Goal: Information Seeking & Learning: Check status

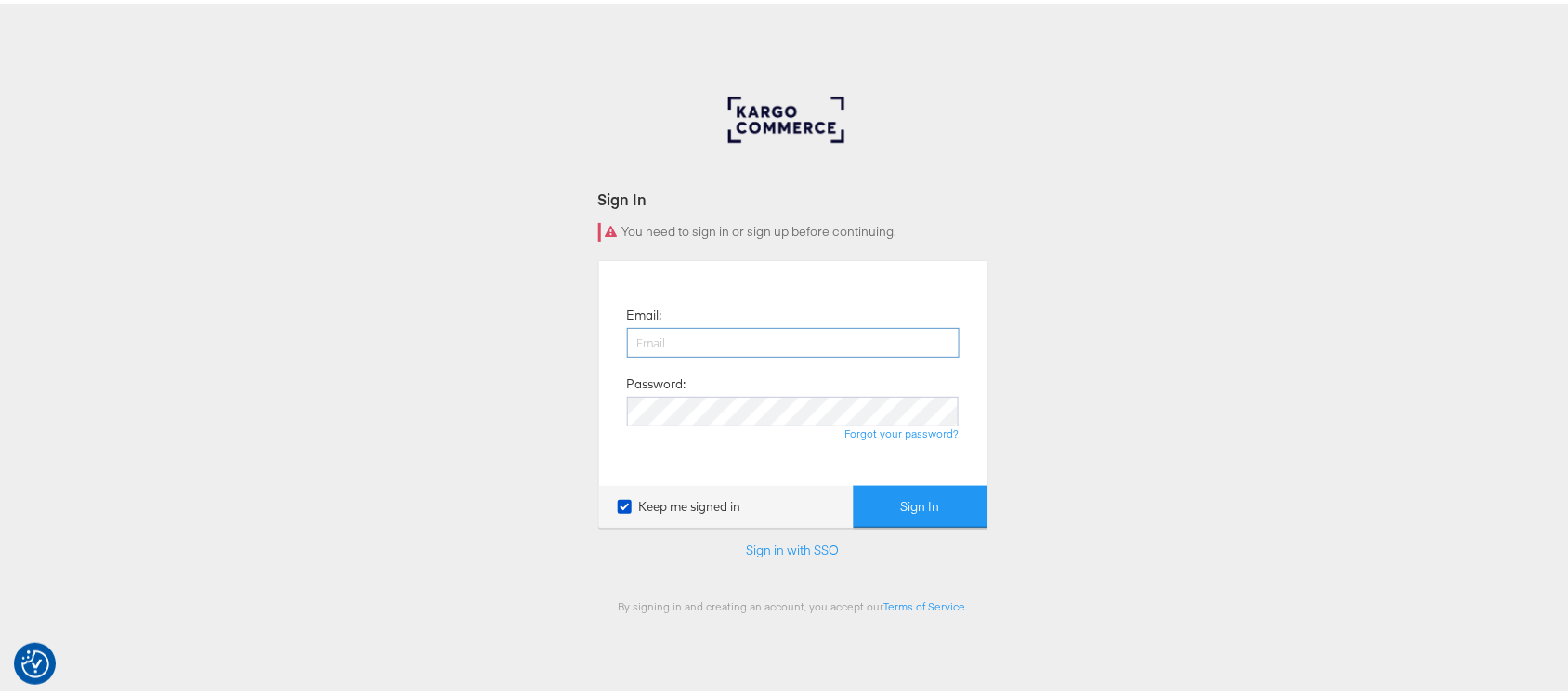
click at [699, 341] on input "email" at bounding box center [793, 338] width 333 height 30
type input "sanjana.pradhan@kargo.com"
click at [853, 482] on button "Sign In" at bounding box center [920, 502] width 134 height 41
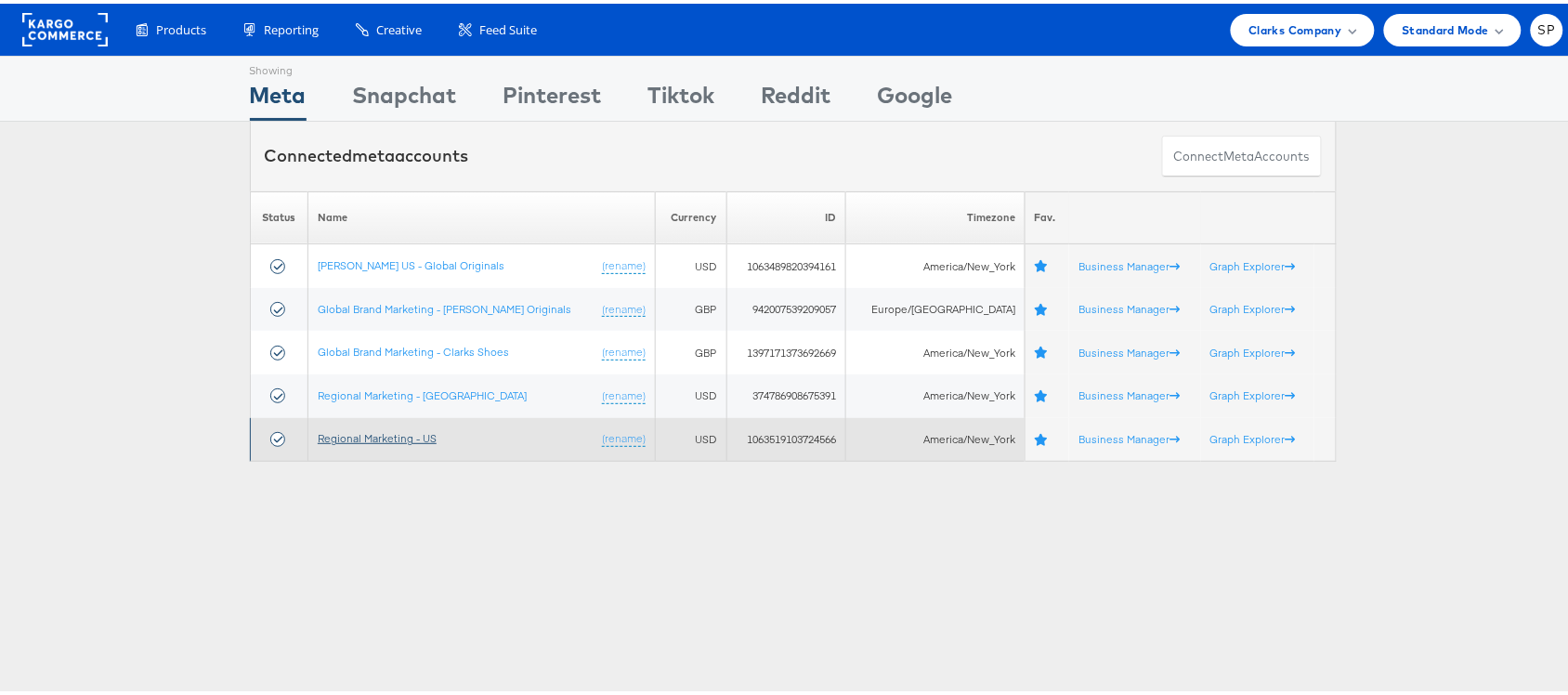
click at [389, 434] on link "Regional Marketing - US" at bounding box center [377, 434] width 119 height 13
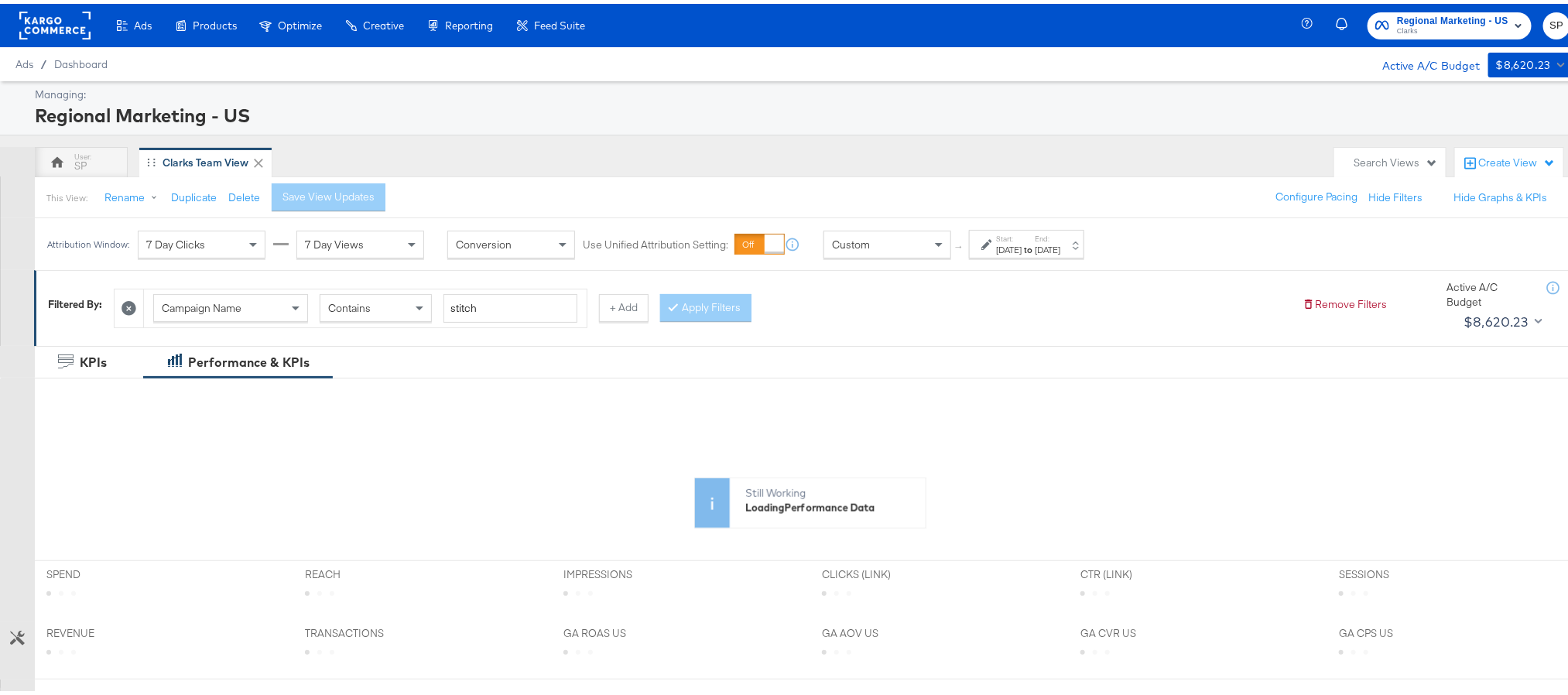
click at [1022, 246] on div "[DATE]" at bounding box center [1009, 246] width 26 height 12
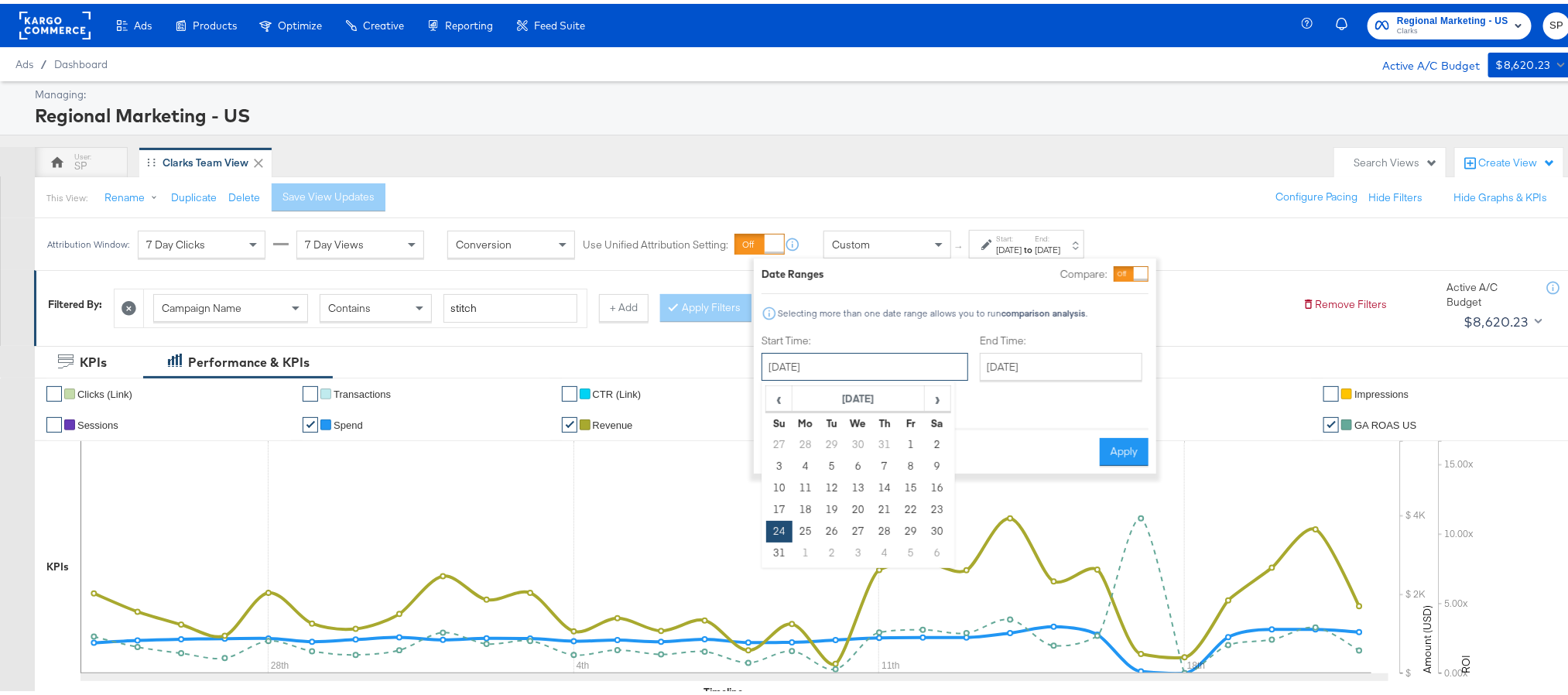
click at [892, 367] on input "August 24th 2025" at bounding box center [864, 363] width 206 height 28
click at [941, 405] on span "›" at bounding box center [937, 395] width 24 height 23
click at [813, 505] on td "22" at bounding box center [806, 506] width 27 height 22
type input "[DATE]"
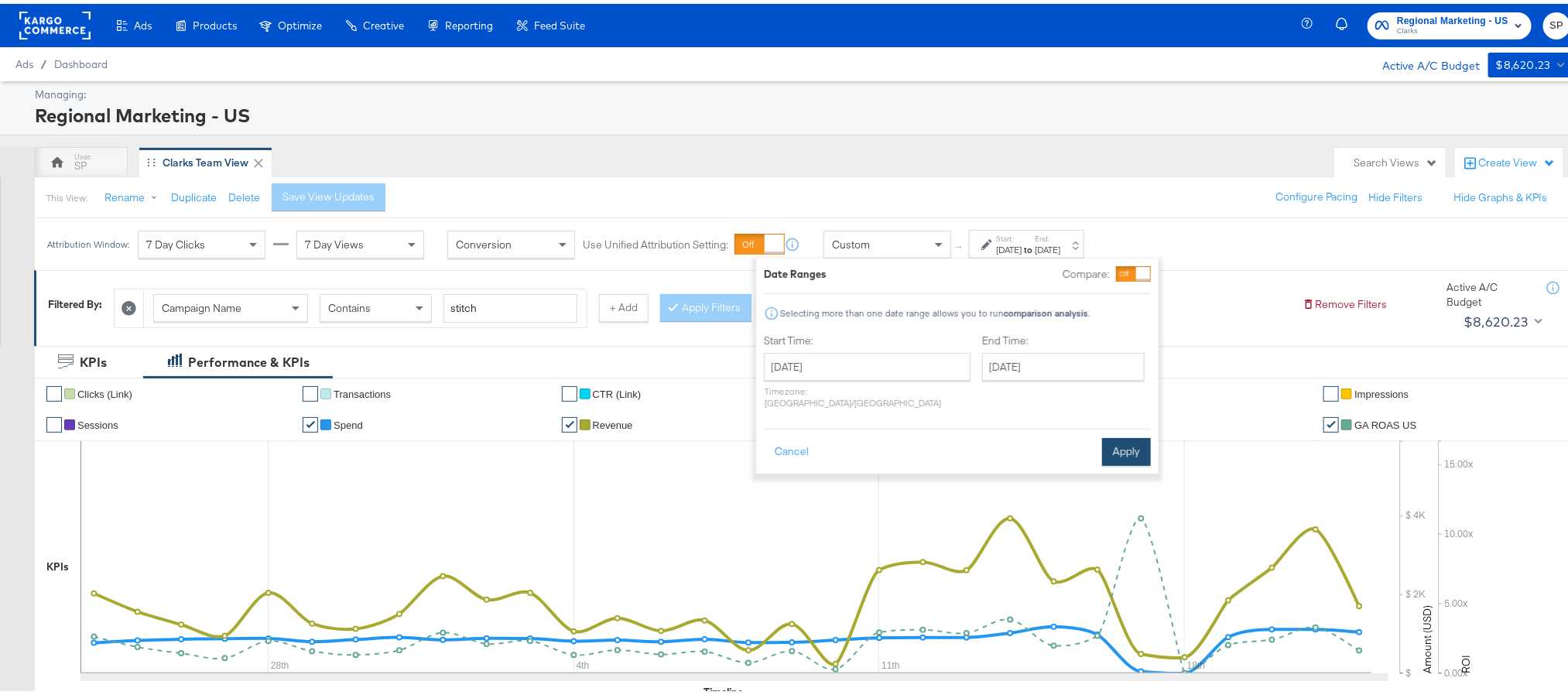
click at [1120, 441] on button "Apply" at bounding box center [1126, 448] width 49 height 28
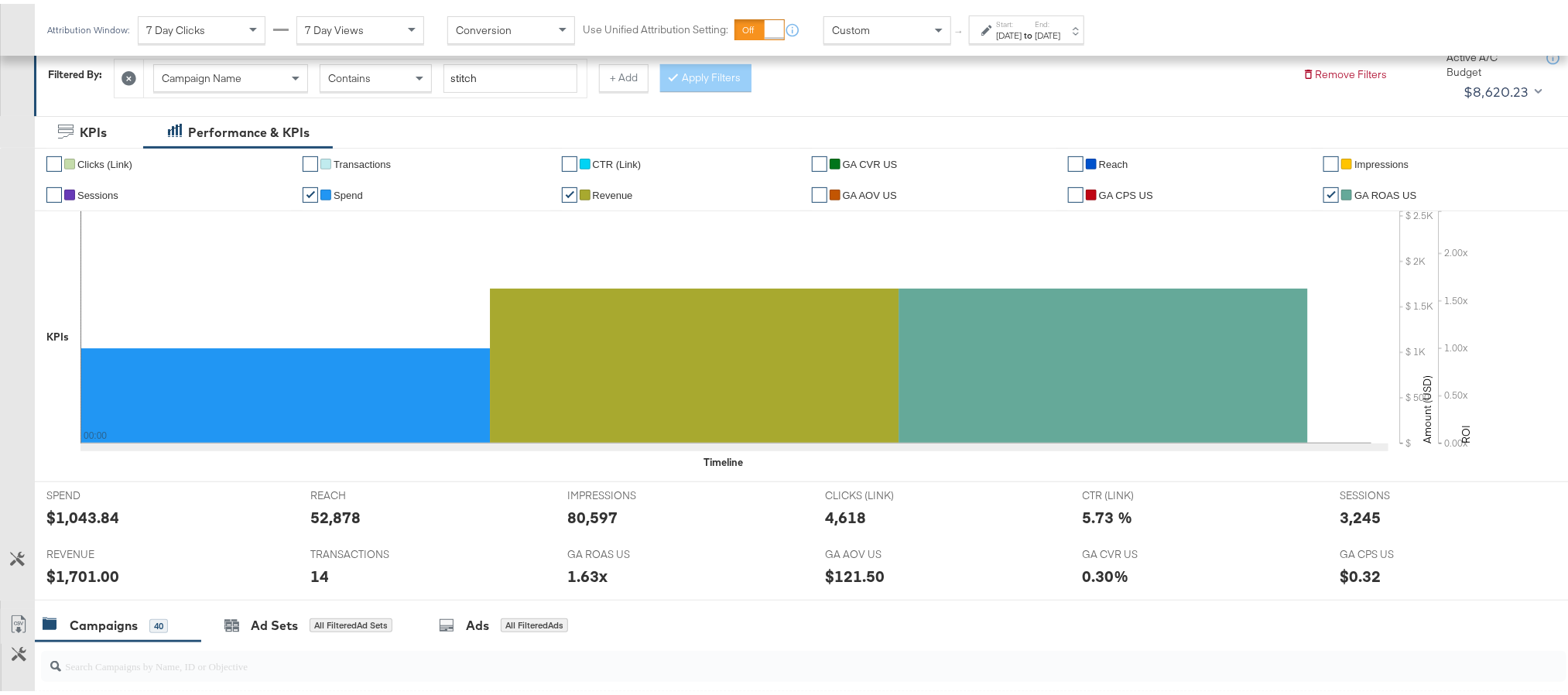
scroll to position [361, 0]
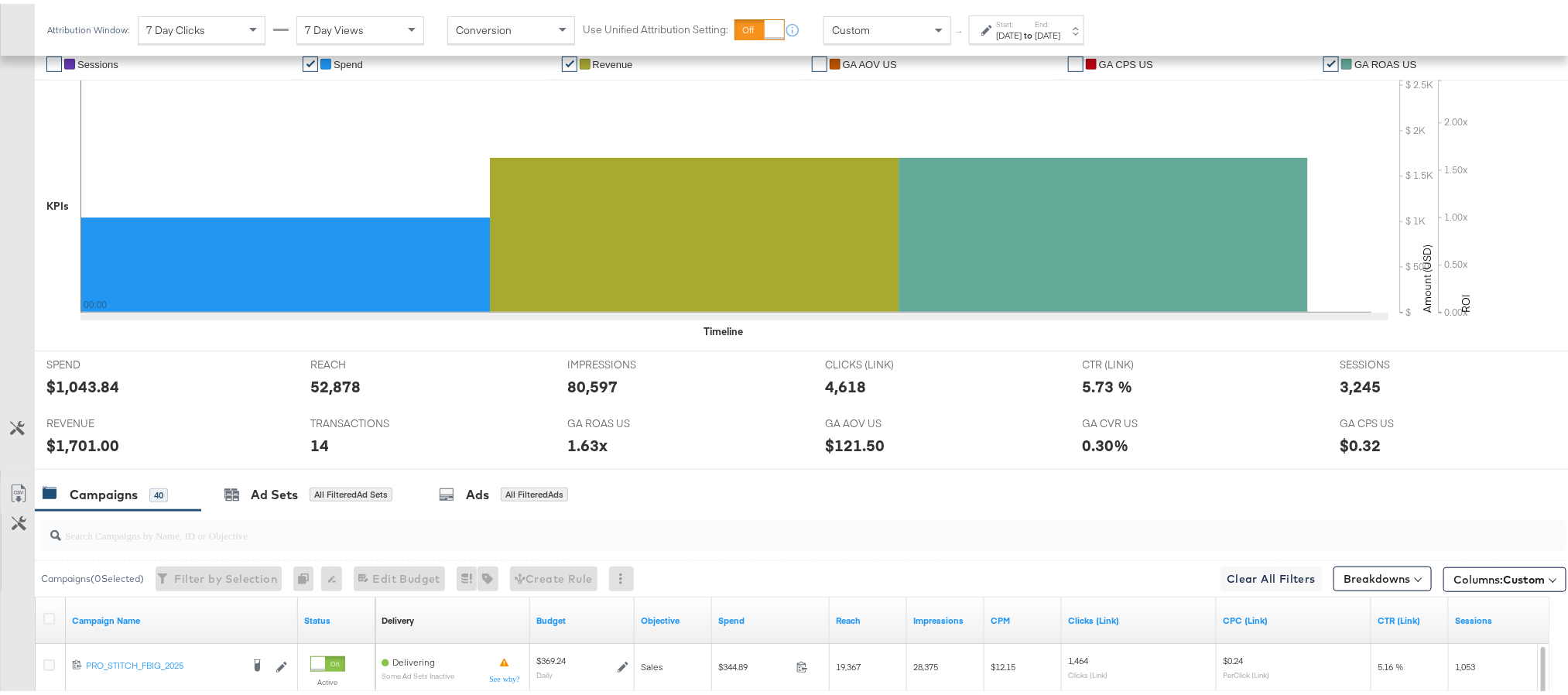
click at [570, 391] on div "80,597" at bounding box center [592, 382] width 51 height 22
copy div "80,597"
click at [835, 381] on div "4,618" at bounding box center [845, 382] width 41 height 22
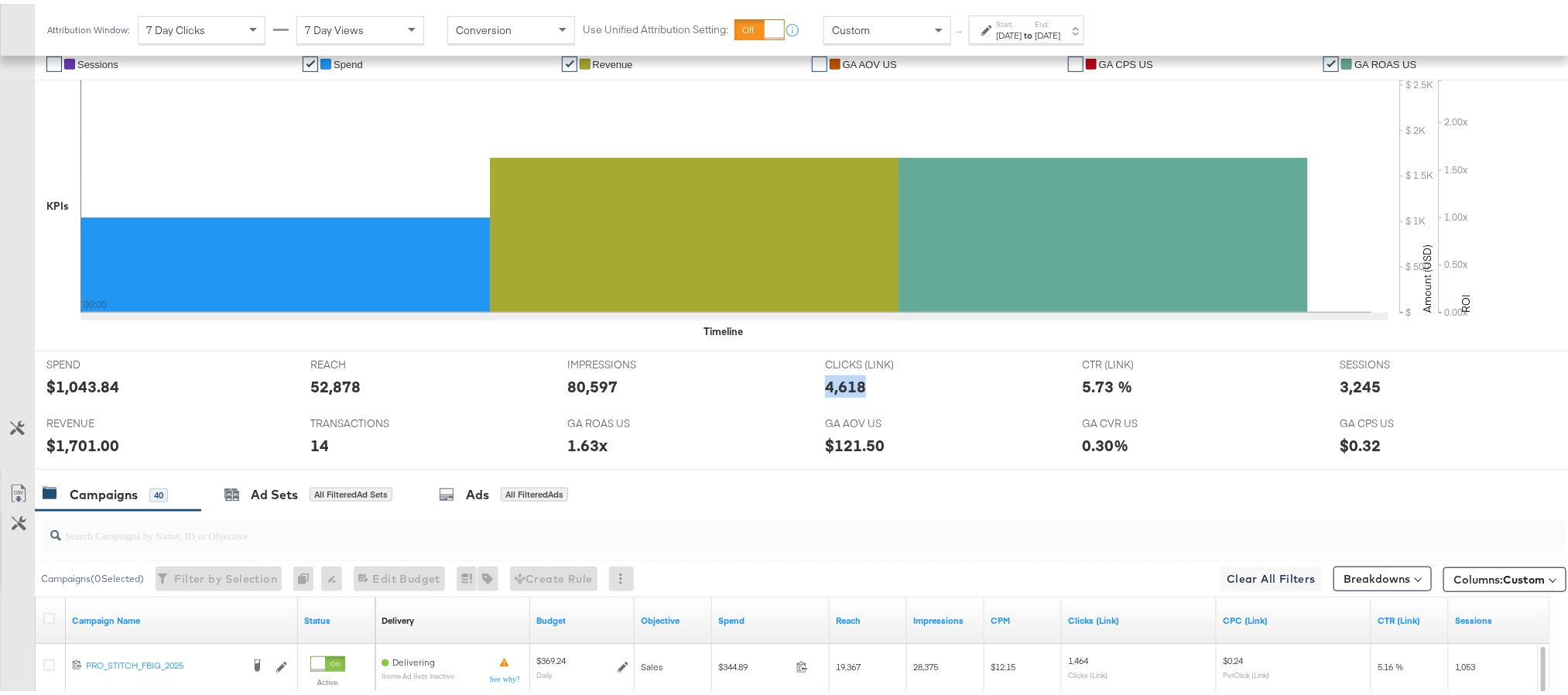
copy div "4,618"
click at [71, 449] on div "$1,701.00" at bounding box center [83, 442] width 73 height 22
copy div "1,701.00"
click at [1060, 21] on label "End:" at bounding box center [1047, 20] width 26 height 10
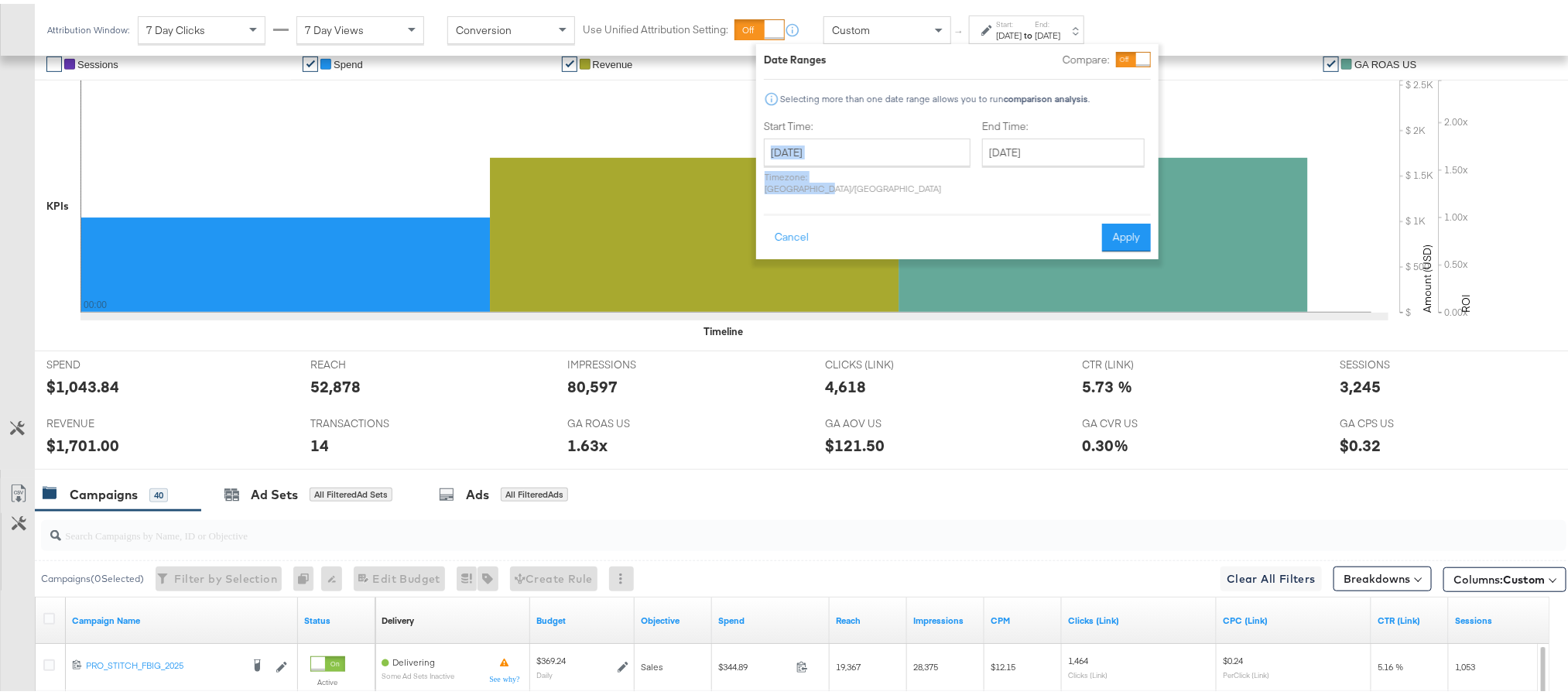
drag, startPoint x: 871, startPoint y: 166, endPoint x: 879, endPoint y: 156, distance: 12.8
click at [879, 156] on div "September 22nd 2025 ‹ September 2025 › Su Mo Tu We Th Fr Sa 31 1 2 3 4 5 6 7 8 …" at bounding box center [867, 162] width 206 height 55
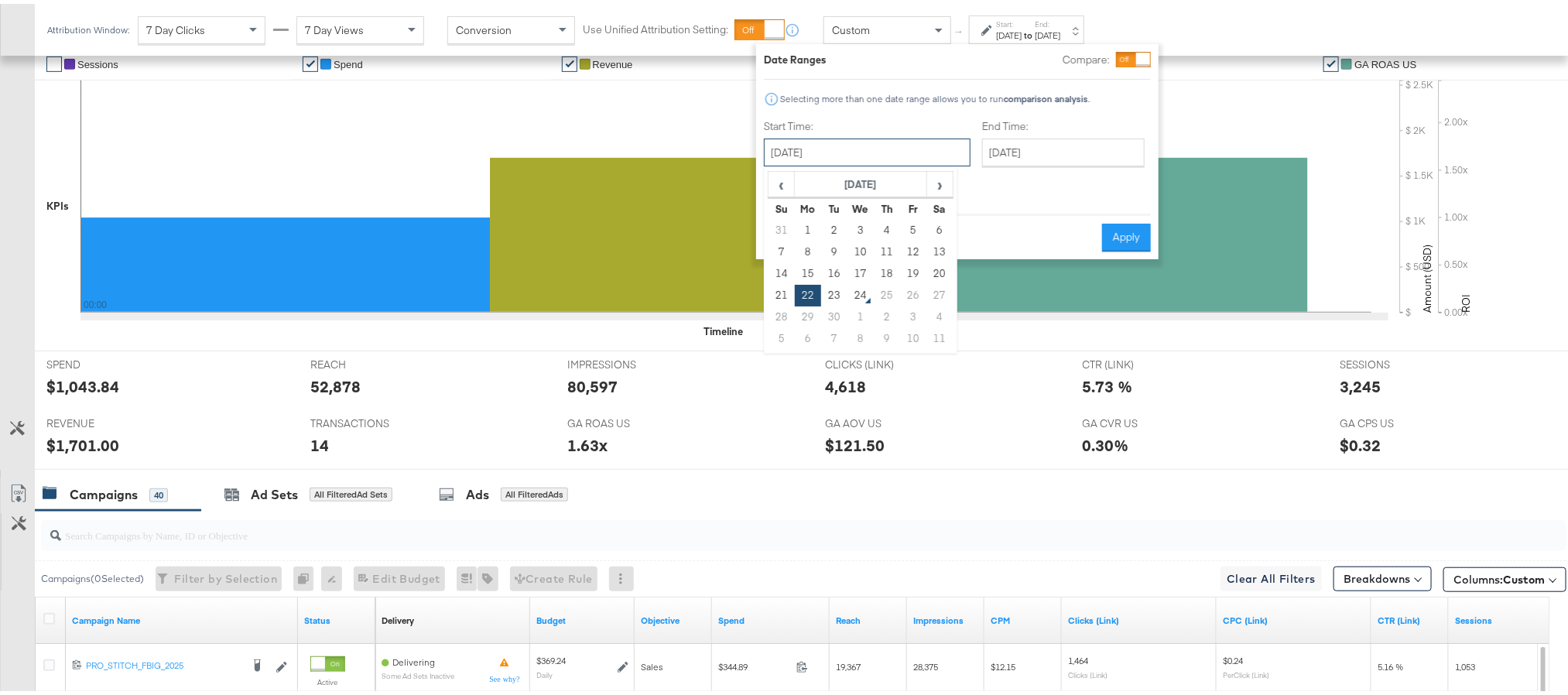
click at [879, 156] on input "September 22nd 2025" at bounding box center [867, 149] width 206 height 28
click at [827, 288] on td "23" at bounding box center [834, 292] width 27 height 22
type input "September 23rd 2025"
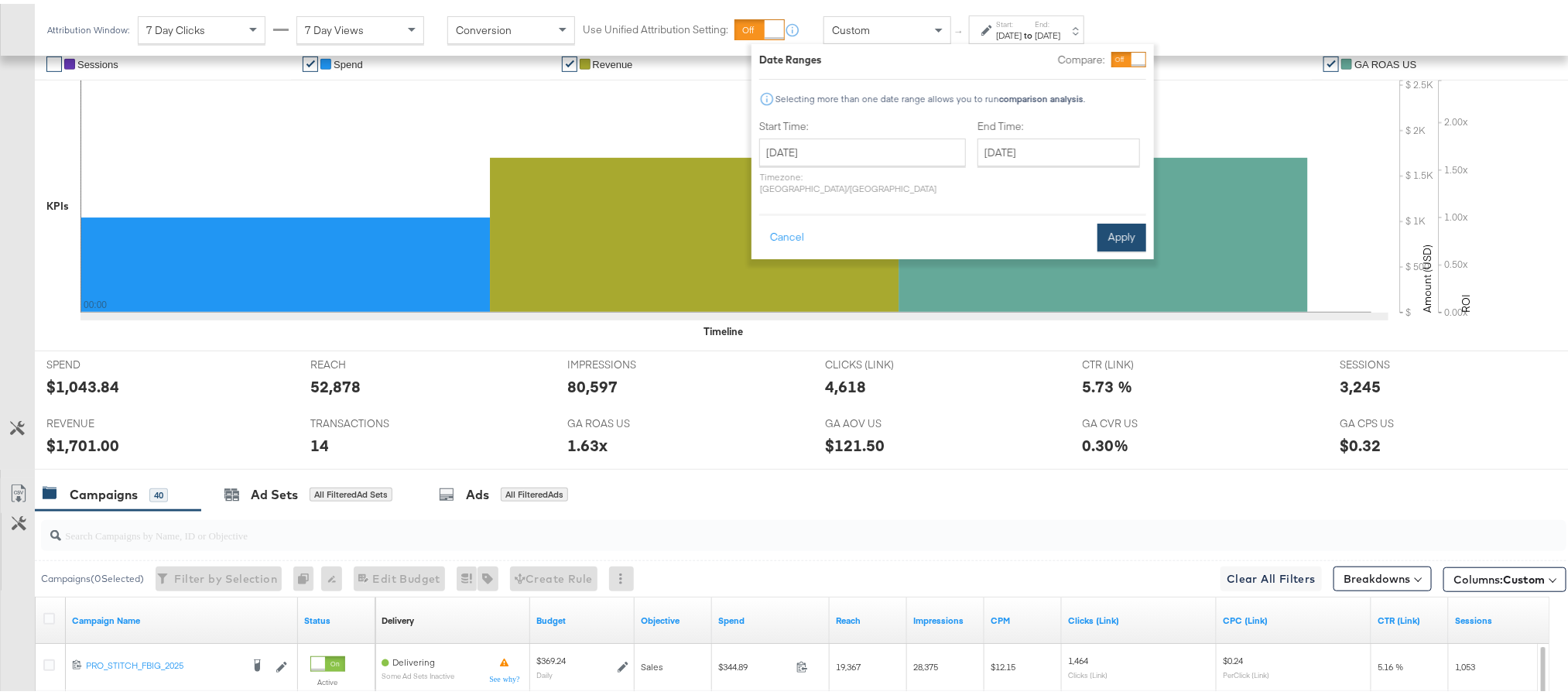
click at [1125, 220] on button "Apply" at bounding box center [1121, 234] width 49 height 28
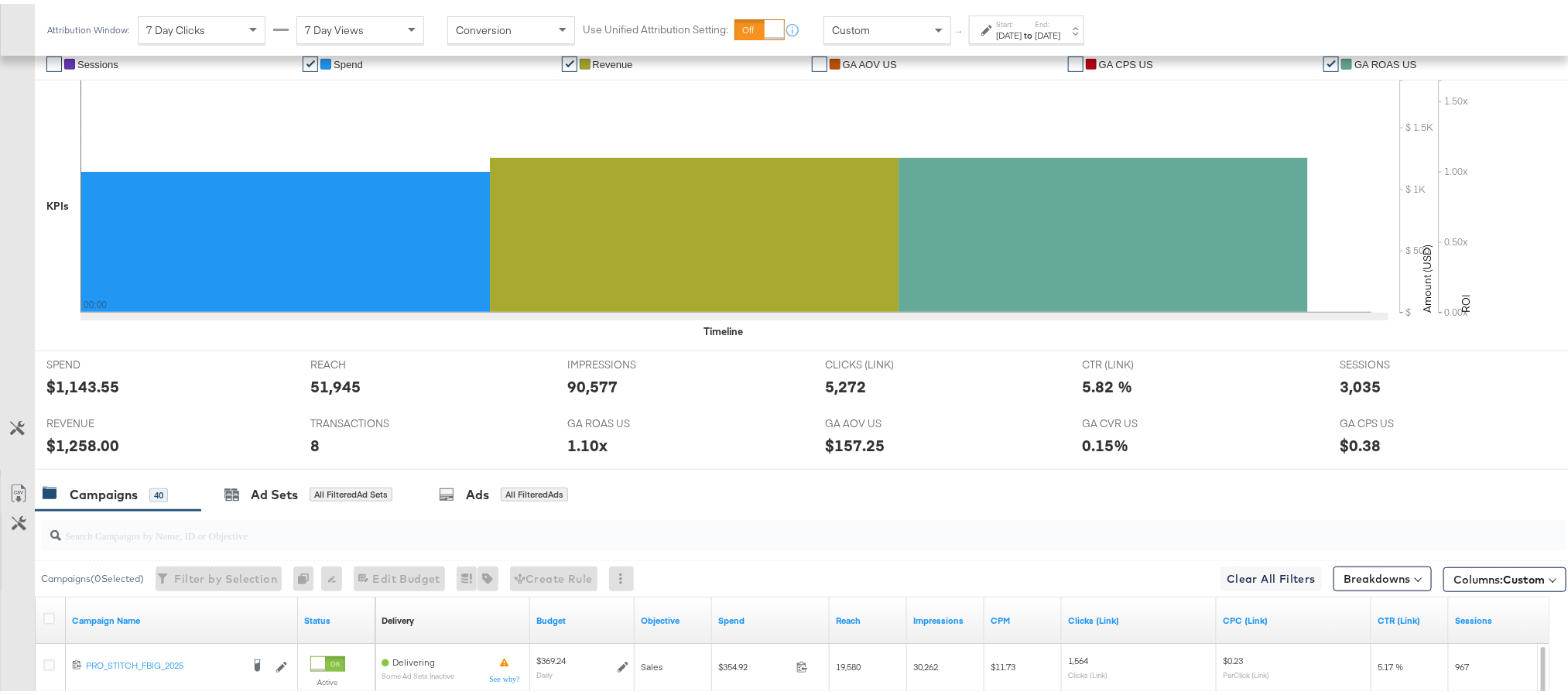
click at [92, 382] on div "$1,143.55" at bounding box center [83, 382] width 73 height 22
copy div "1,143.55"
click at [587, 382] on div "90,577" at bounding box center [592, 382] width 51 height 22
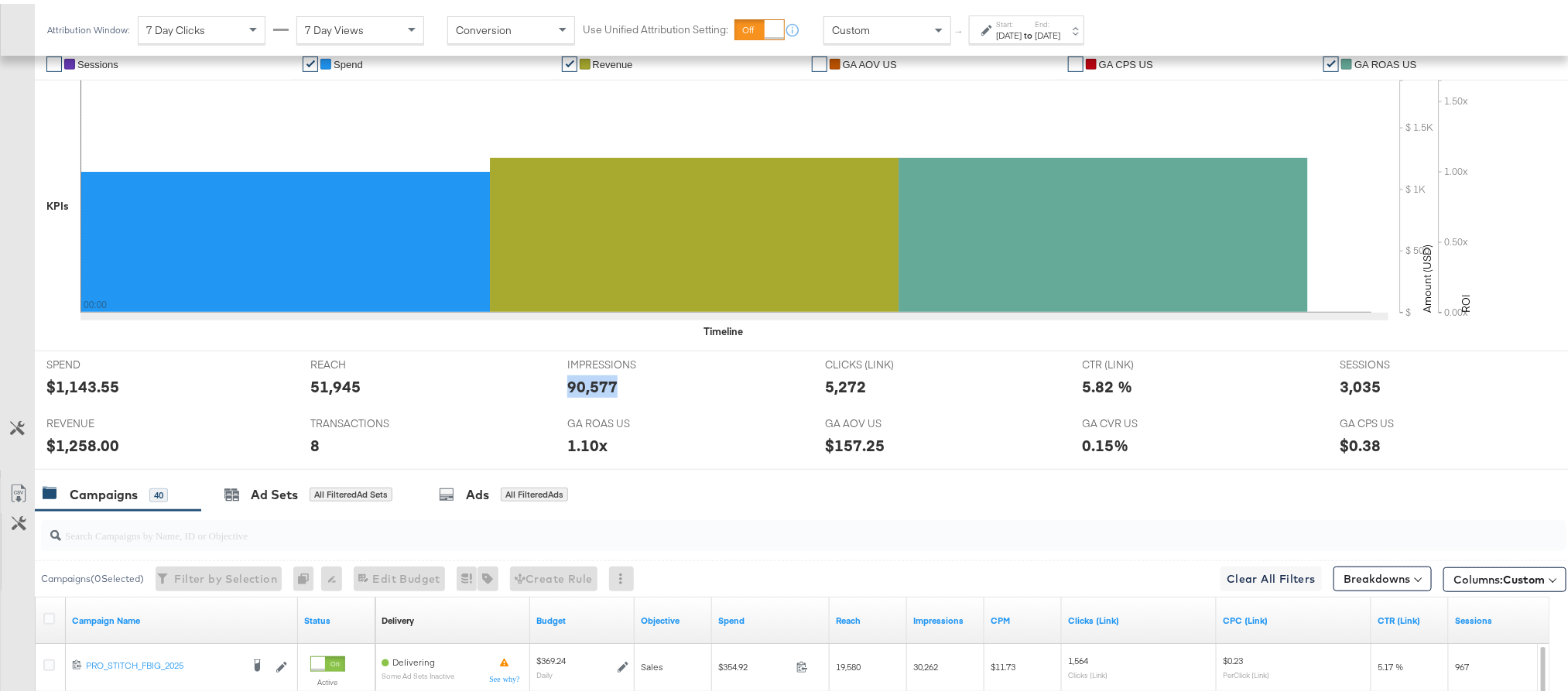
copy div "90,577"
click at [841, 383] on div "5,272" at bounding box center [845, 382] width 41 height 22
copy div "5,272"
click at [1342, 381] on div "3,035" at bounding box center [1360, 382] width 41 height 22
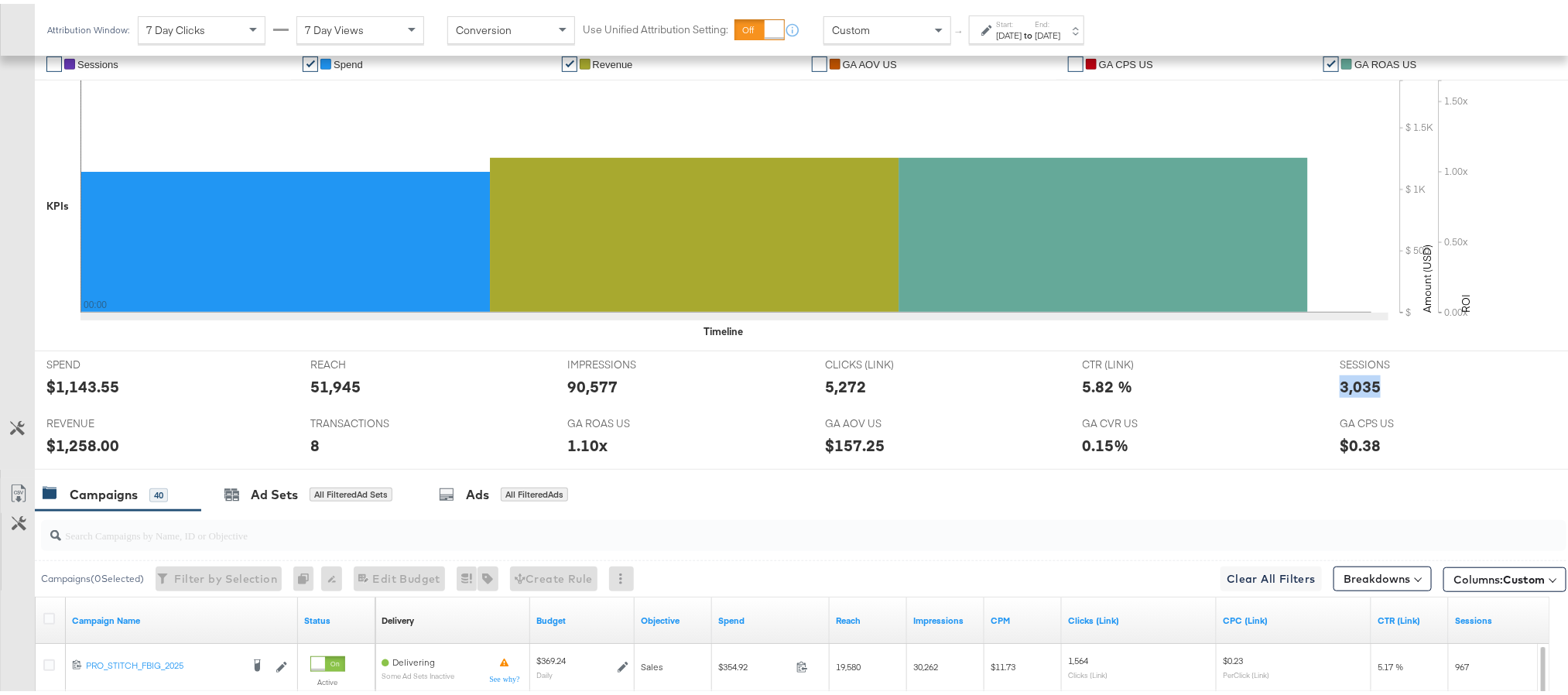
click at [1342, 381] on div "3,035" at bounding box center [1360, 382] width 41 height 22
copy div "3,035"
click at [74, 449] on div "$1,258.00" at bounding box center [83, 442] width 73 height 22
copy div "1,258.00"
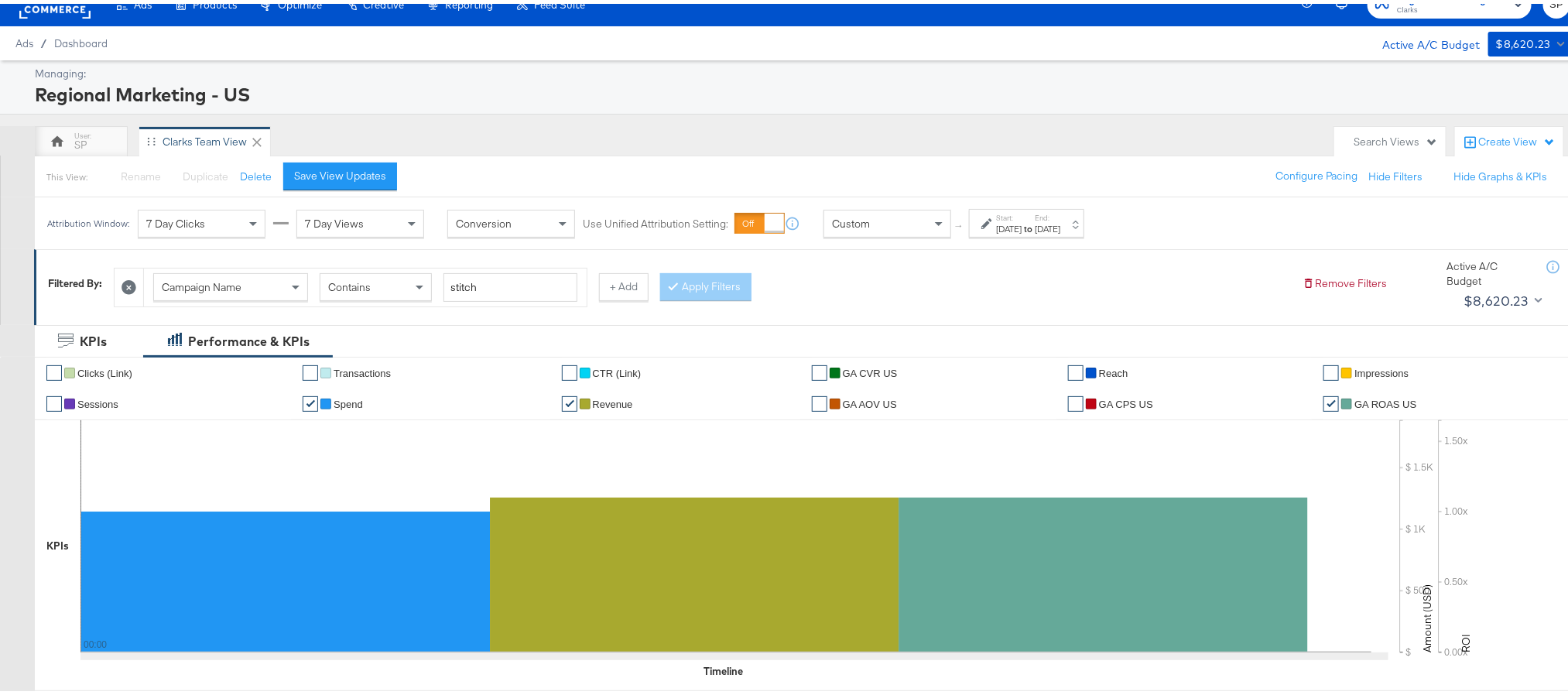
scroll to position [0, 0]
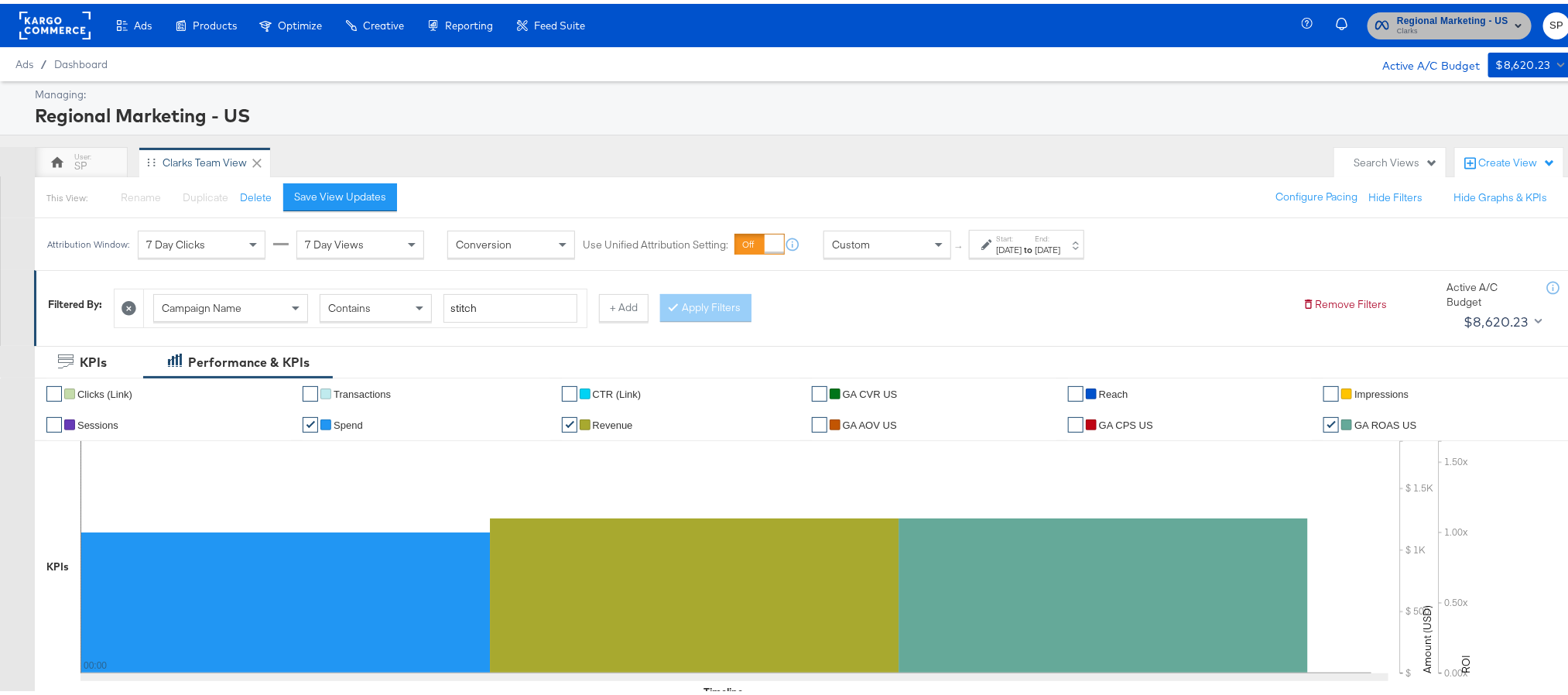
click at [1443, 16] on span "Regional Marketing - US" at bounding box center [1452, 18] width 112 height 16
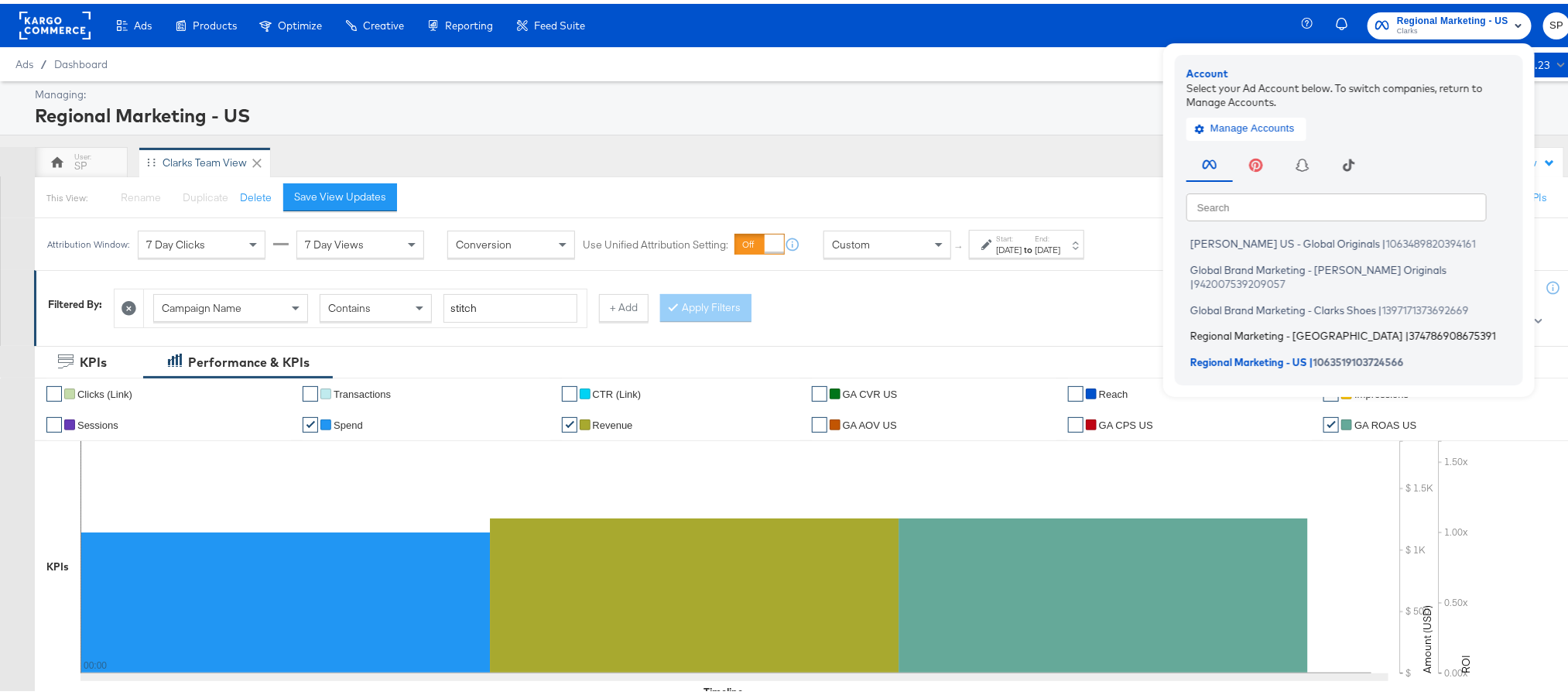
click at [1277, 326] on span "Regional Marketing - [GEOGRAPHIC_DATA]" at bounding box center [1296, 332] width 213 height 12
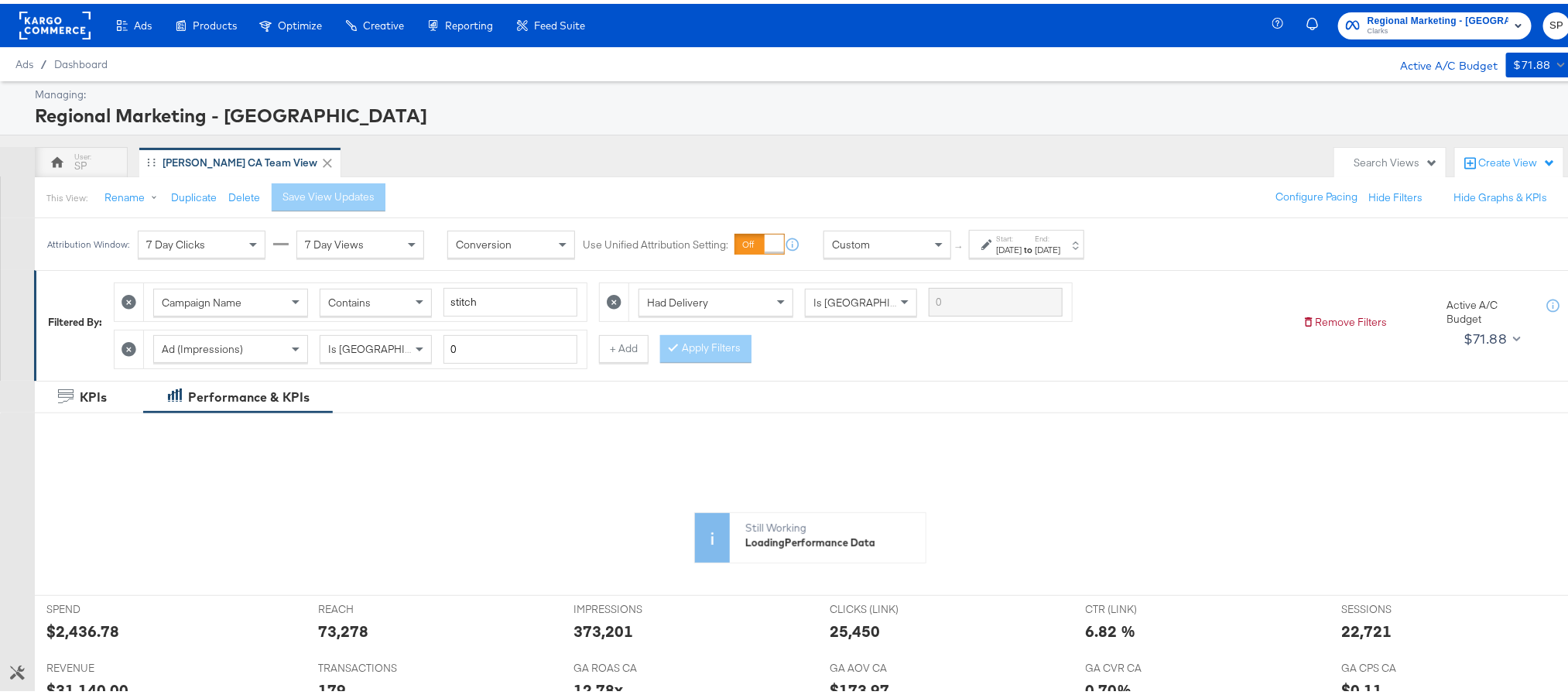
click at [1022, 247] on div "Aug 24th 2025" at bounding box center [1009, 246] width 26 height 12
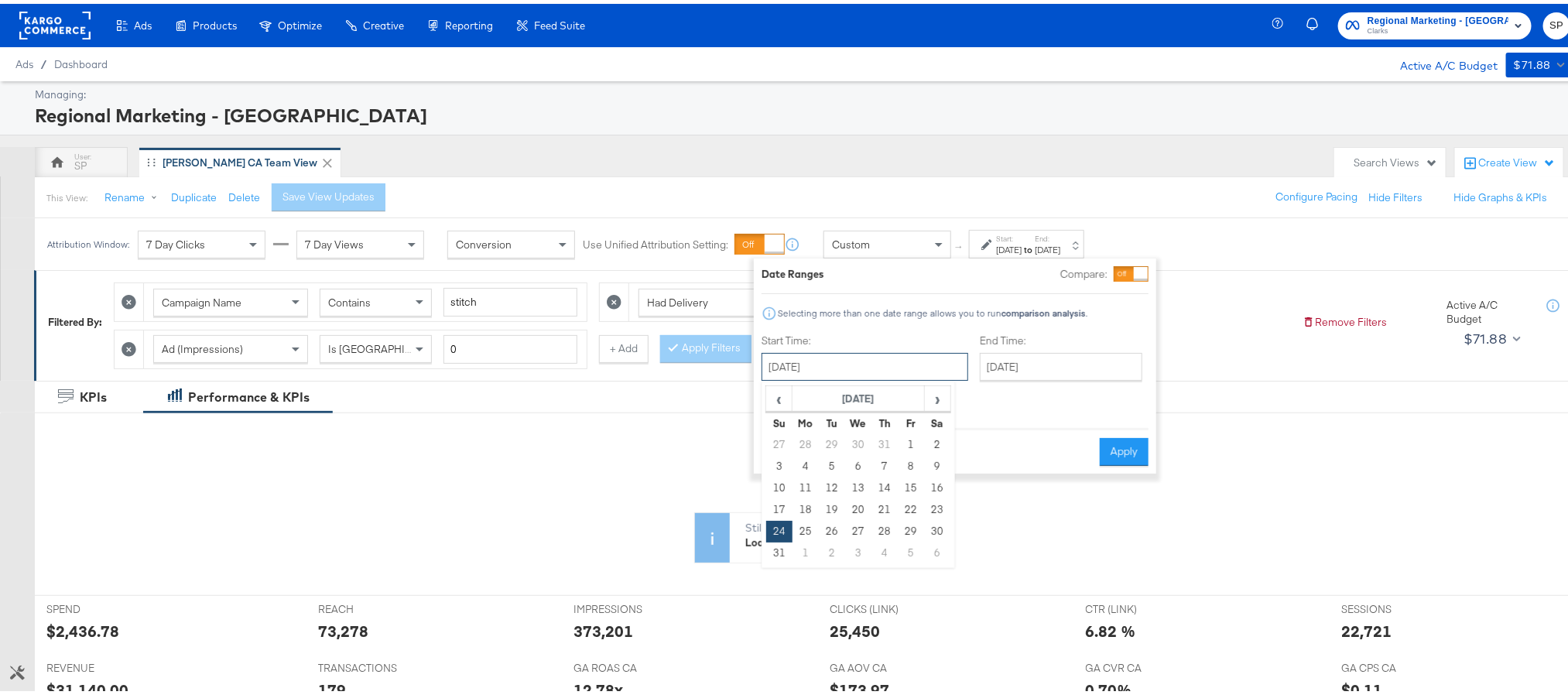
click at [880, 361] on input "August 24th 2025" at bounding box center [864, 363] width 206 height 28
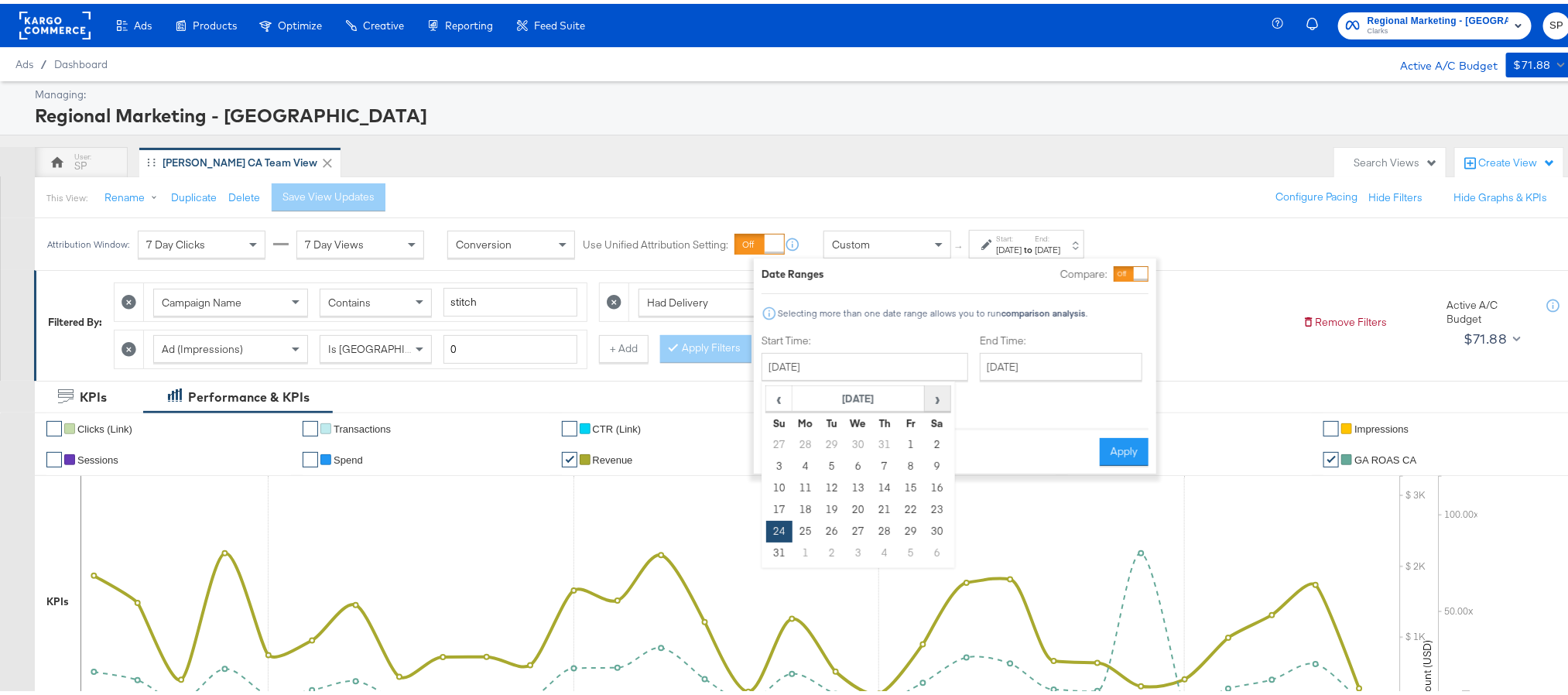
click at [926, 407] on span "›" at bounding box center [937, 395] width 24 height 23
click at [806, 509] on td "22" at bounding box center [806, 506] width 27 height 22
type input "September 22nd 2025"
click at [1127, 449] on button "Apply" at bounding box center [1126, 448] width 49 height 28
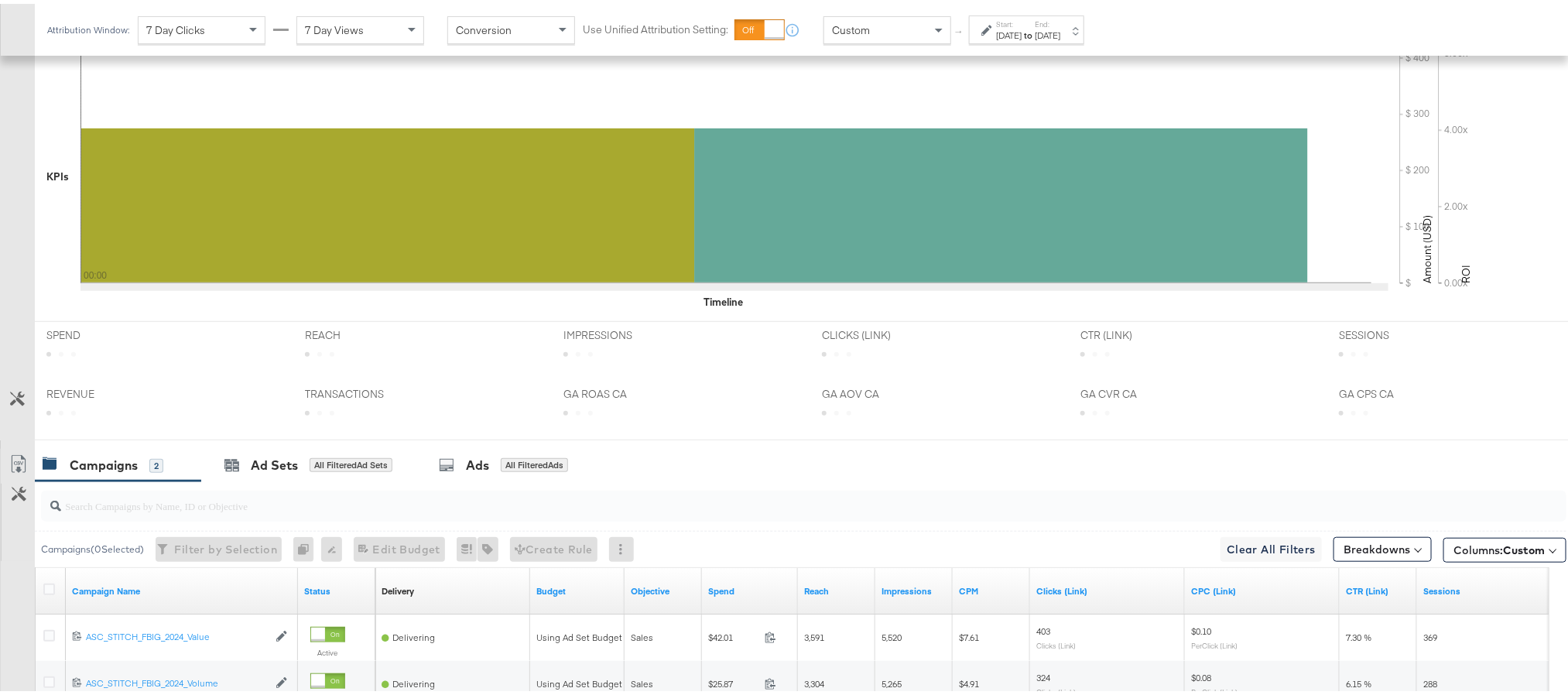
scroll to position [426, 0]
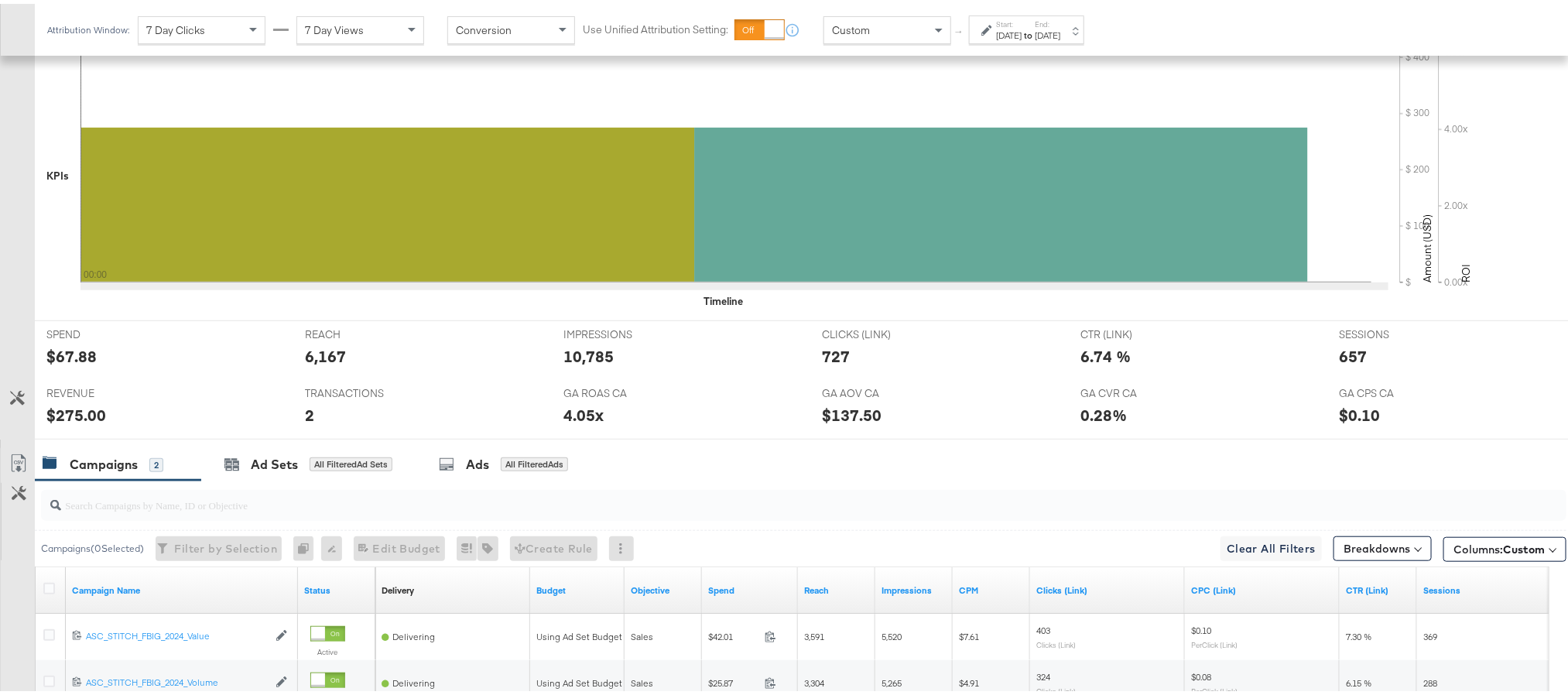
click at [82, 353] on div "$67.88" at bounding box center [71, 353] width 51 height 22
copy div "67.88"
click at [578, 358] on div "10,785" at bounding box center [588, 353] width 51 height 22
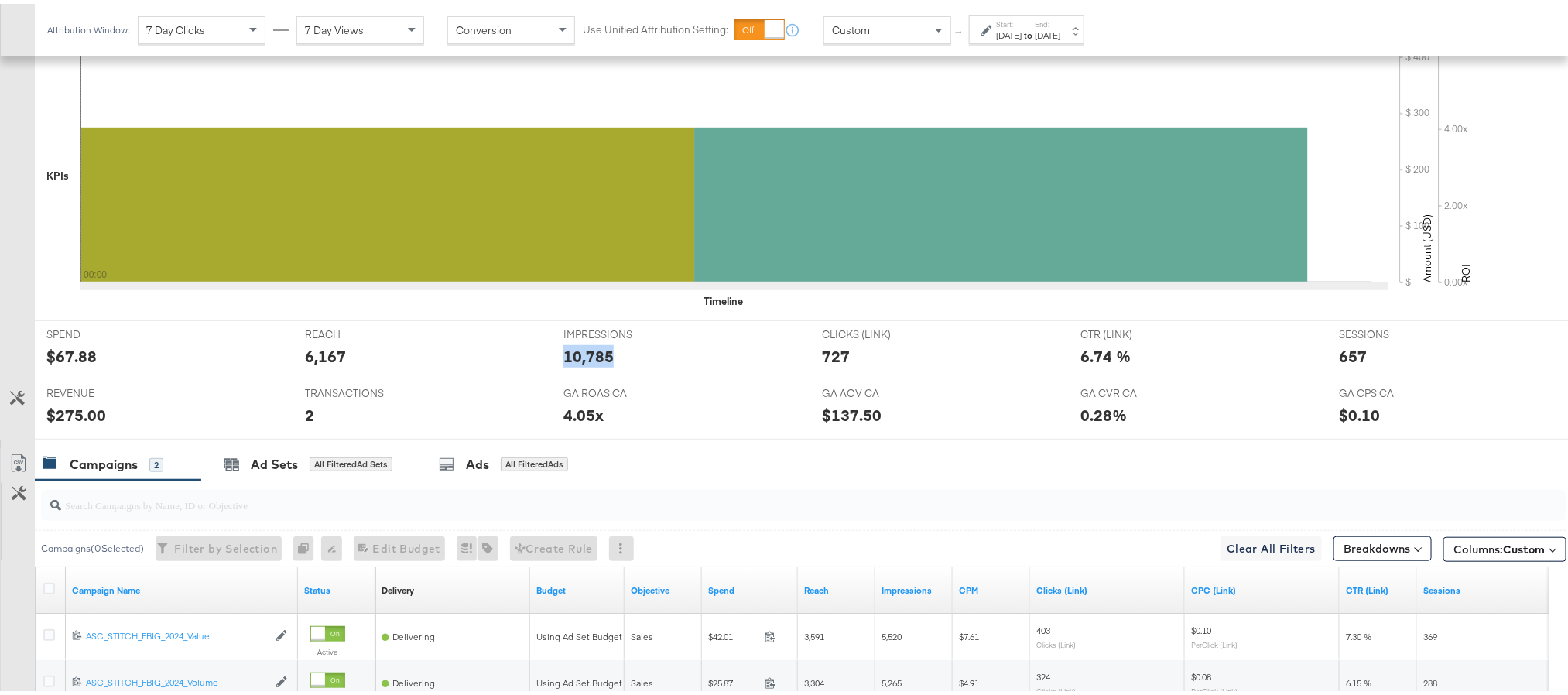
copy div "10,785"
click at [822, 362] on div "727" at bounding box center [835, 353] width 28 height 22
copy div "727"
click at [822, 362] on div "727" at bounding box center [835, 353] width 28 height 22
click at [1339, 362] on div "657" at bounding box center [1353, 353] width 28 height 22
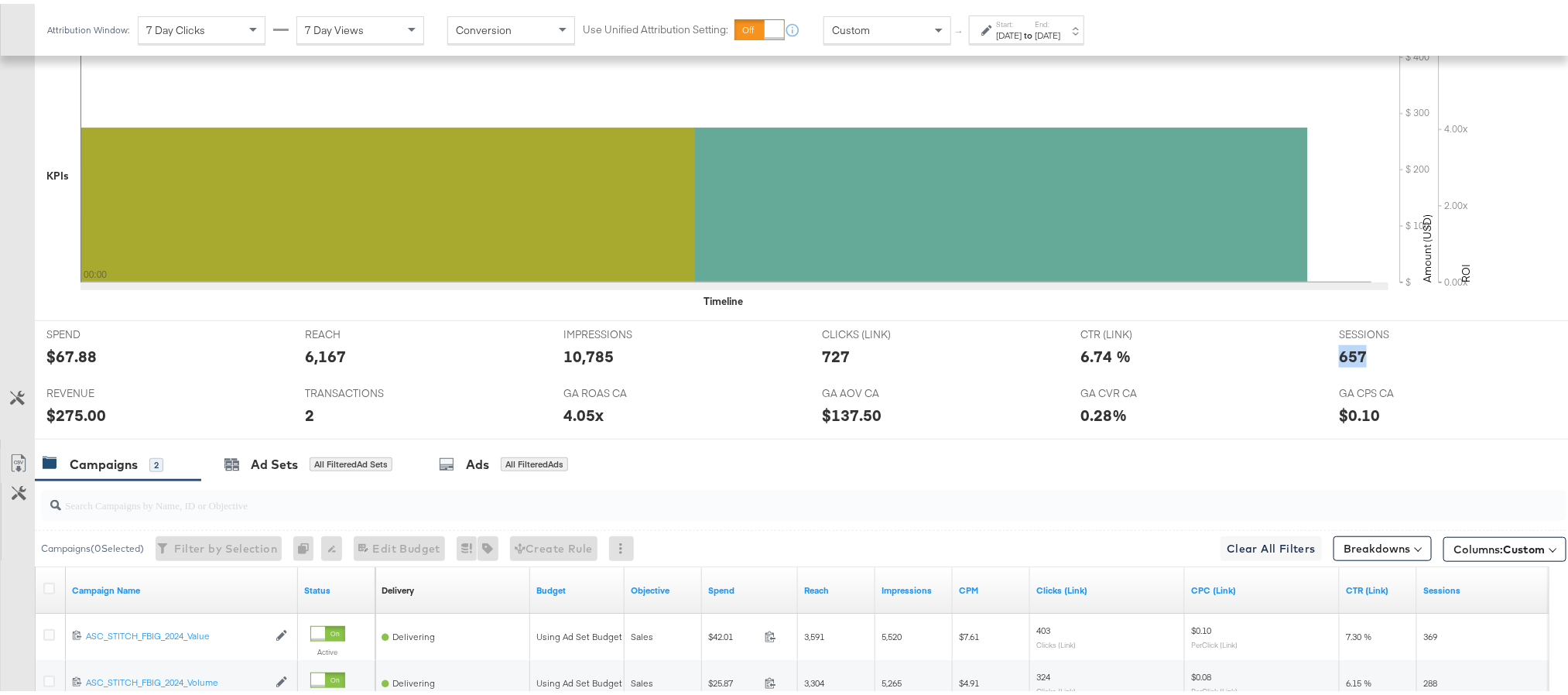
copy div "657"
click at [1339, 362] on div "657" at bounding box center [1353, 353] width 28 height 22
click at [70, 413] on div "$275.00" at bounding box center [76, 411] width 59 height 22
copy div "275.00"
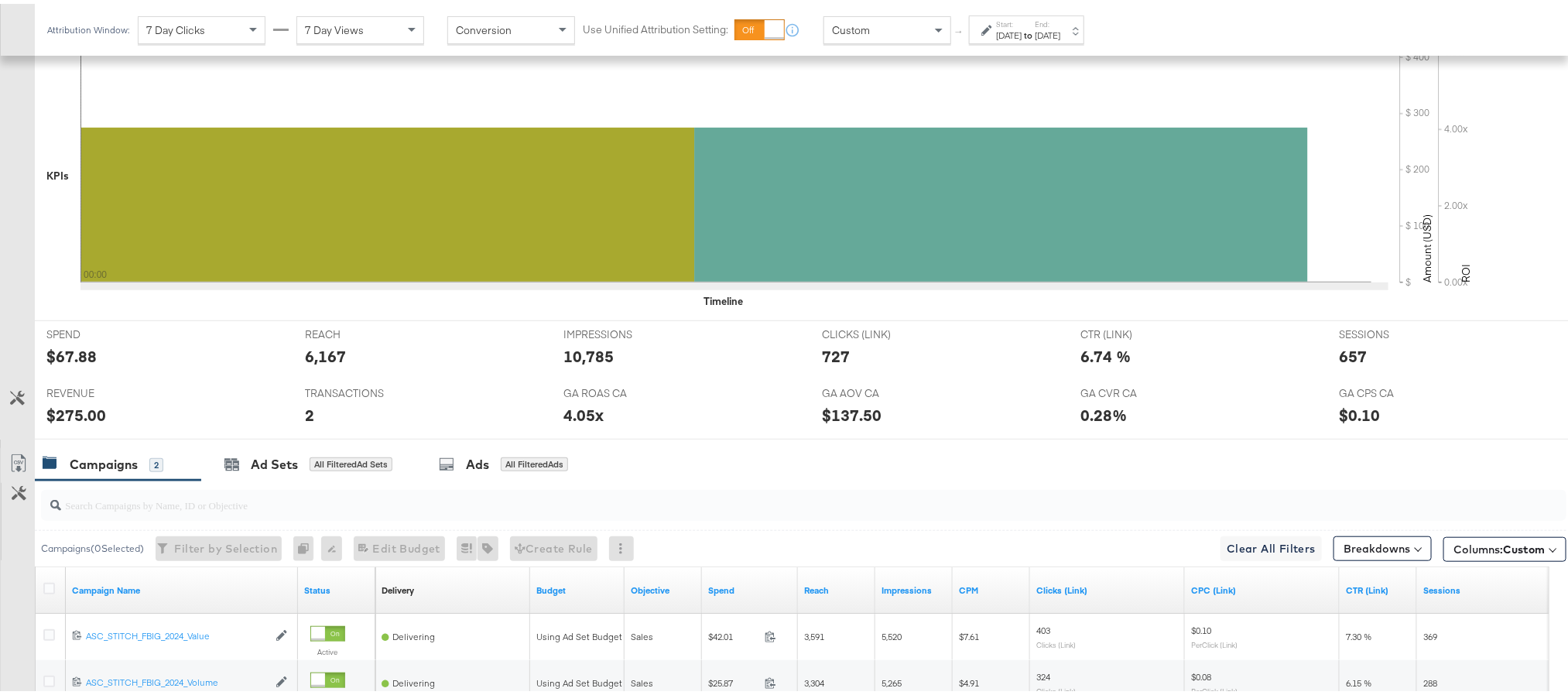
click at [1035, 29] on strong "to" at bounding box center [1028, 31] width 13 height 11
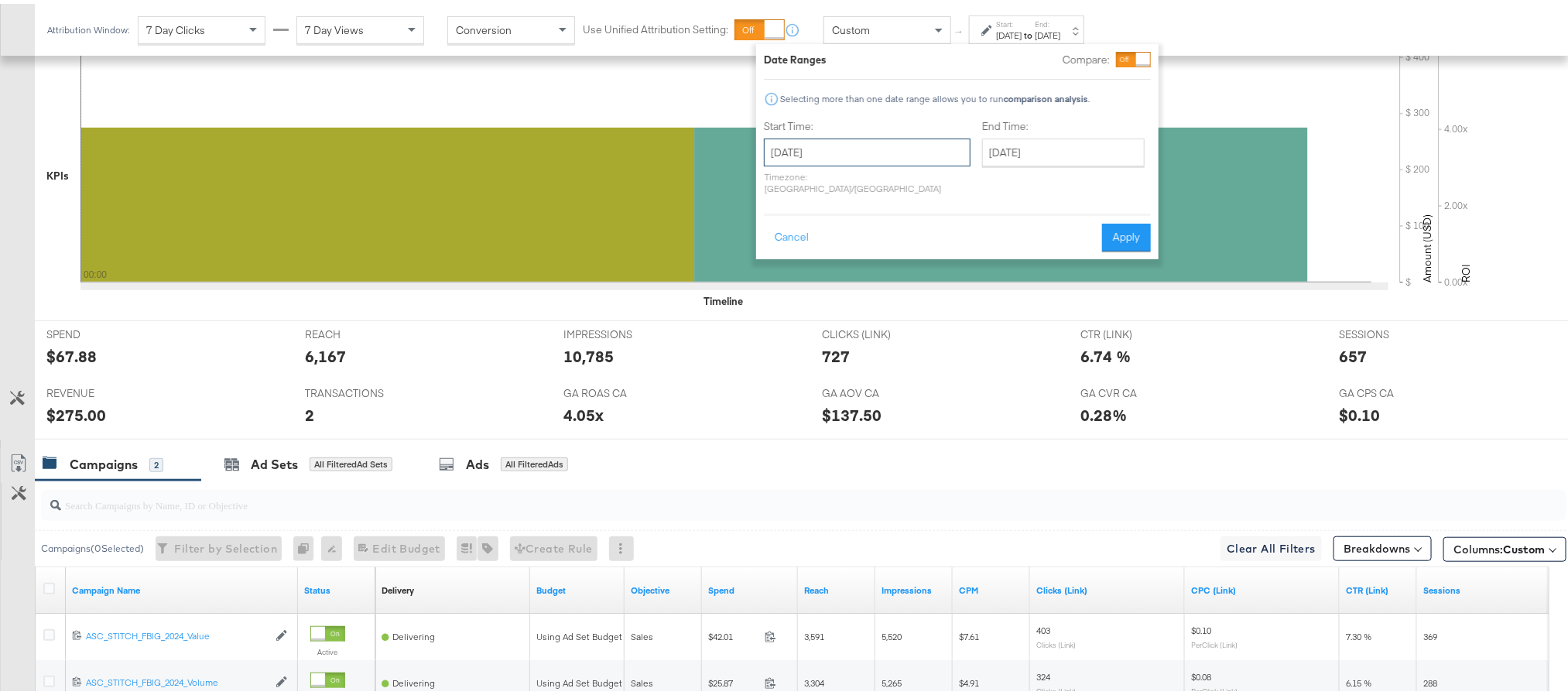
click at [884, 151] on input "September 22nd 2025" at bounding box center [867, 149] width 206 height 28
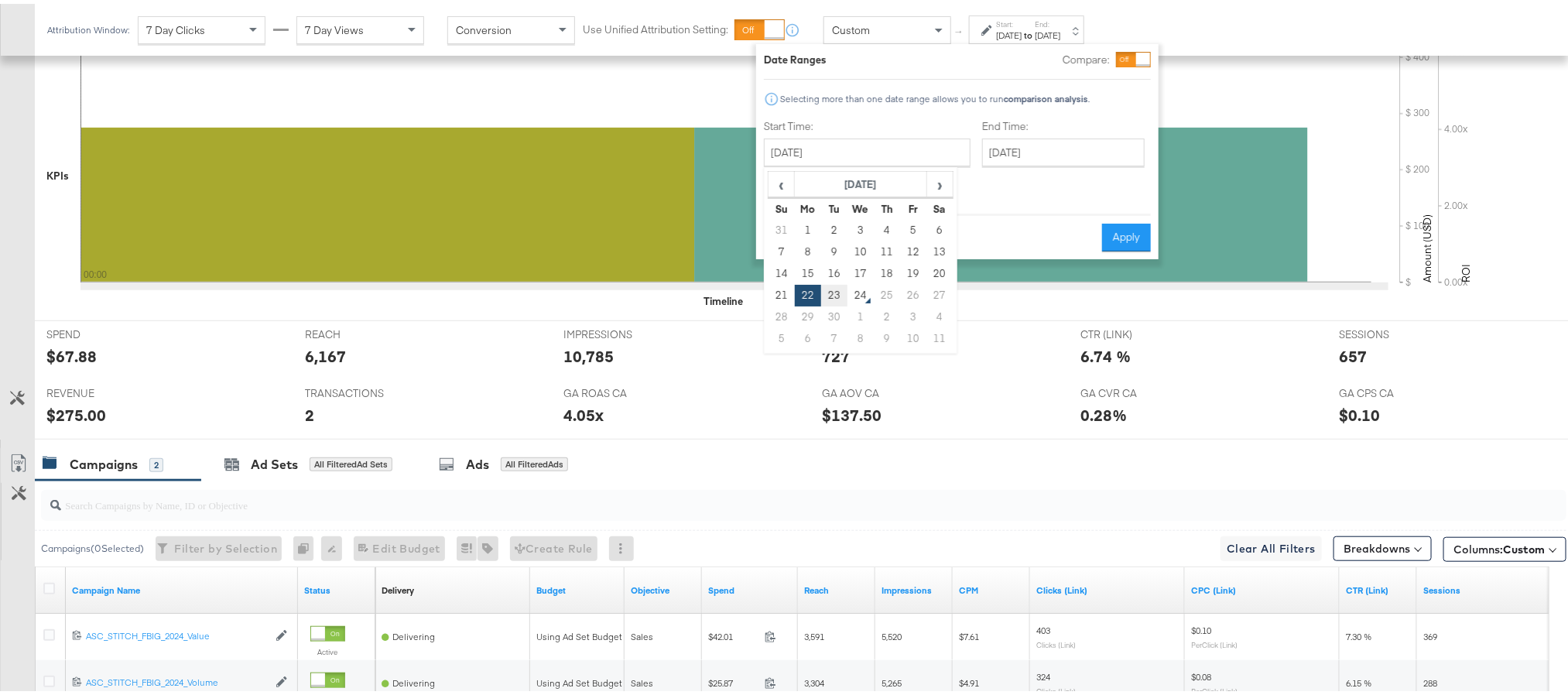
click at [827, 293] on td "23" at bounding box center [834, 292] width 27 height 22
type input "September 23rd 2025"
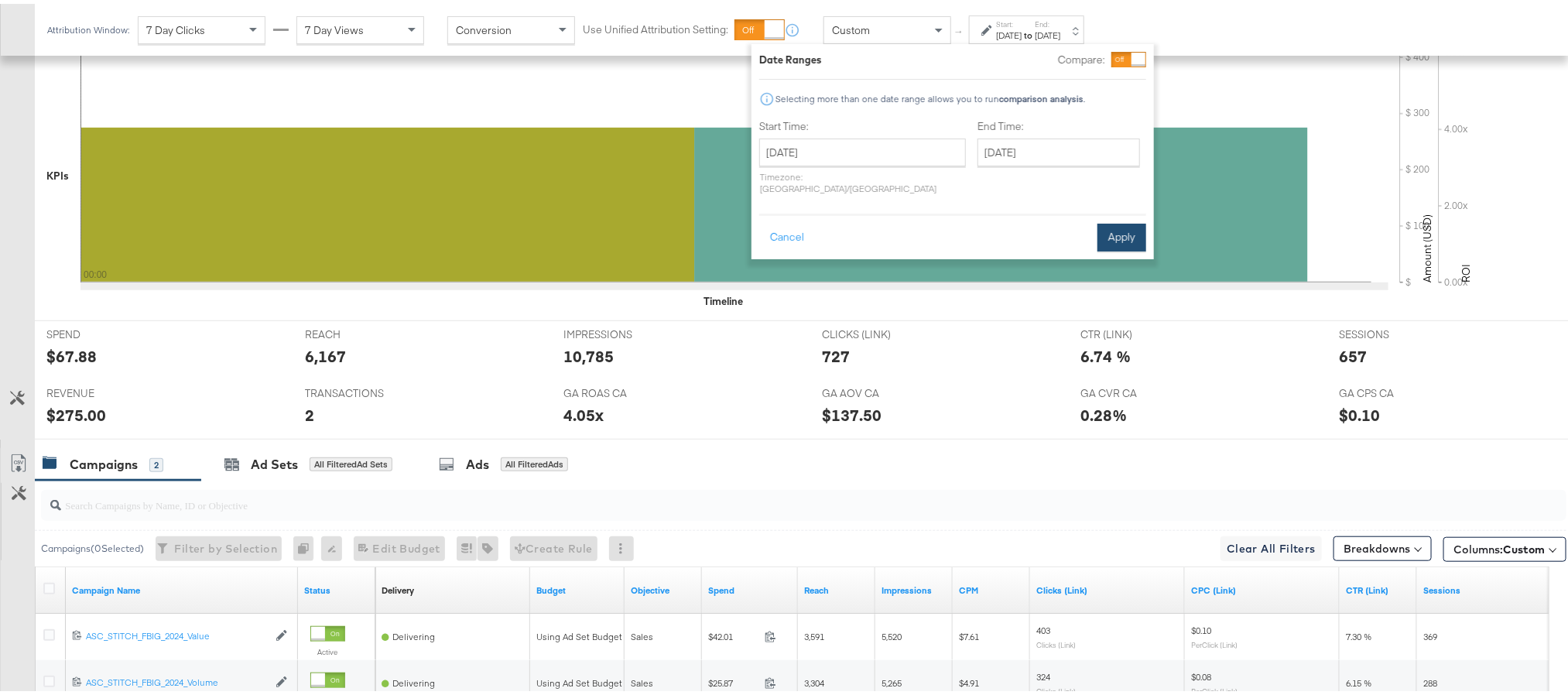
click at [1108, 223] on button "Apply" at bounding box center [1121, 234] width 49 height 28
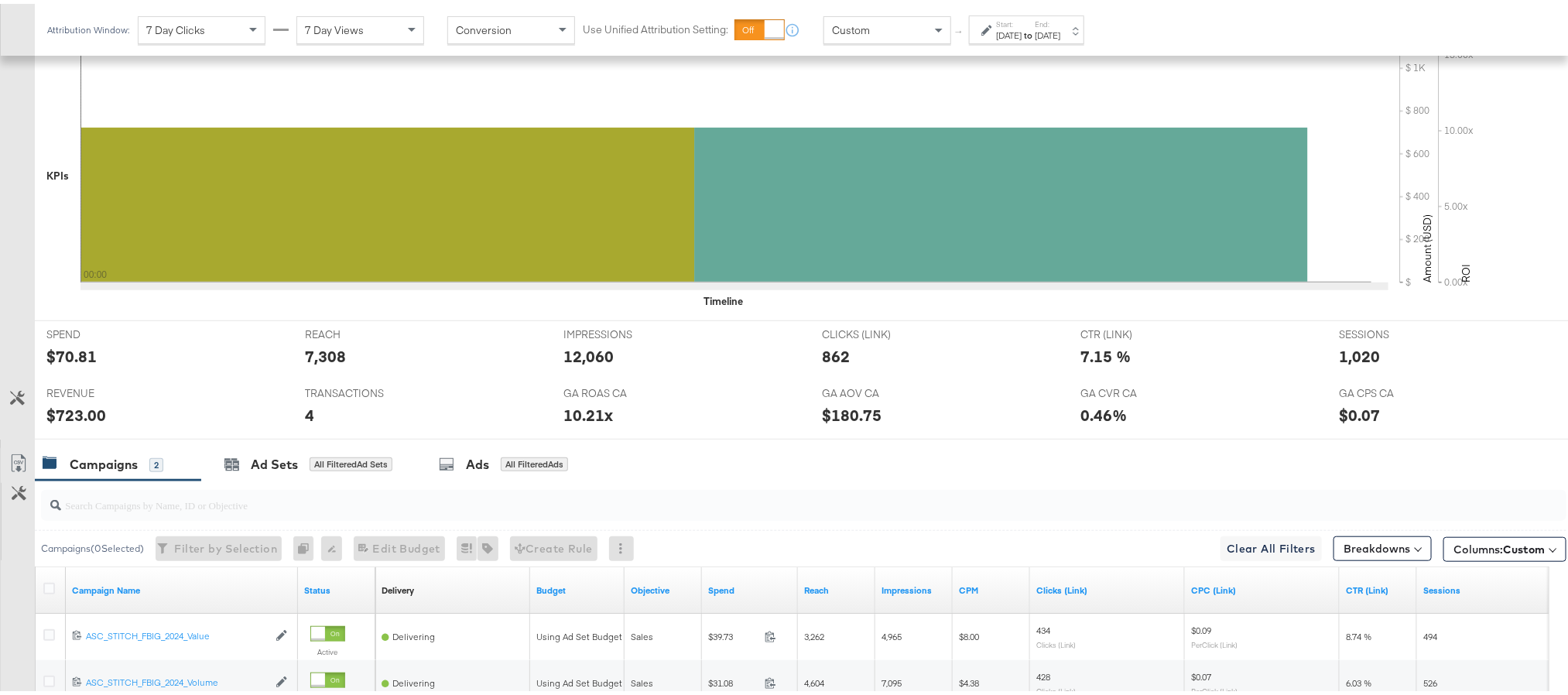
click at [77, 350] on div "$70.81" at bounding box center [71, 353] width 51 height 22
copy div "70.81"
click at [590, 360] on div "12,060" at bounding box center [588, 353] width 51 height 22
copy div "12,060"
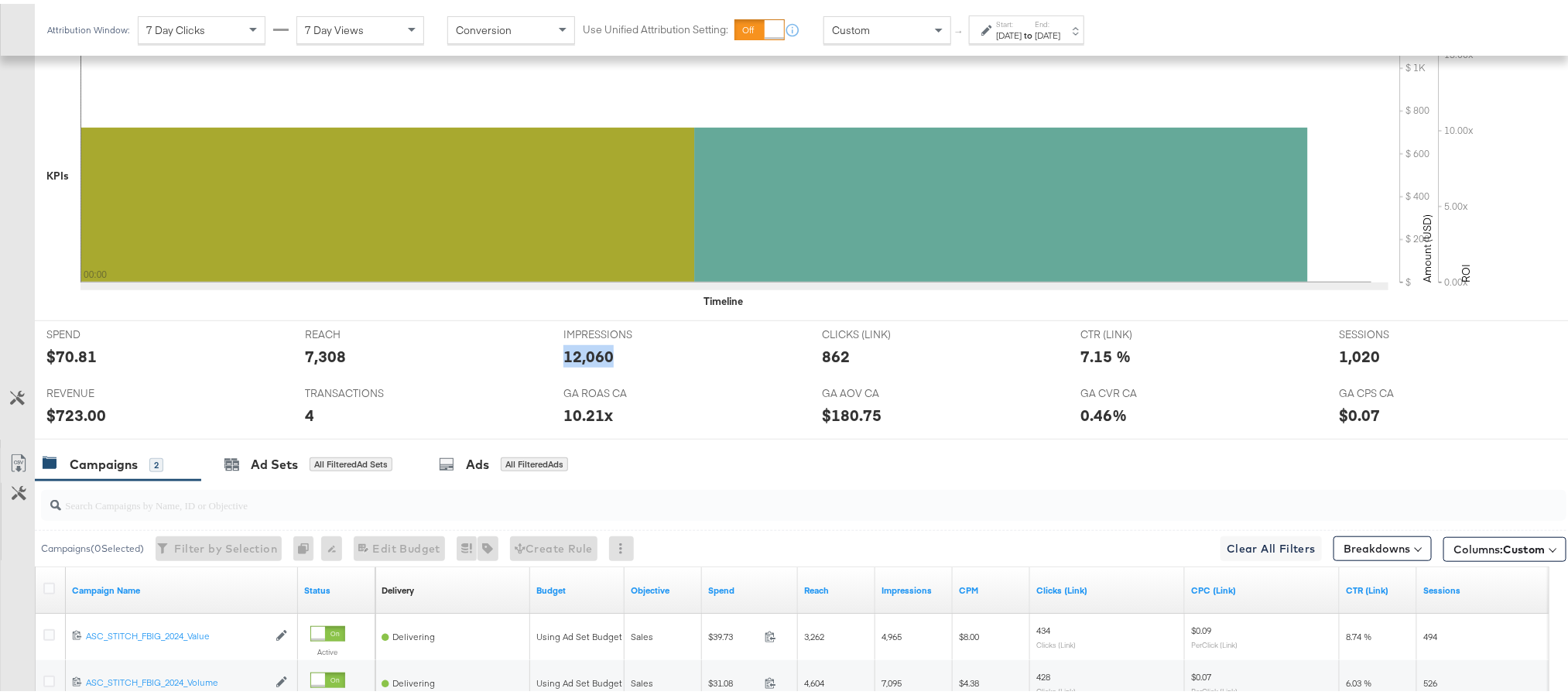
click at [590, 360] on div "12,060" at bounding box center [588, 353] width 51 height 22
click at [834, 360] on div "862" at bounding box center [835, 353] width 28 height 22
copy div "862"
click at [834, 360] on div "862" at bounding box center [835, 353] width 28 height 22
click at [1342, 362] on div "1,020" at bounding box center [1359, 353] width 41 height 22
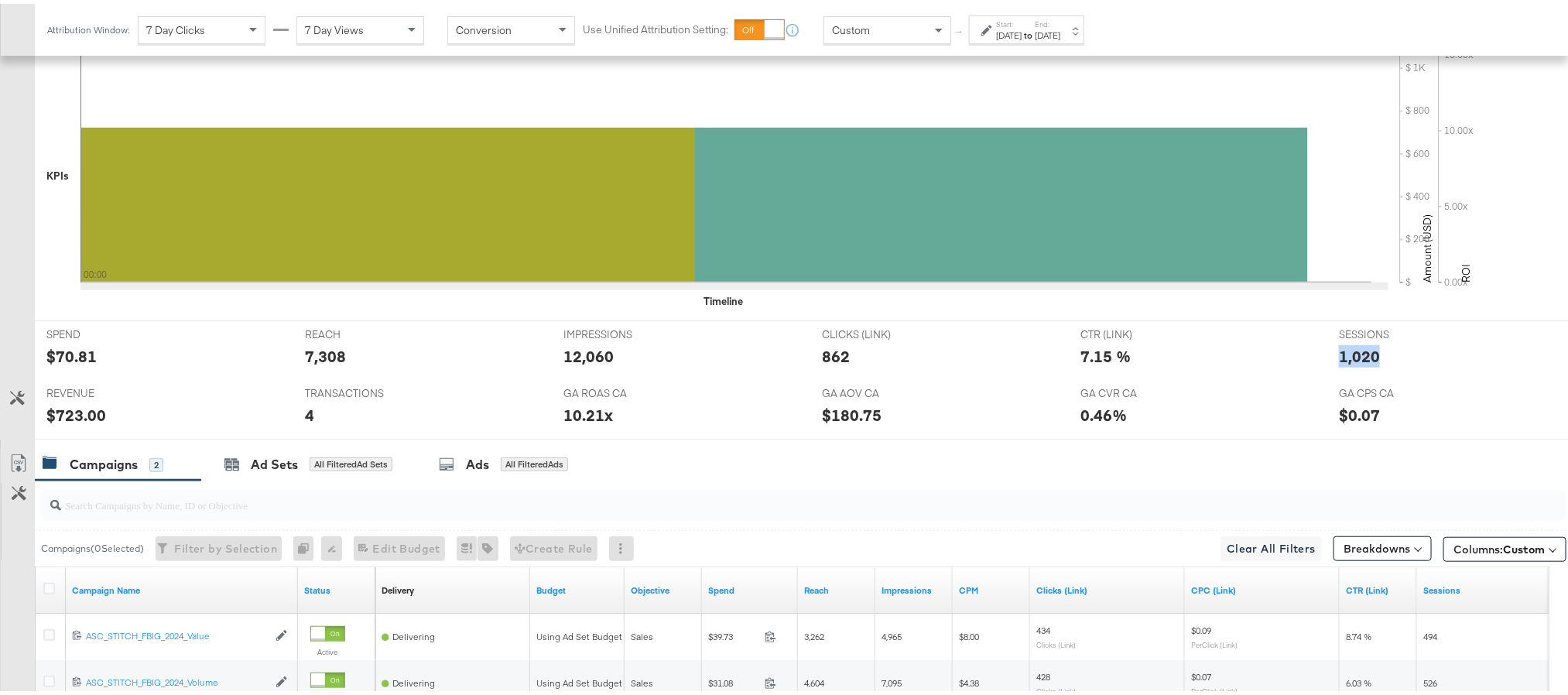
copy div "1,020"
click at [1342, 362] on div "1,020" at bounding box center [1359, 353] width 41 height 22
click at [70, 421] on div "$723.00" at bounding box center [76, 411] width 59 height 22
copy div "723.00"
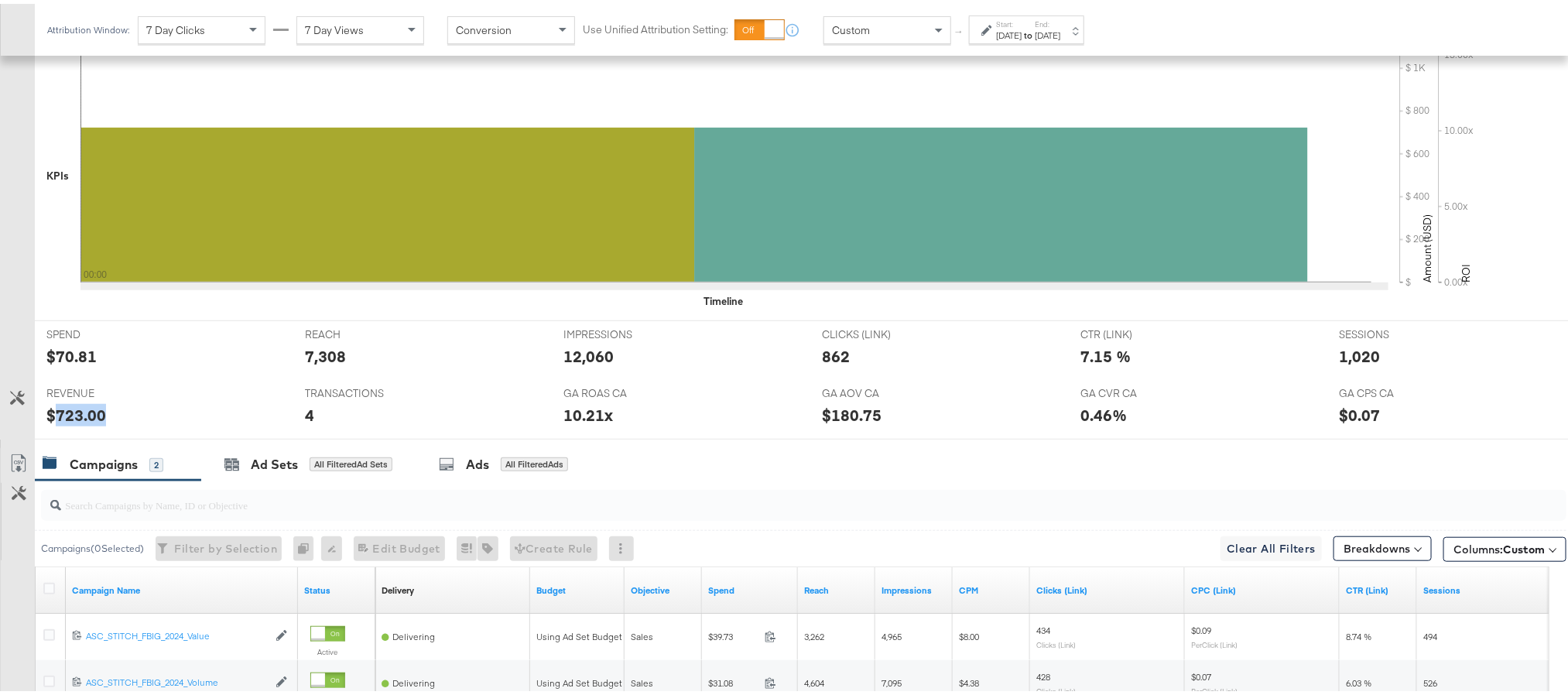
scroll to position [0, 0]
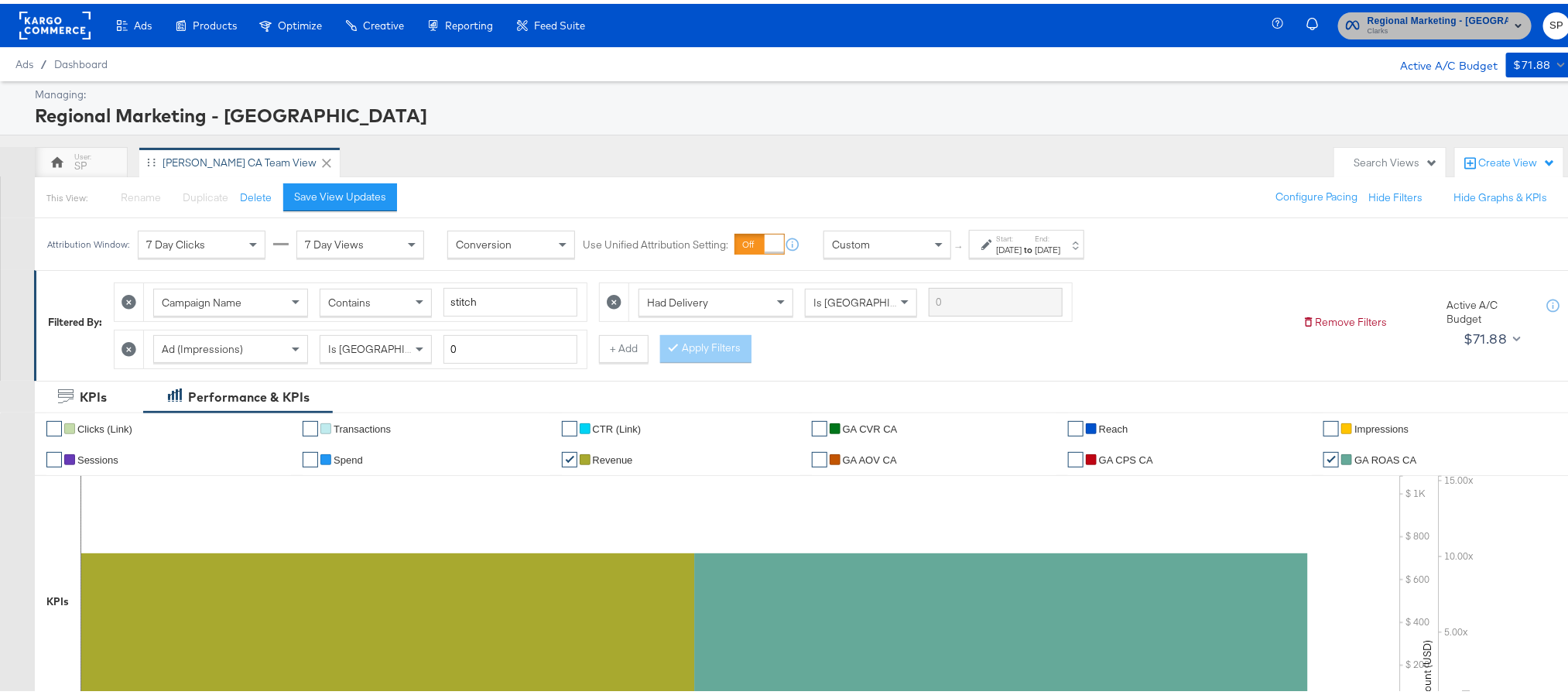
click at [1468, 26] on span "Clarks" at bounding box center [1437, 27] width 141 height 12
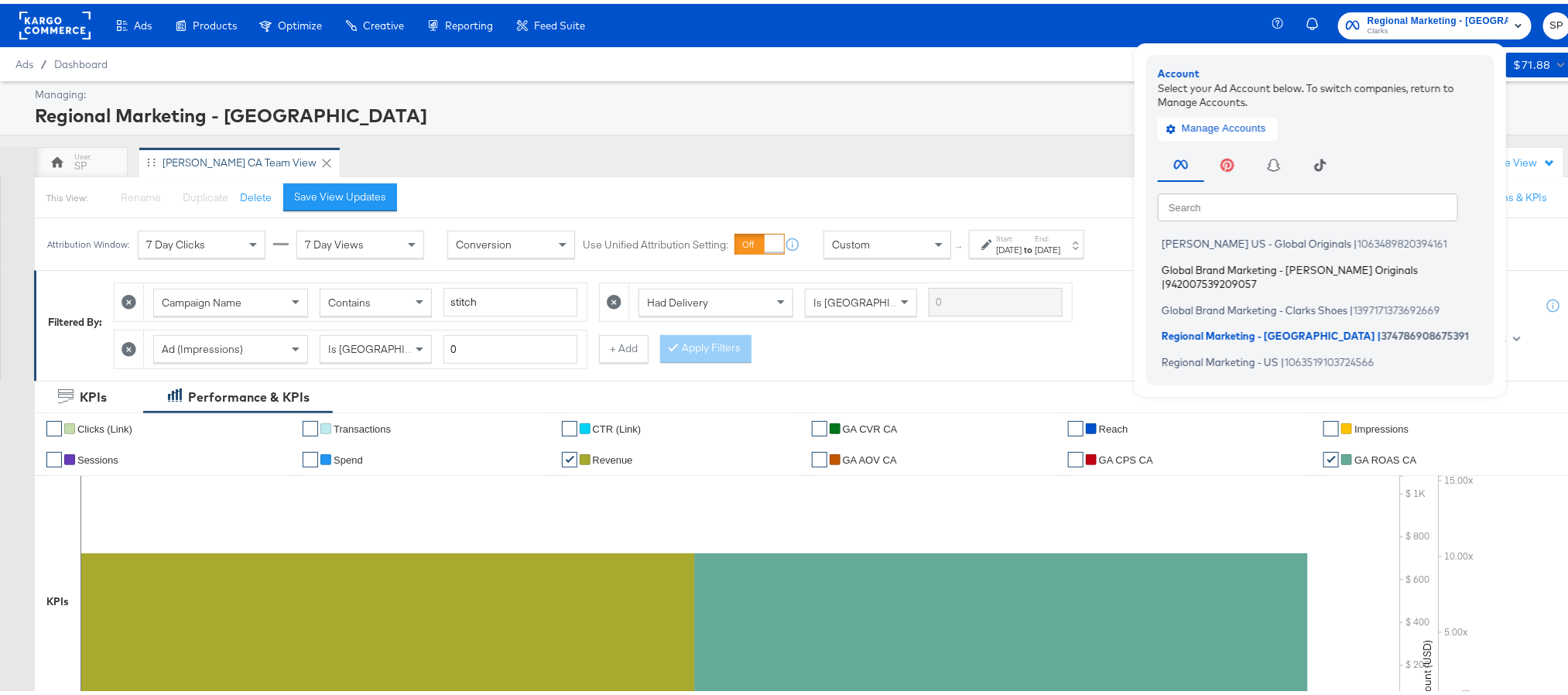
click at [1345, 260] on span "Global Brand Marketing - [PERSON_NAME] Originals" at bounding box center [1289, 265] width 256 height 12
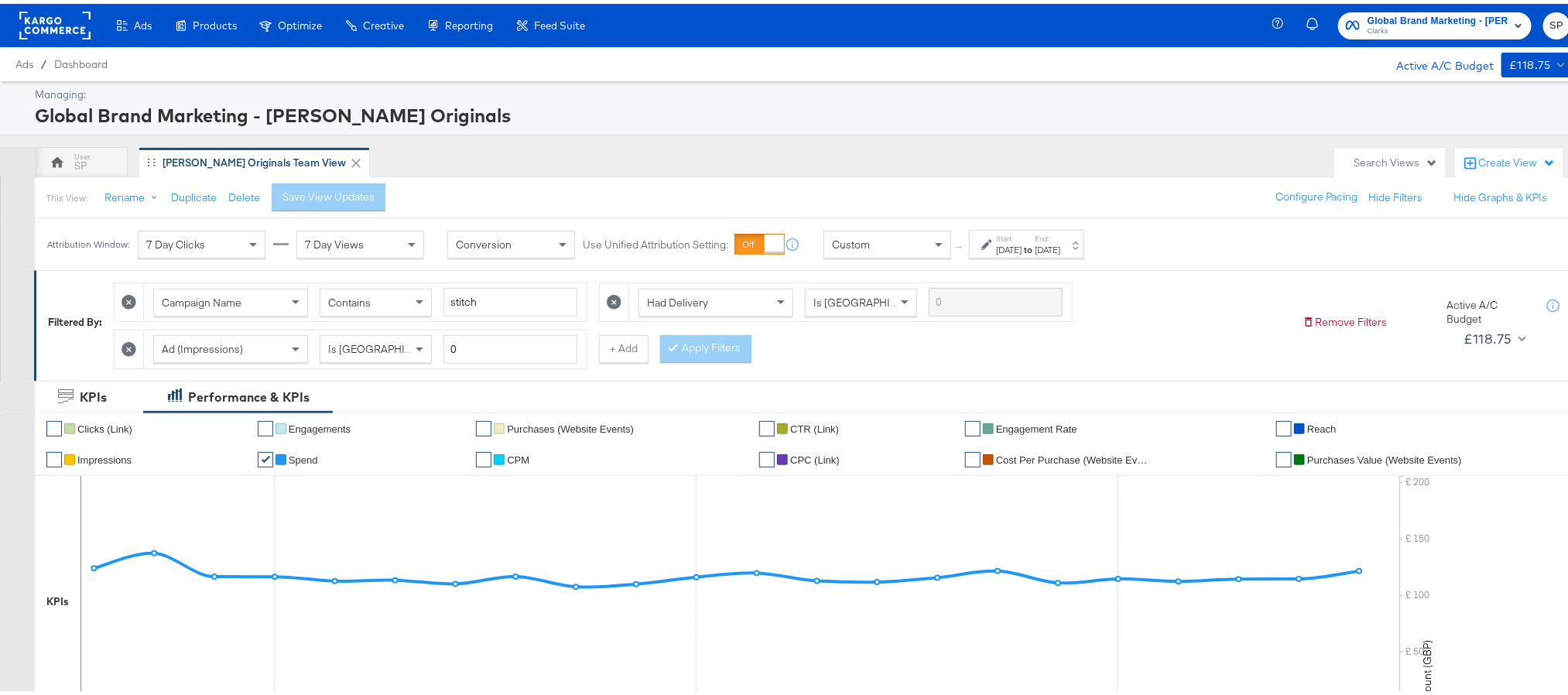
click at [1078, 256] on div "Attribution Window: 7 Day Clicks 7 Day Views Conversion Use Unified Attribution…" at bounding box center [569, 240] width 1069 height 52
click at [1060, 249] on div "[DATE]" at bounding box center [1047, 246] width 26 height 12
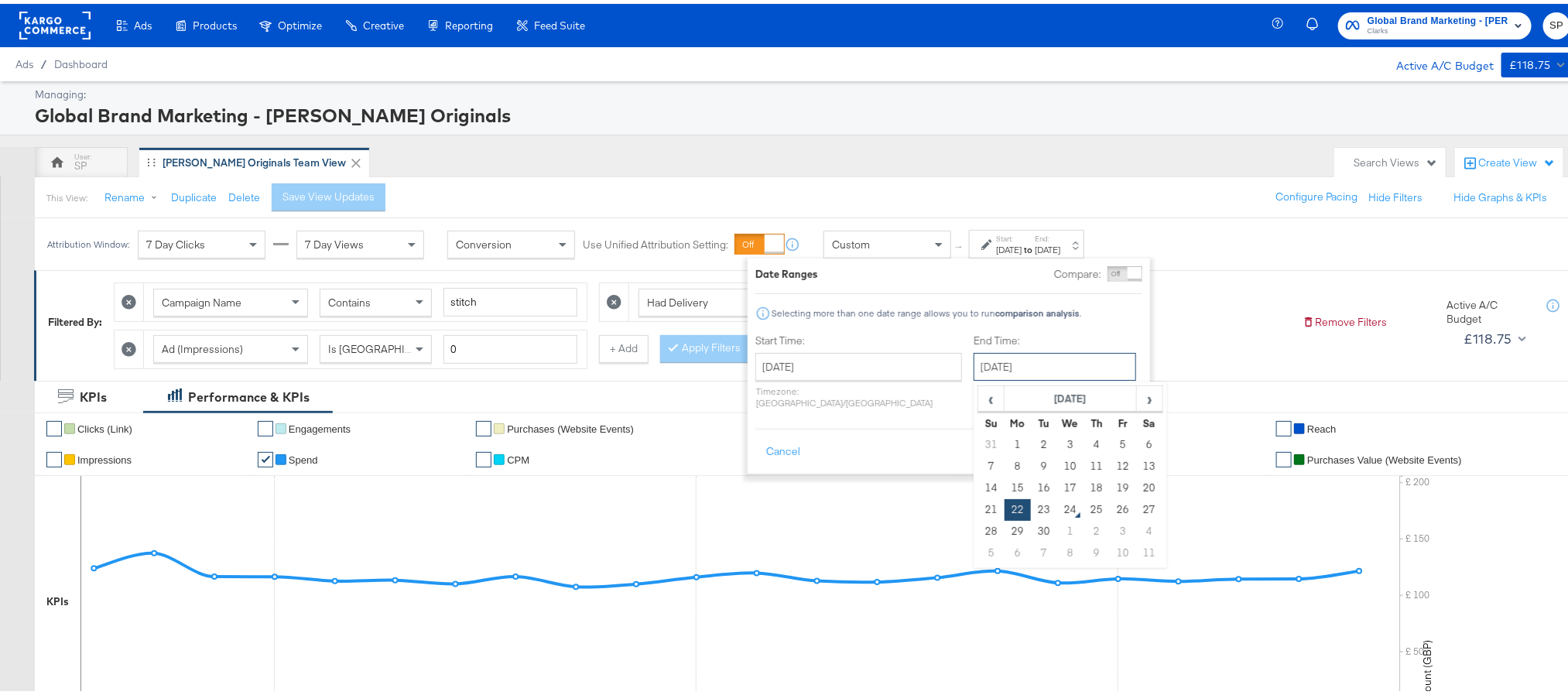
click at [991, 374] on input "[DATE]" at bounding box center [1055, 363] width 162 height 28
click at [1031, 513] on td "23" at bounding box center [1043, 506] width 27 height 22
type input "[DATE]"
click at [1120, 435] on button "Apply" at bounding box center [1116, 448] width 49 height 28
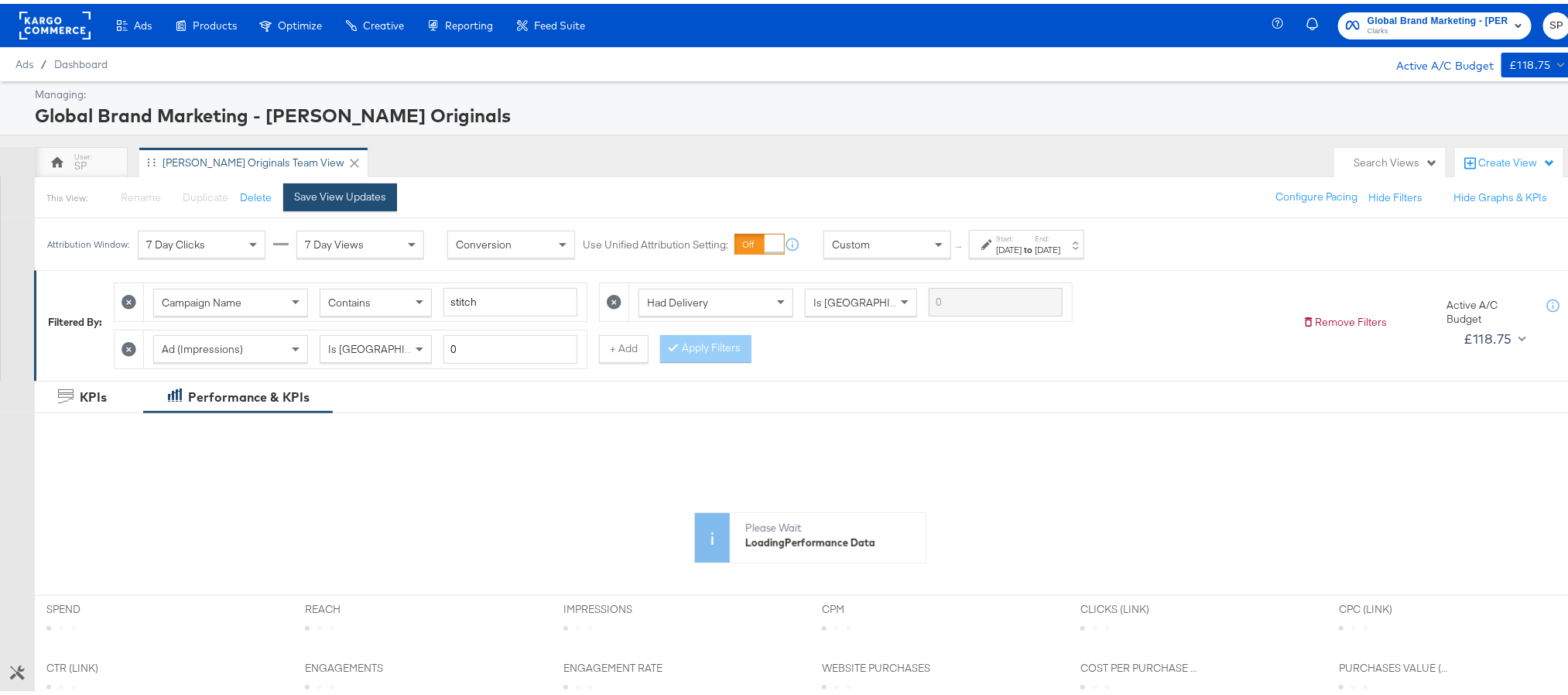
click at [316, 188] on div "Save View Updates" at bounding box center [340, 193] width 92 height 14
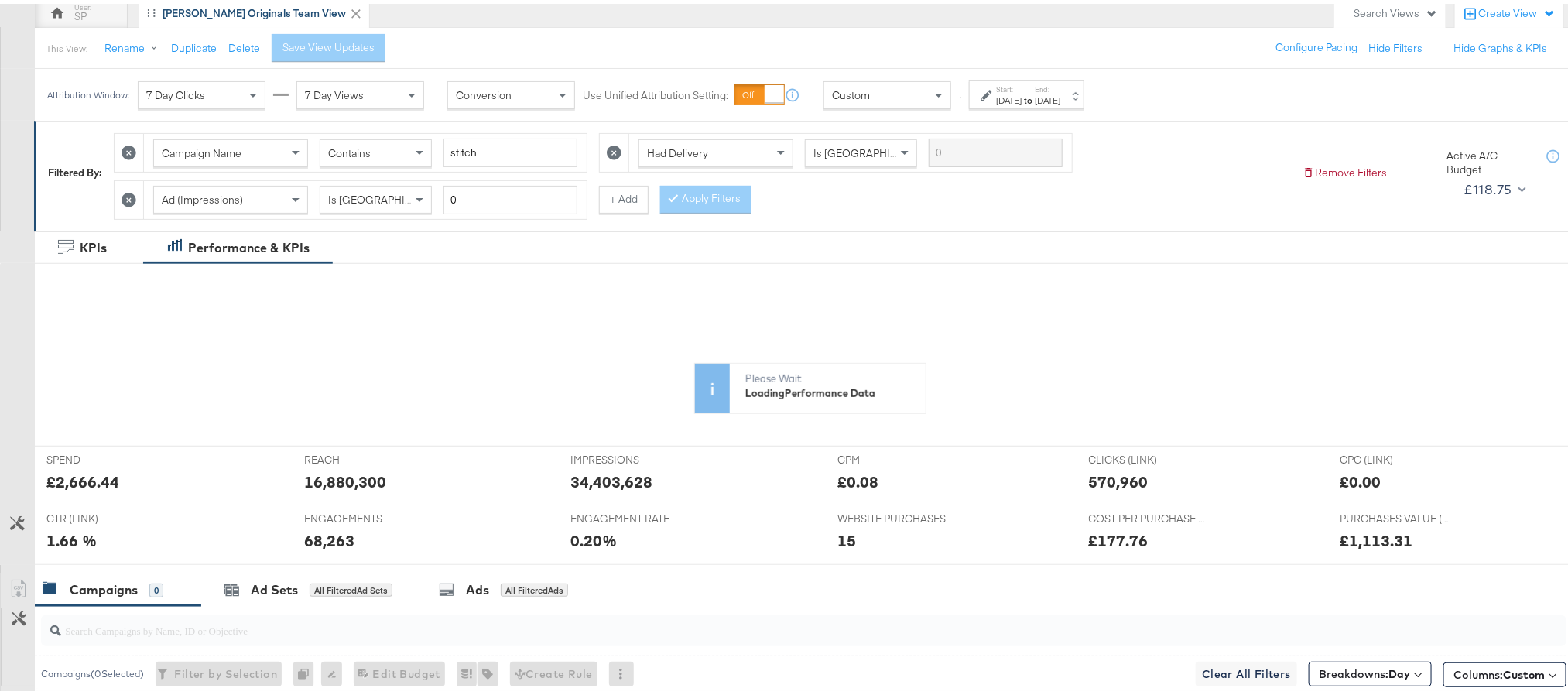
scroll to position [151, 0]
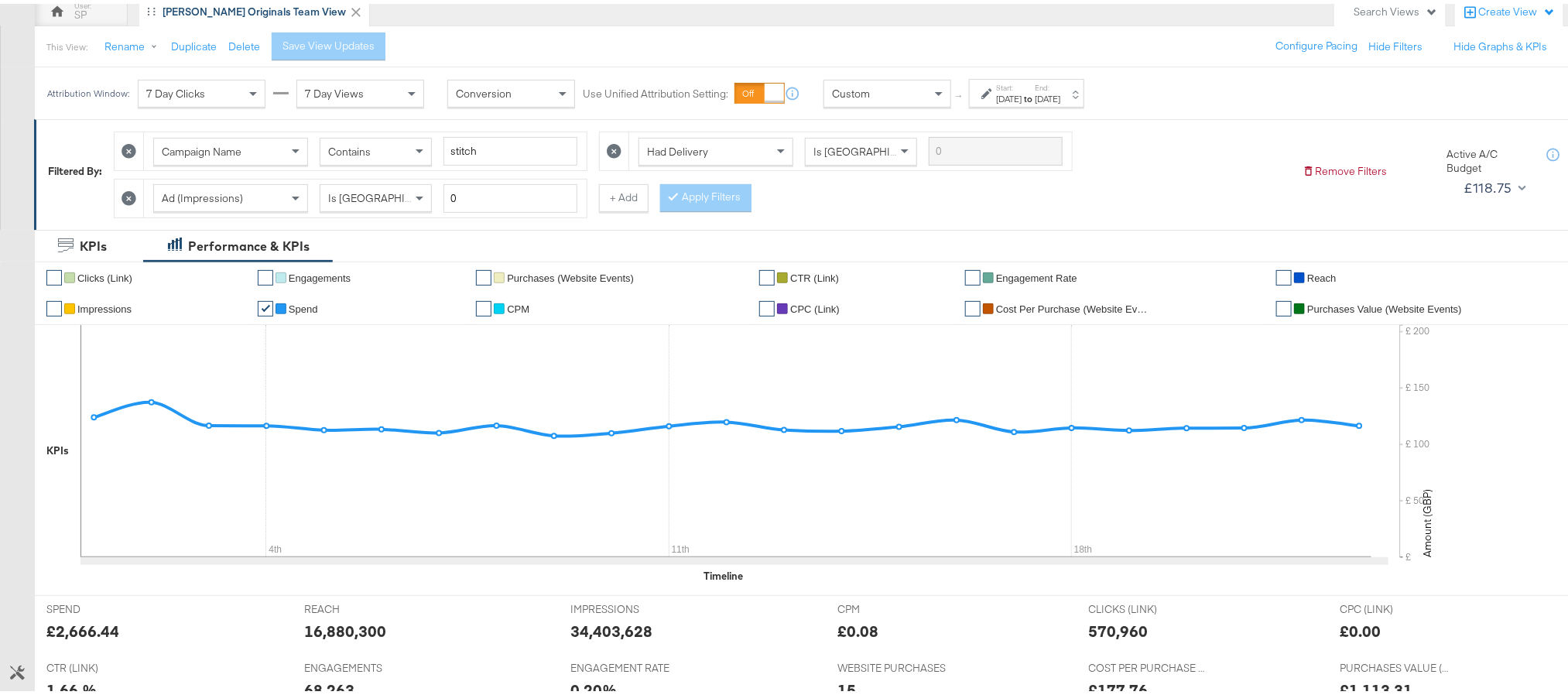
click at [76, 634] on div "£2,666.44" at bounding box center [83, 628] width 73 height 22
copy div "2,666.44"
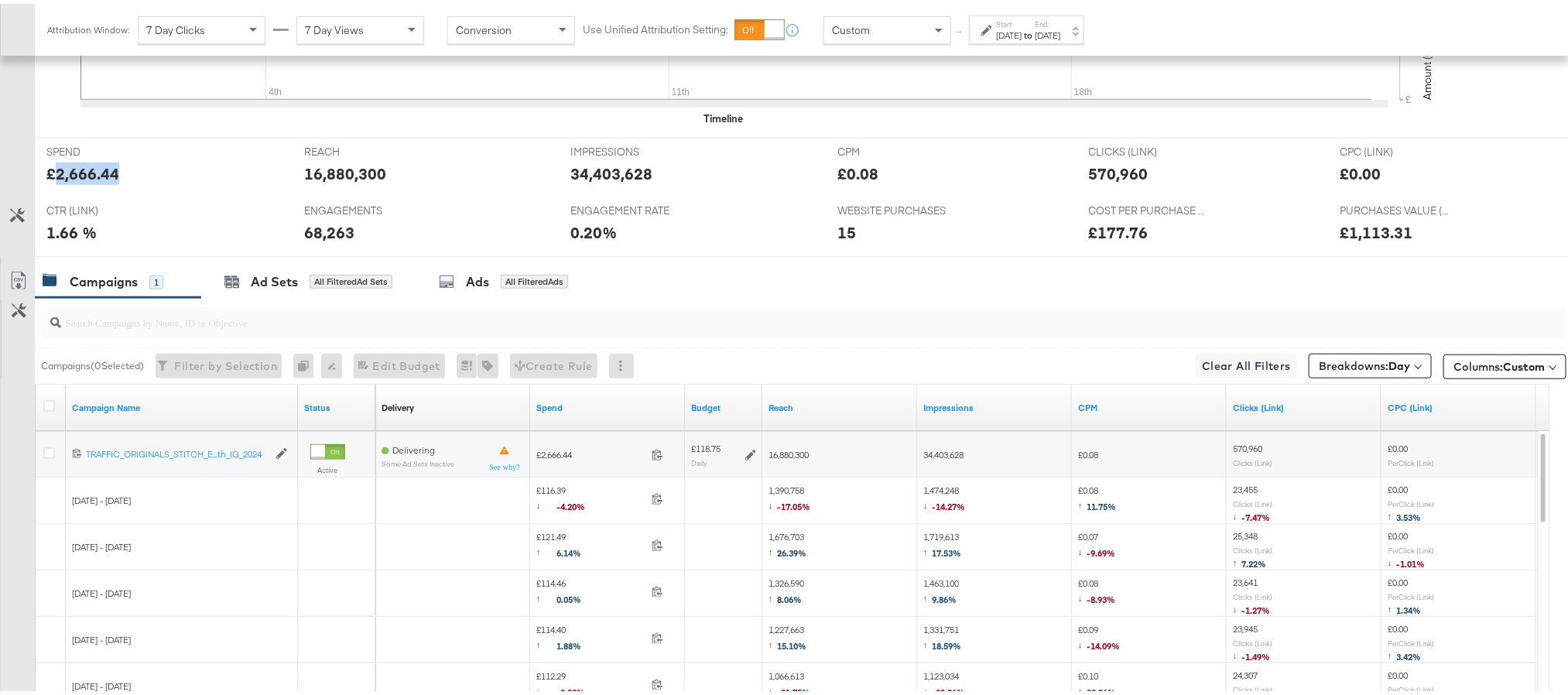
scroll to position [609, 0]
click at [1319, 370] on span "Breakdowns: Day" at bounding box center [1365, 361] width 92 height 15
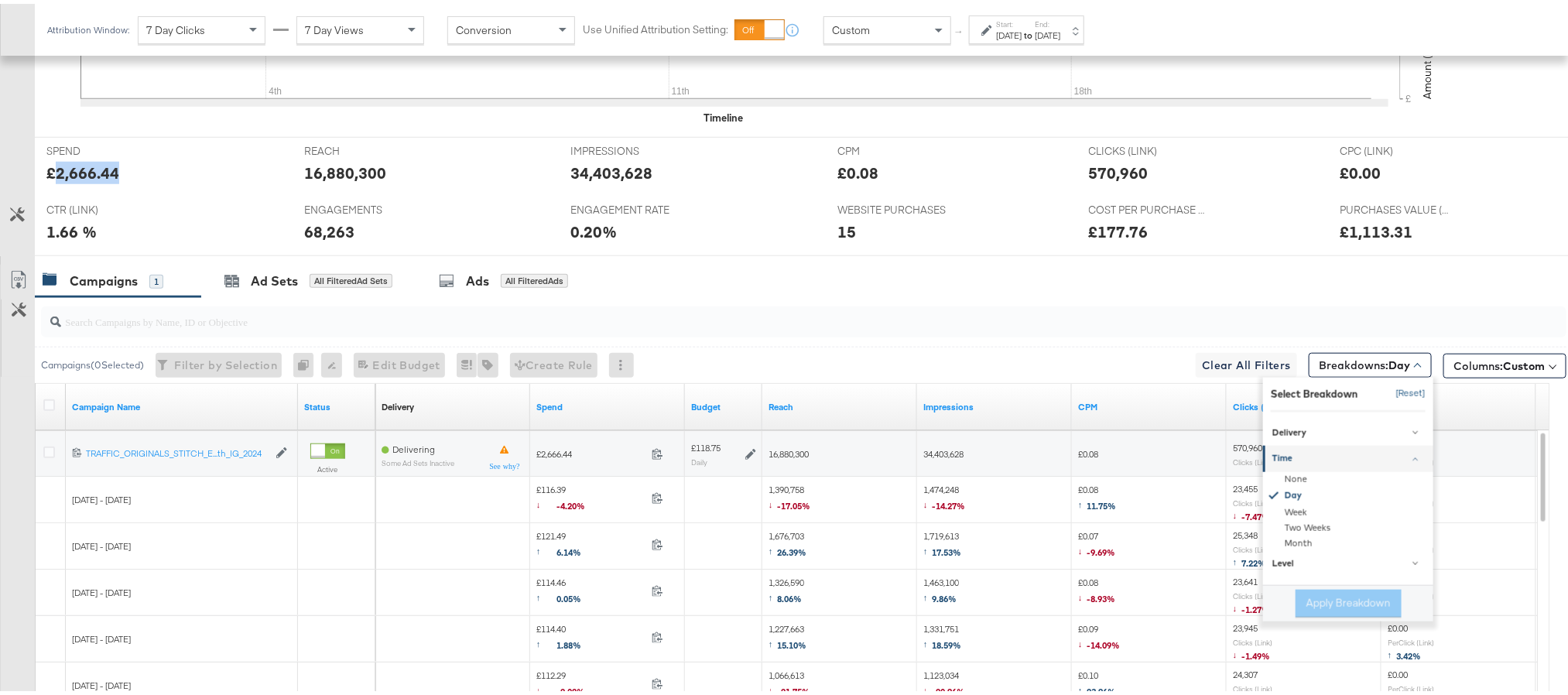
click at [1387, 393] on button "[Reset]" at bounding box center [1407, 390] width 39 height 25
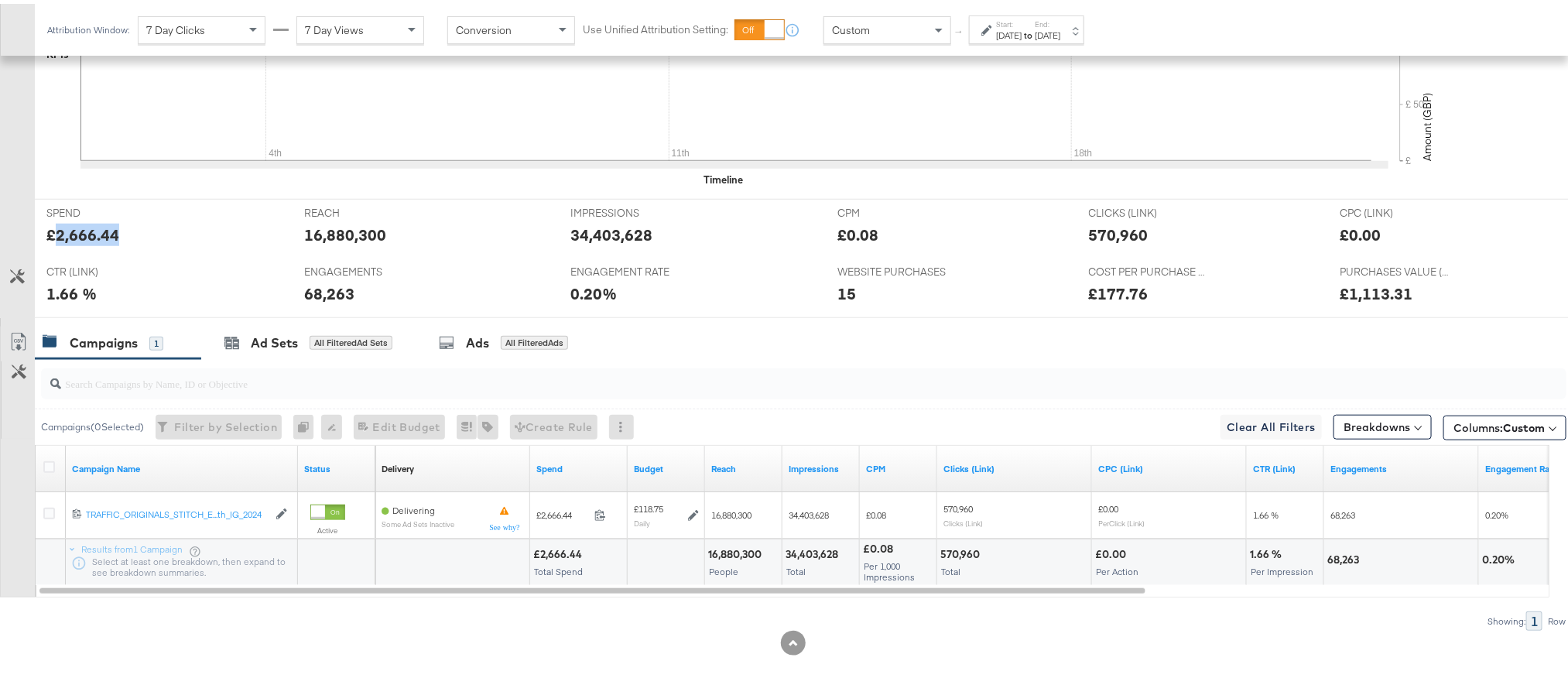
scroll to position [554, 0]
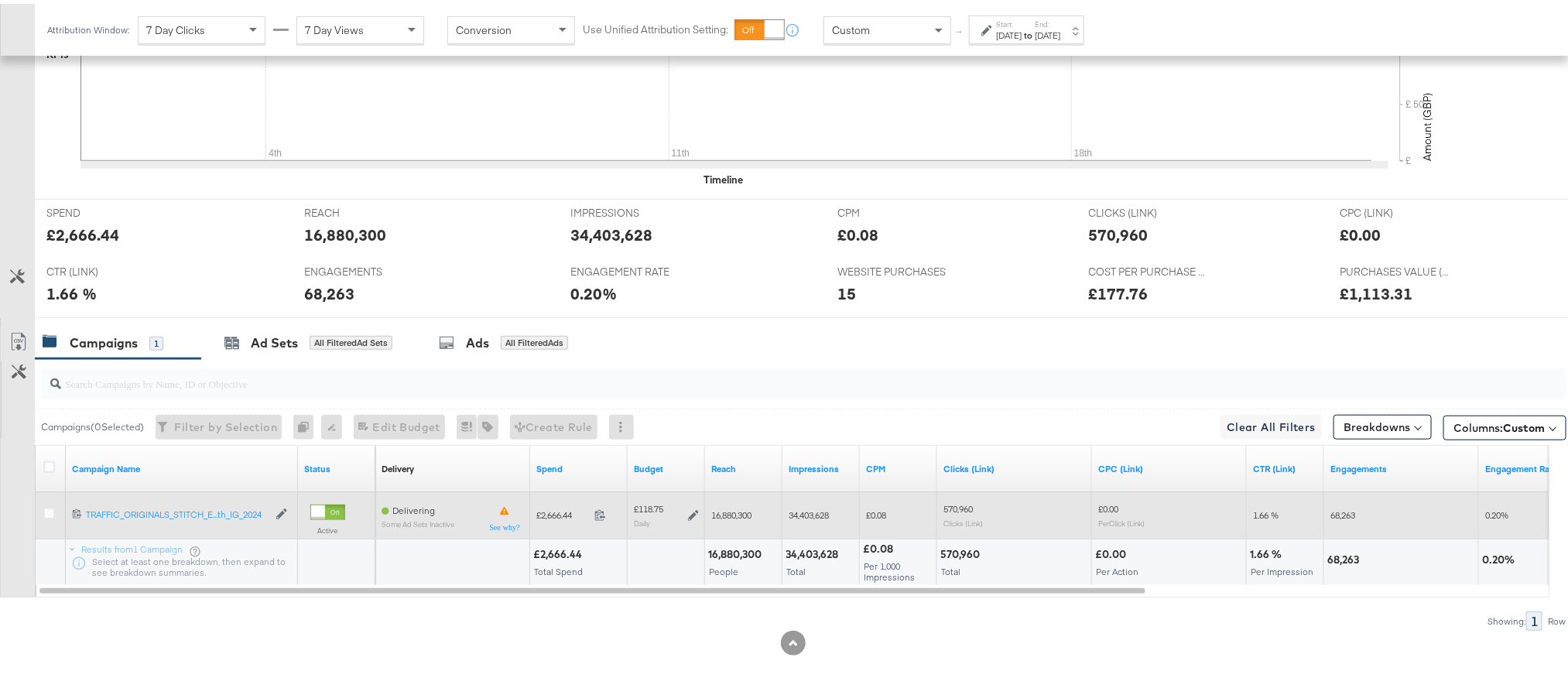
click at [690, 511] on icon at bounding box center [693, 511] width 10 height 10
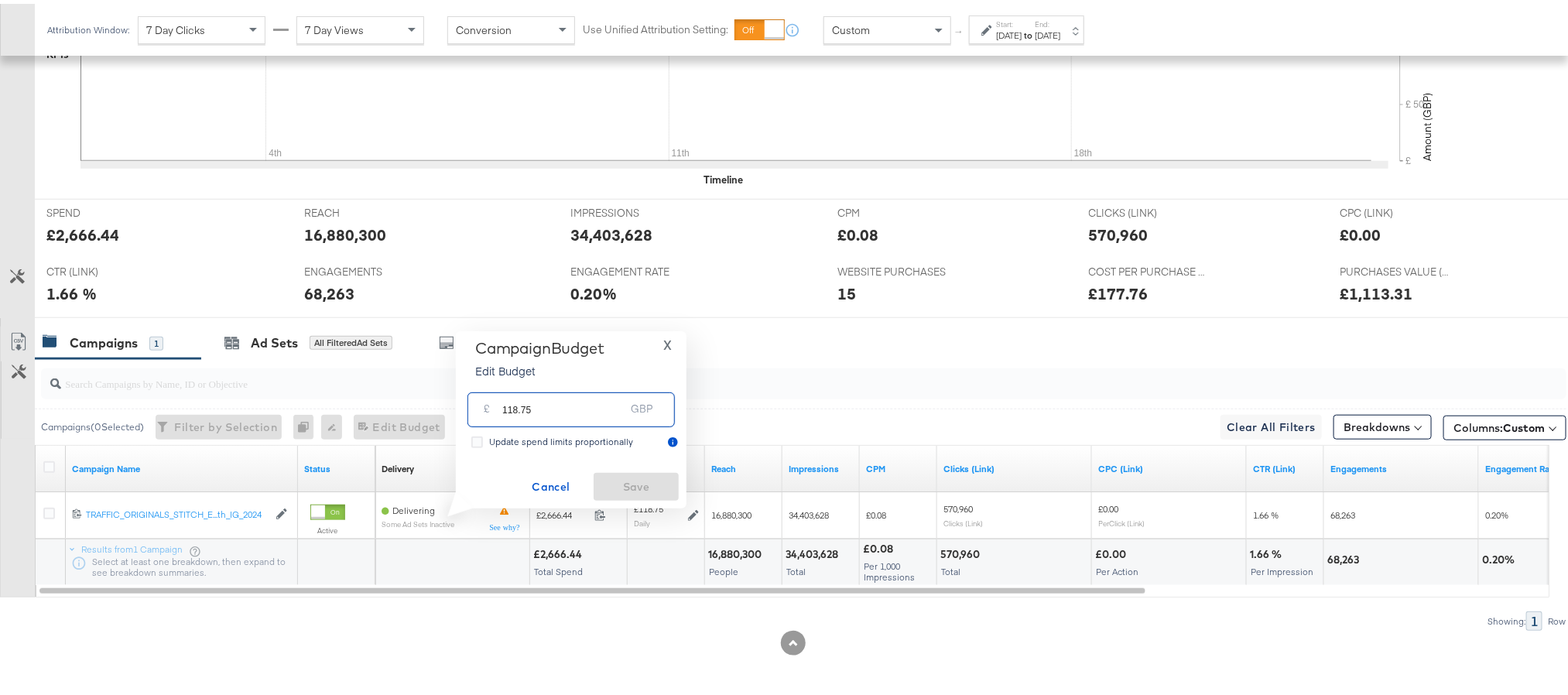
click at [571, 411] on input "118.75" at bounding box center [563, 399] width 122 height 33
paste input "£119.08"
type input "119.08"
click at [627, 475] on span "Save" at bounding box center [636, 484] width 73 height 19
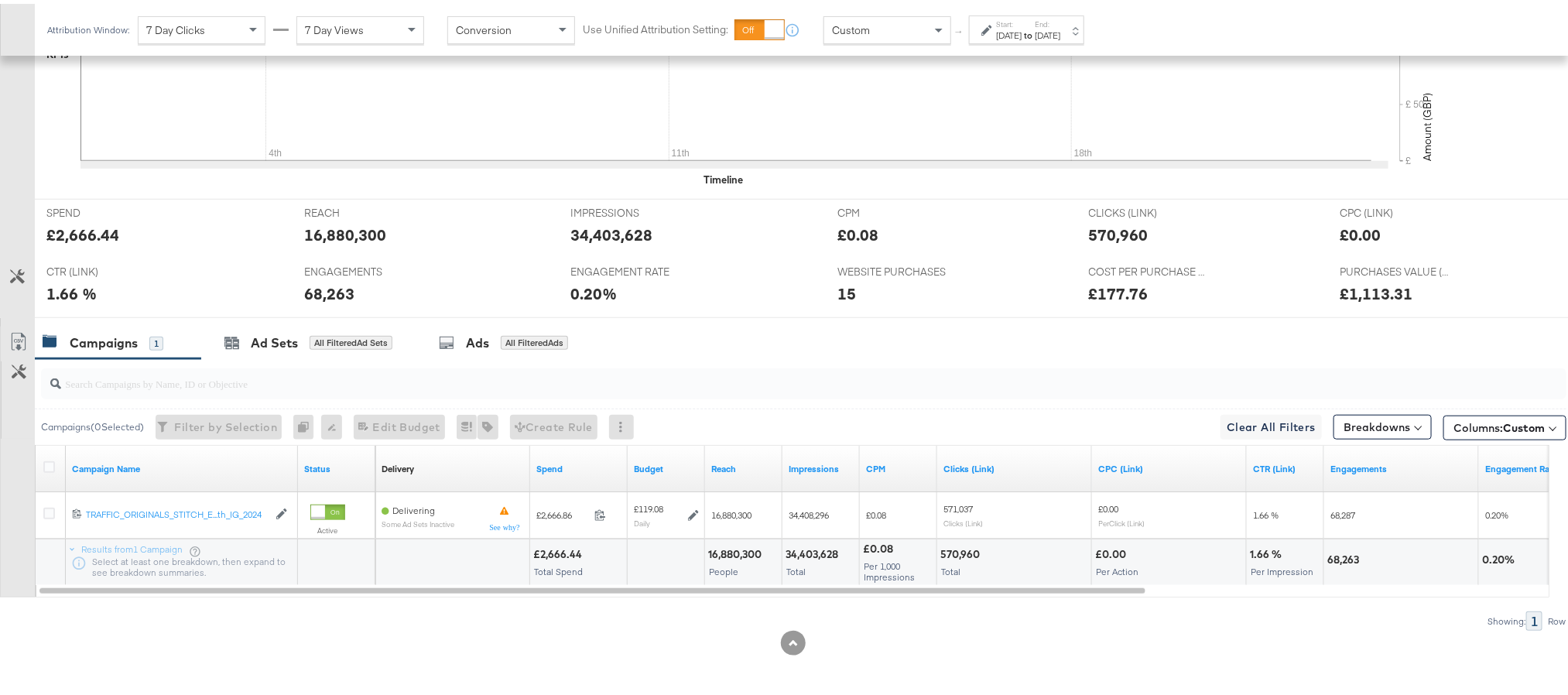
click at [1060, 29] on div "[DATE]" at bounding box center [1047, 31] width 26 height 12
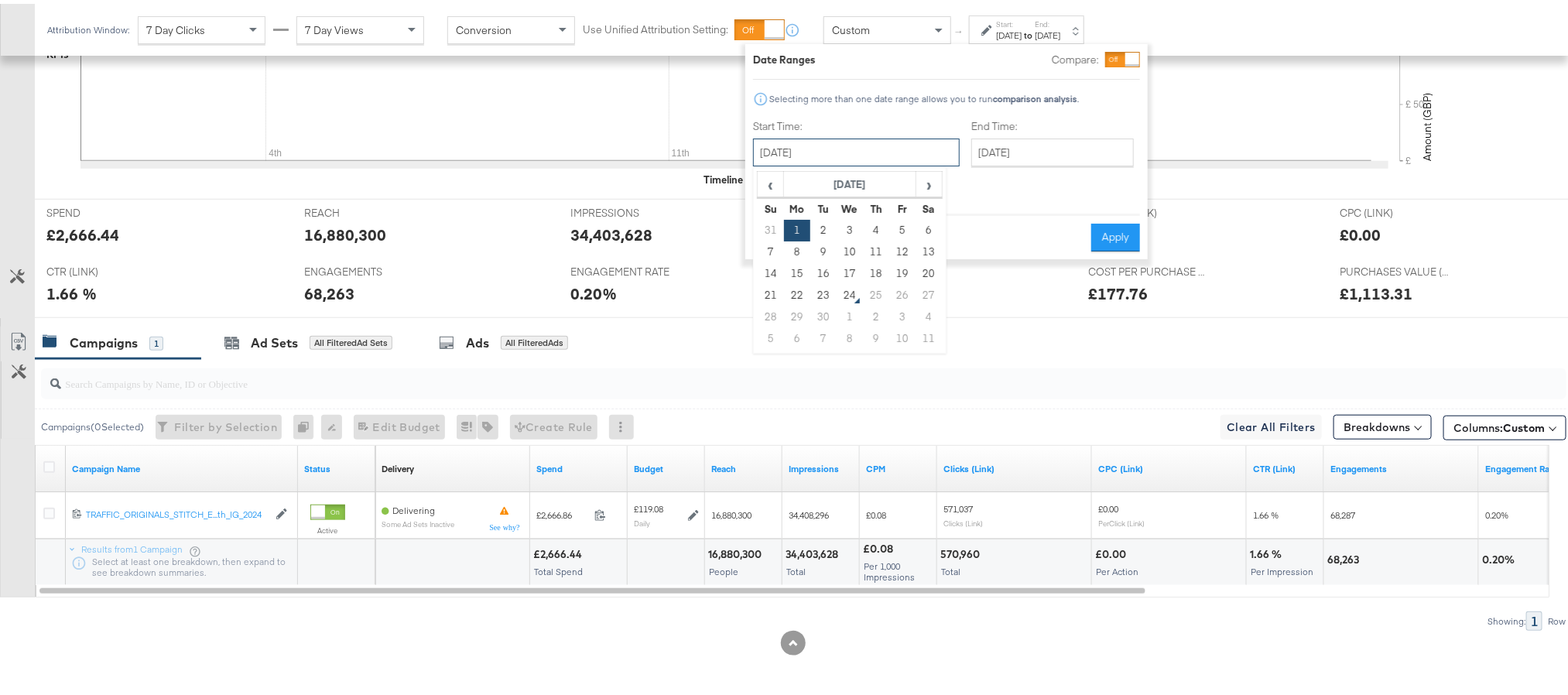
click at [873, 149] on input "[DATE]" at bounding box center [855, 149] width 206 height 28
click at [799, 292] on td "22" at bounding box center [797, 292] width 27 height 22
type input "[DATE]"
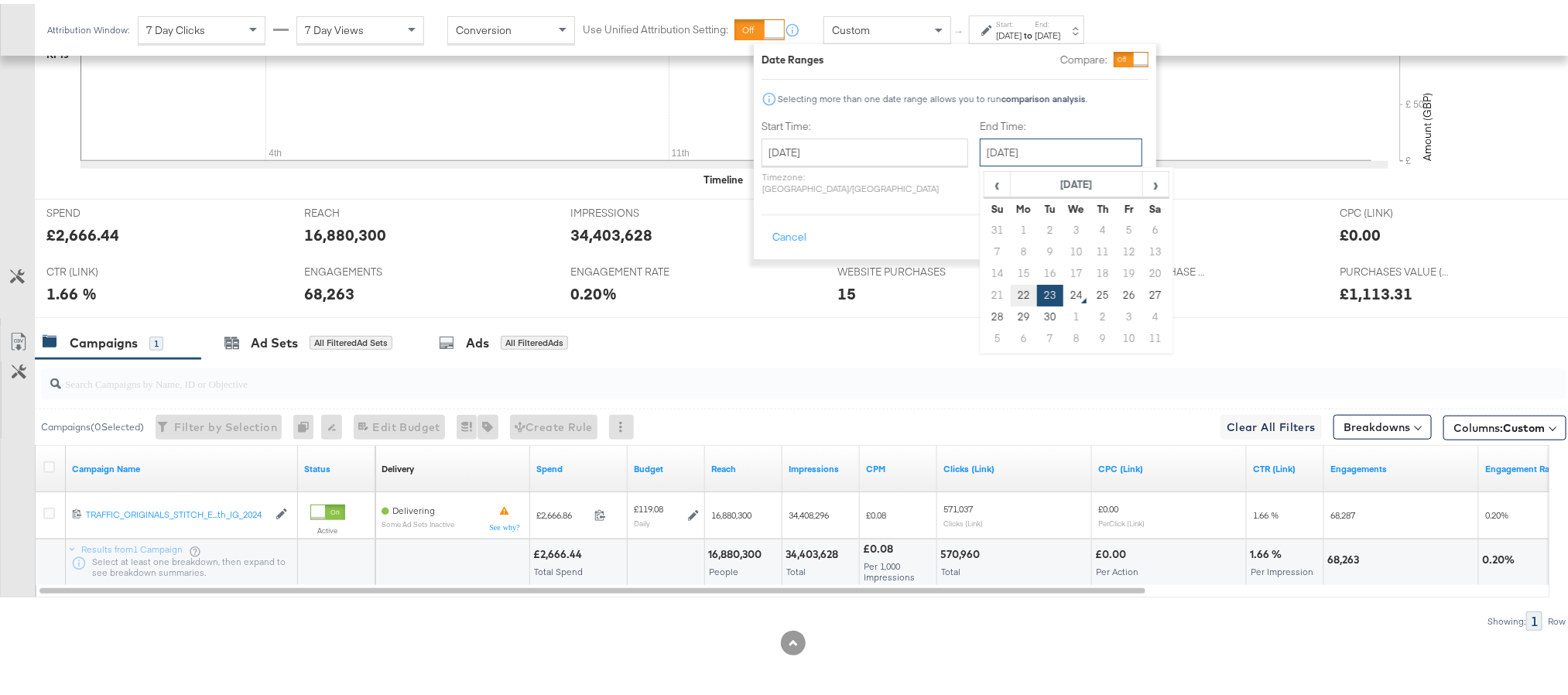
drag, startPoint x: 1027, startPoint y: 156, endPoint x: 981, endPoint y: 296, distance: 147.4
click at [981, 162] on div "September 23rd 2025 ‹ September 2025 › Su Mo Tu We Th Fr Sa 31 1 2 3 4 5 6 7 8 …" at bounding box center [1061, 149] width 162 height 28
click at [1011, 296] on td "22" at bounding box center [1023, 292] width 27 height 22
type input "[DATE]"
click at [1114, 227] on button "Apply" at bounding box center [1126, 234] width 49 height 28
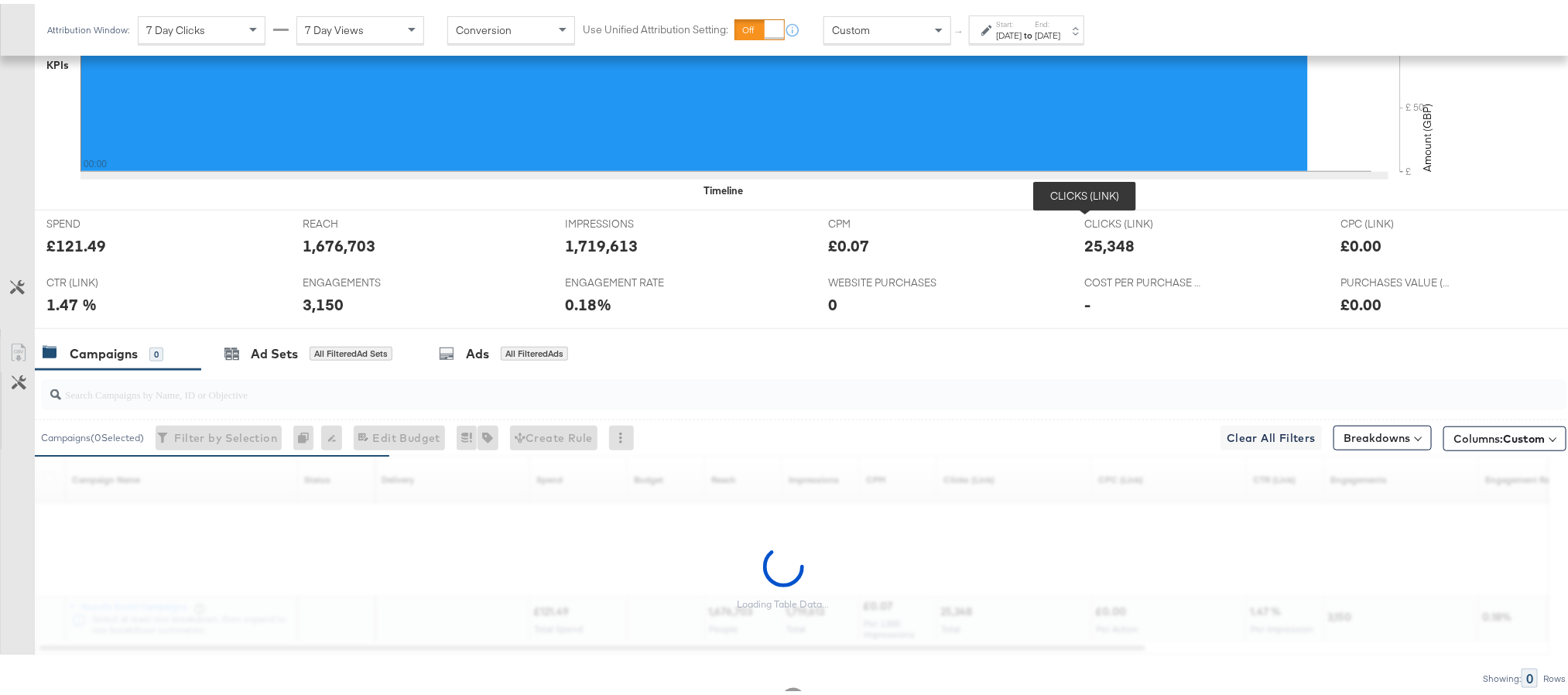
scroll to position [538, 0]
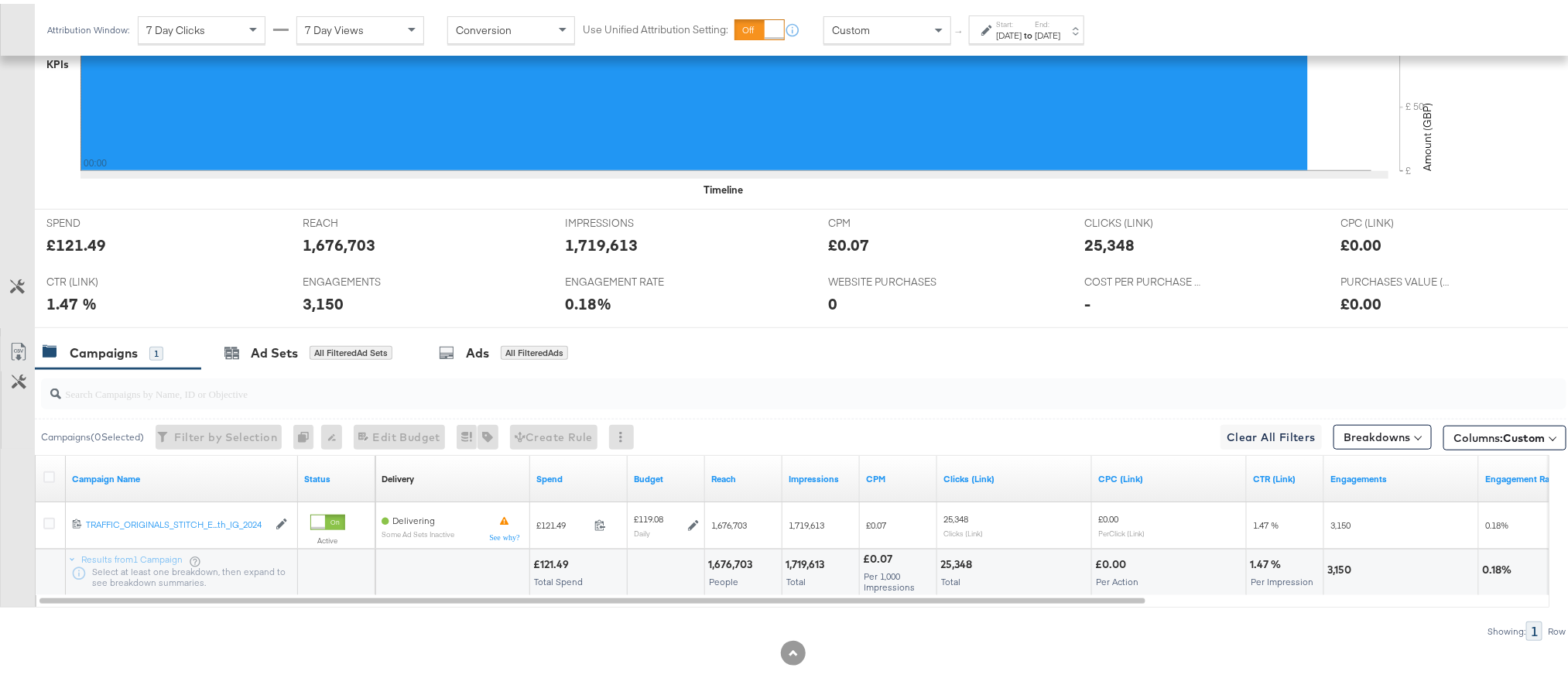
click at [70, 247] on div "£121.49" at bounding box center [76, 241] width 59 height 22
copy div "121.49"
click at [593, 251] on div "1,719,613" at bounding box center [602, 241] width 73 height 22
copy div "1,719,613"
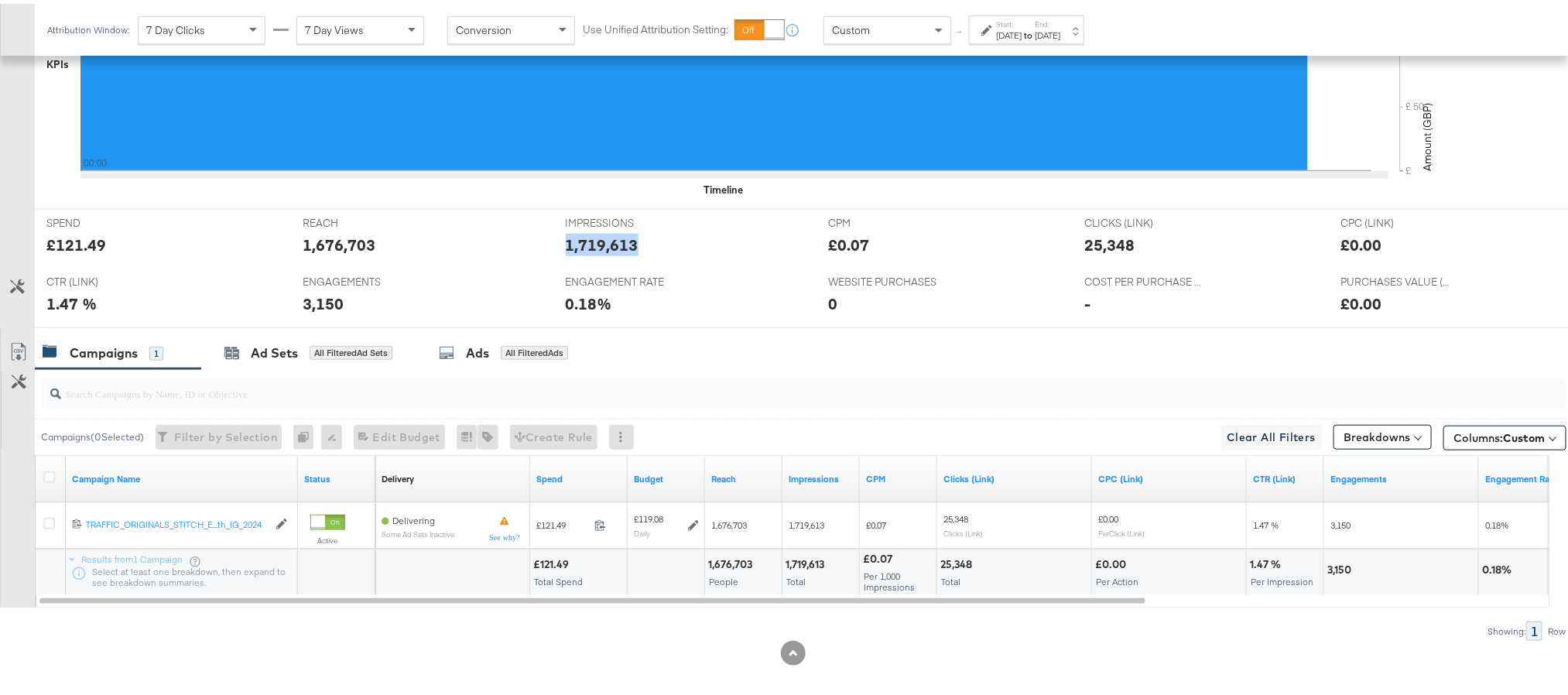
click at [593, 251] on div "1,719,613" at bounding box center [602, 241] width 73 height 22
click at [329, 252] on div "1,676,703" at bounding box center [339, 241] width 73 height 22
copy div "1,676,703"
click at [329, 252] on div "1,676,703" at bounding box center [339, 241] width 73 height 22
click at [1088, 242] on div "25,348" at bounding box center [1109, 241] width 51 height 22
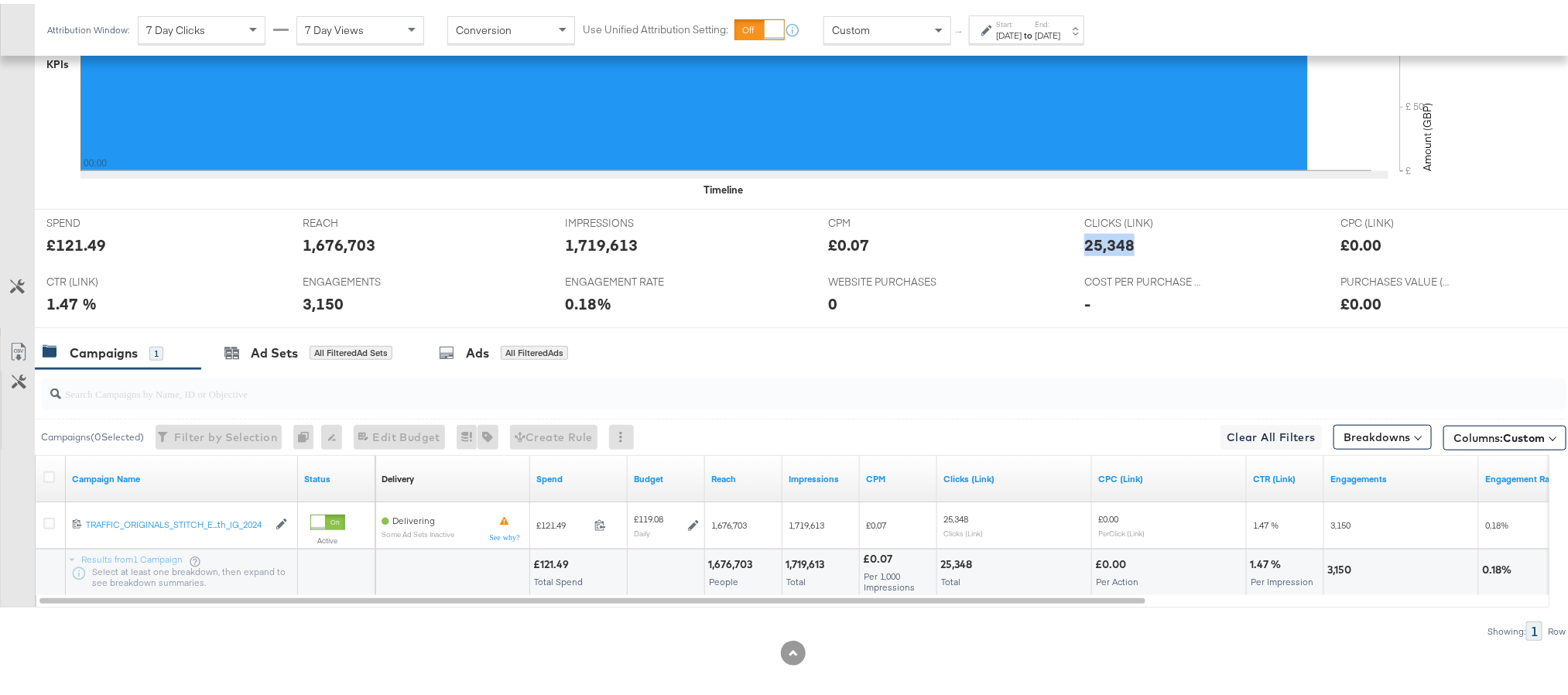
copy div "25,348"
click at [1088, 242] on div "25,348" at bounding box center [1109, 241] width 51 height 22
click at [309, 298] on div "3,150" at bounding box center [323, 300] width 41 height 22
copy div "3,150"
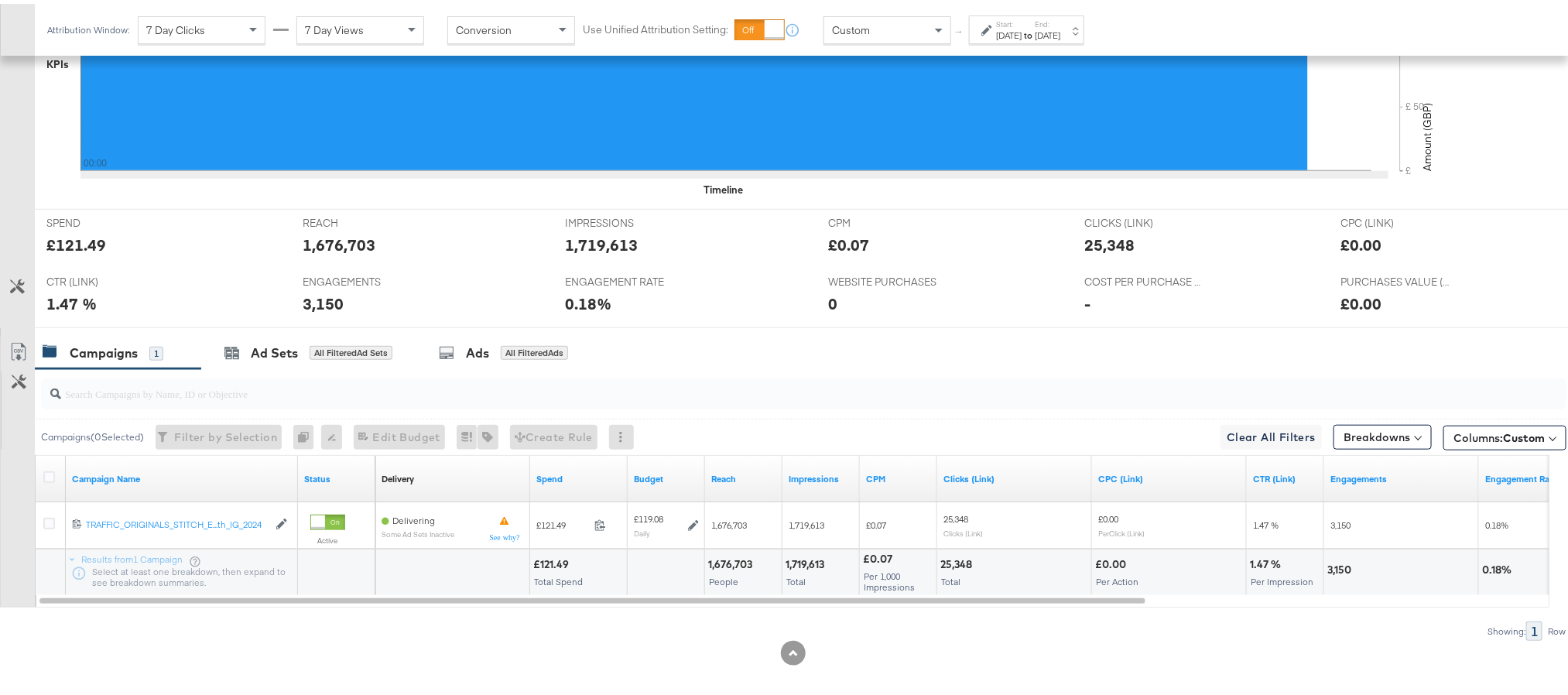
click at [1060, 32] on div "[DATE]" at bounding box center [1047, 31] width 26 height 12
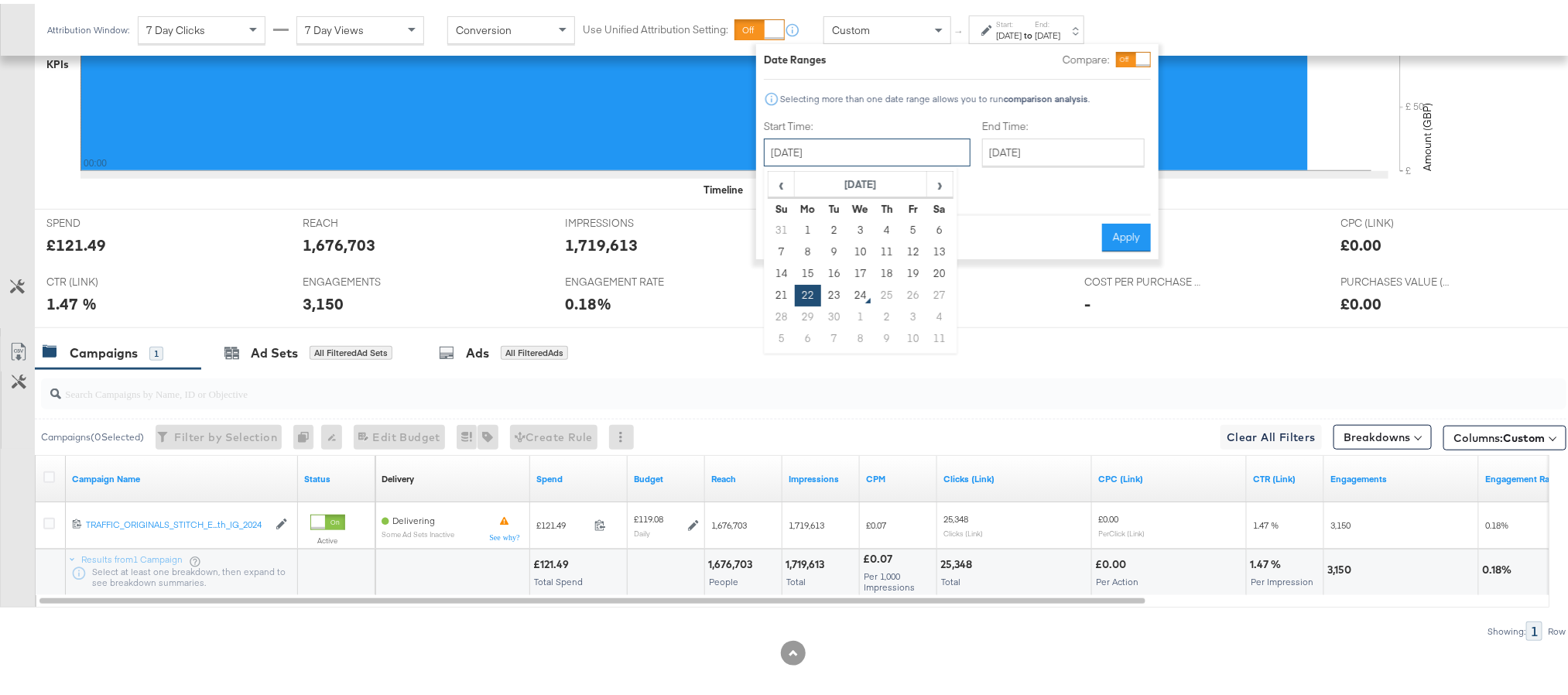
click at [885, 149] on input "[DATE]" at bounding box center [867, 149] width 206 height 28
click at [831, 291] on td "23" at bounding box center [834, 292] width 27 height 22
type input "[DATE]"
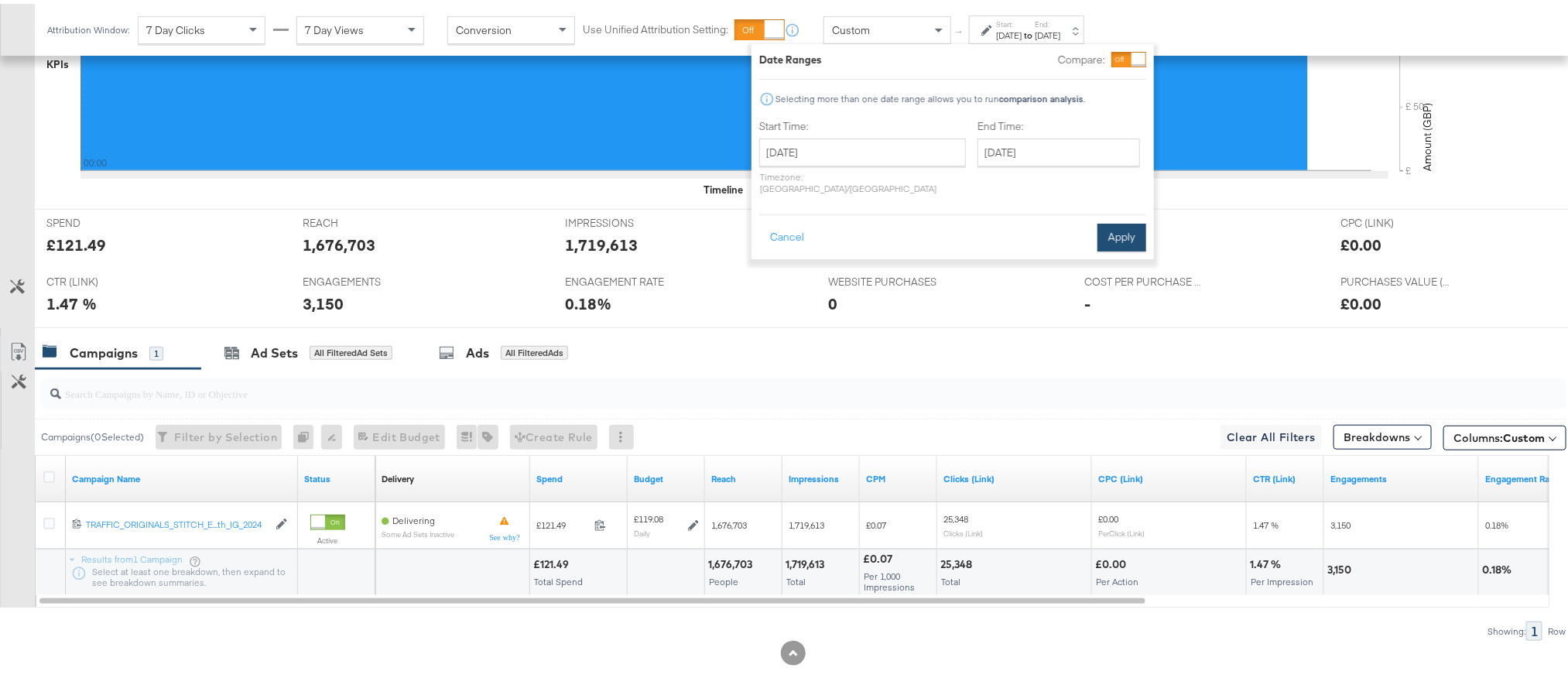
click at [1127, 235] on button "Apply" at bounding box center [1121, 234] width 49 height 28
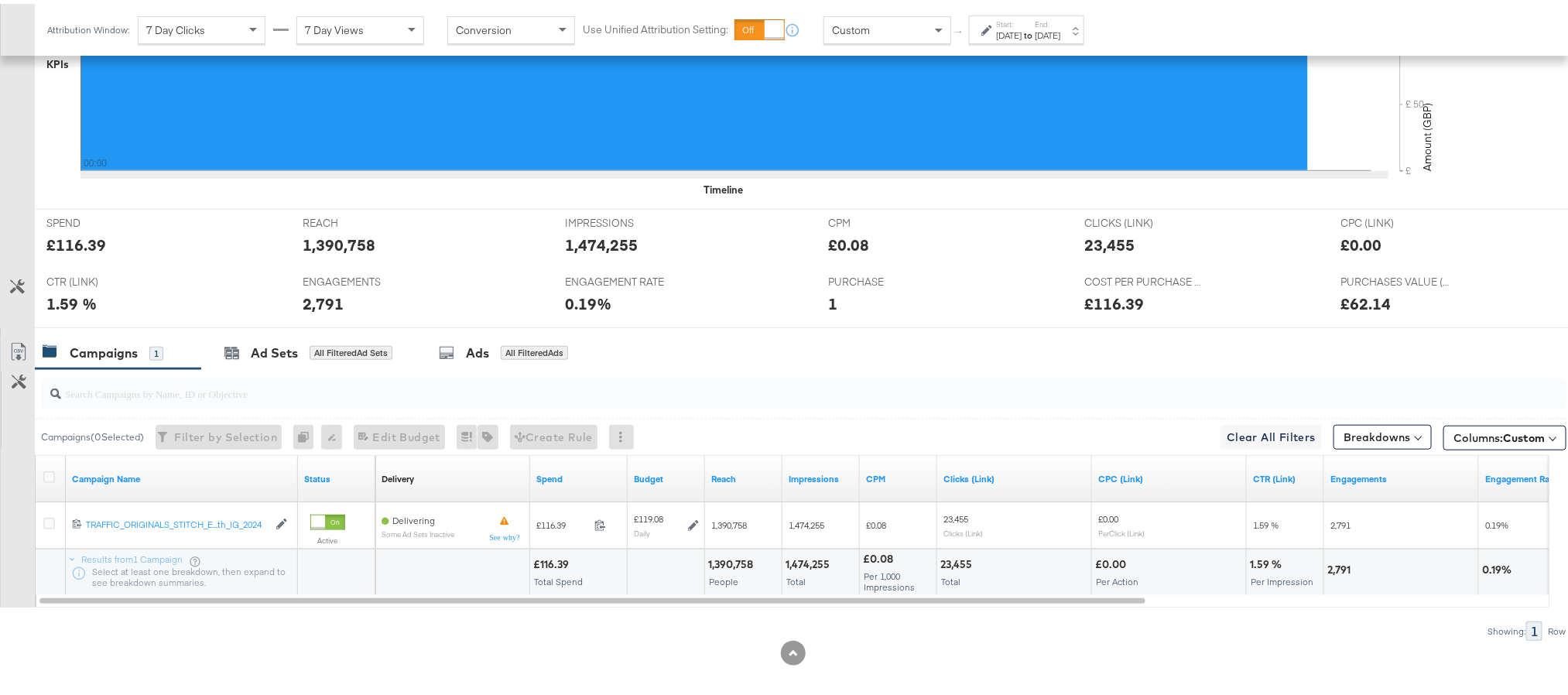
click at [75, 242] on div "£116.39" at bounding box center [76, 241] width 59 height 22
copy div "116.39"
click at [350, 251] on div "1,390,758" at bounding box center [339, 241] width 73 height 22
copy div "1,390,758"
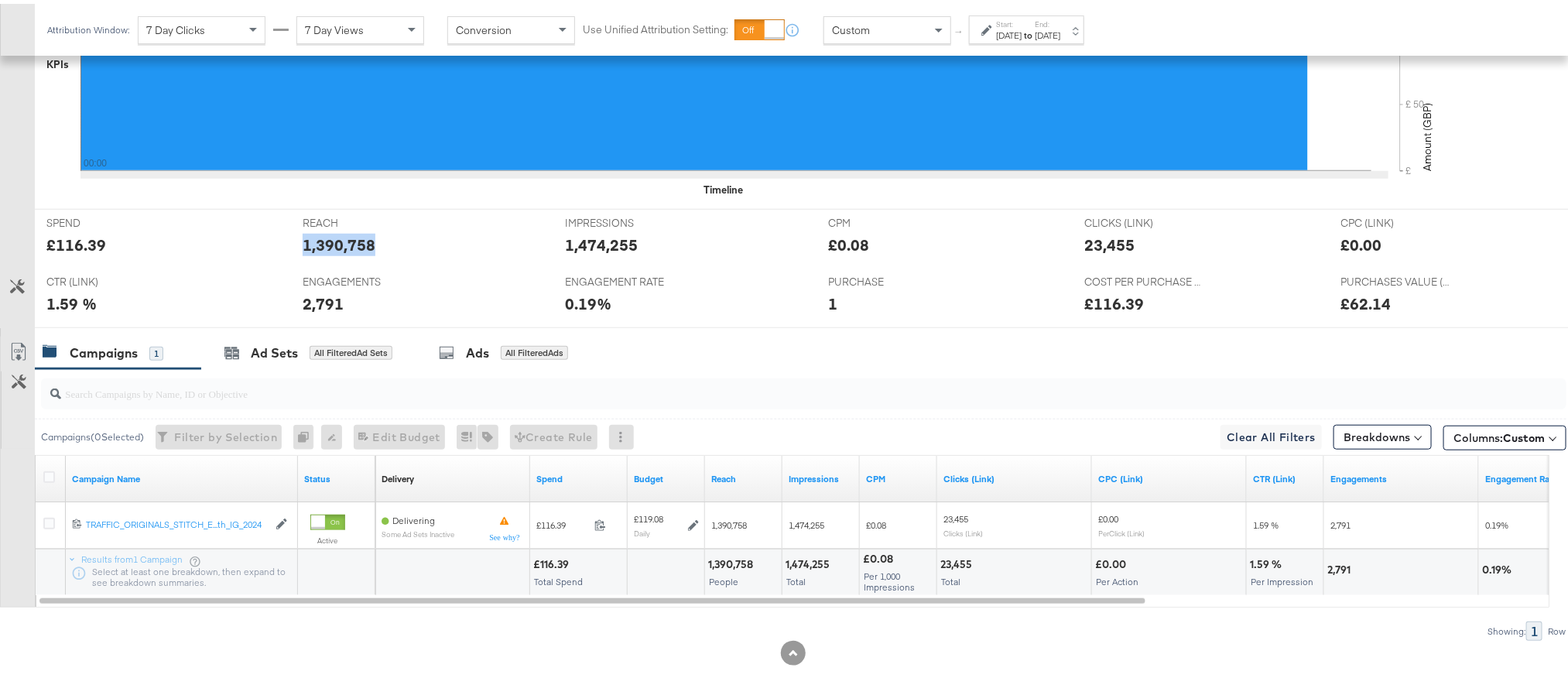
click at [350, 251] on div "1,390,758" at bounding box center [339, 241] width 73 height 22
click at [602, 246] on div "1,474,255" at bounding box center [602, 241] width 73 height 22
copy div "1,474,255"
click at [1105, 243] on div "23,455" at bounding box center [1109, 241] width 51 height 22
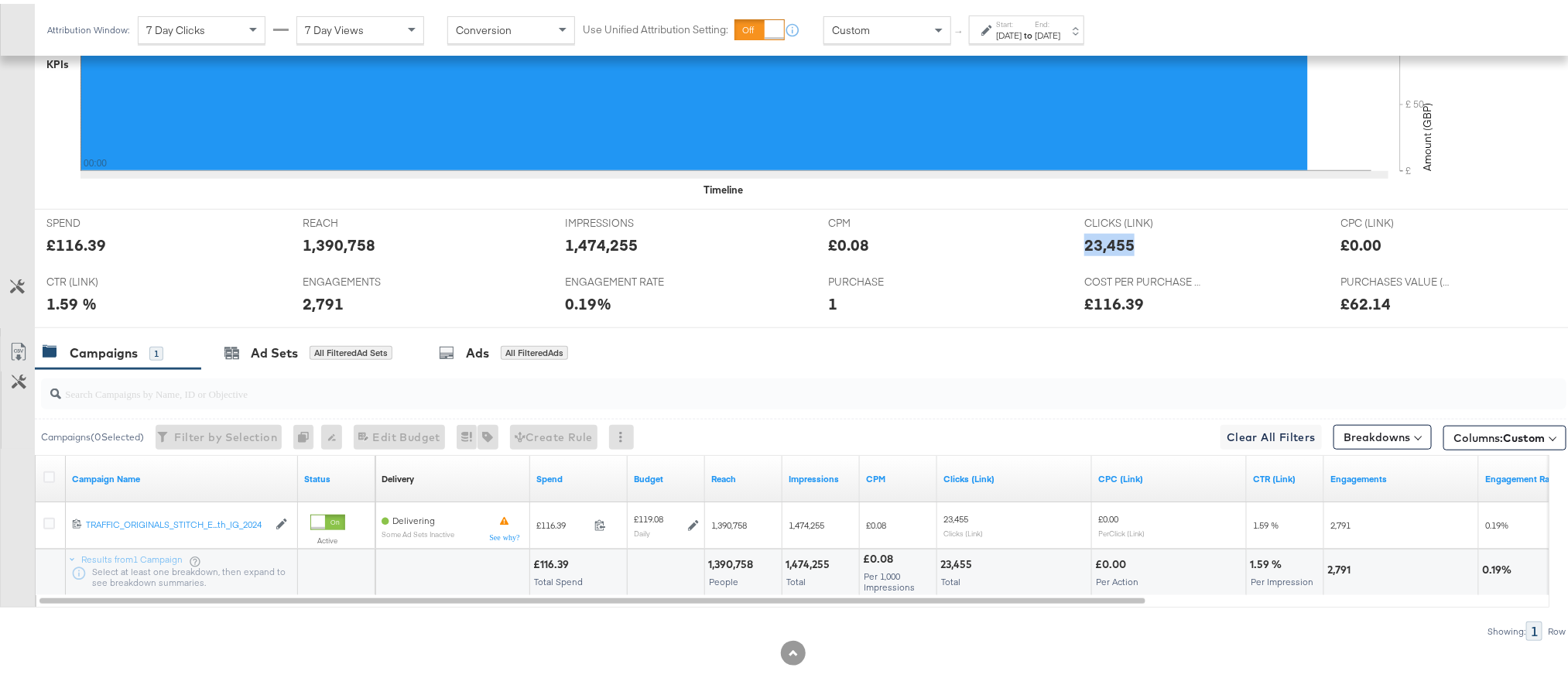
click at [1105, 243] on div "23,455" at bounding box center [1109, 241] width 51 height 22
copy div "23,455"
click at [308, 303] on div "2,791" at bounding box center [323, 300] width 41 height 22
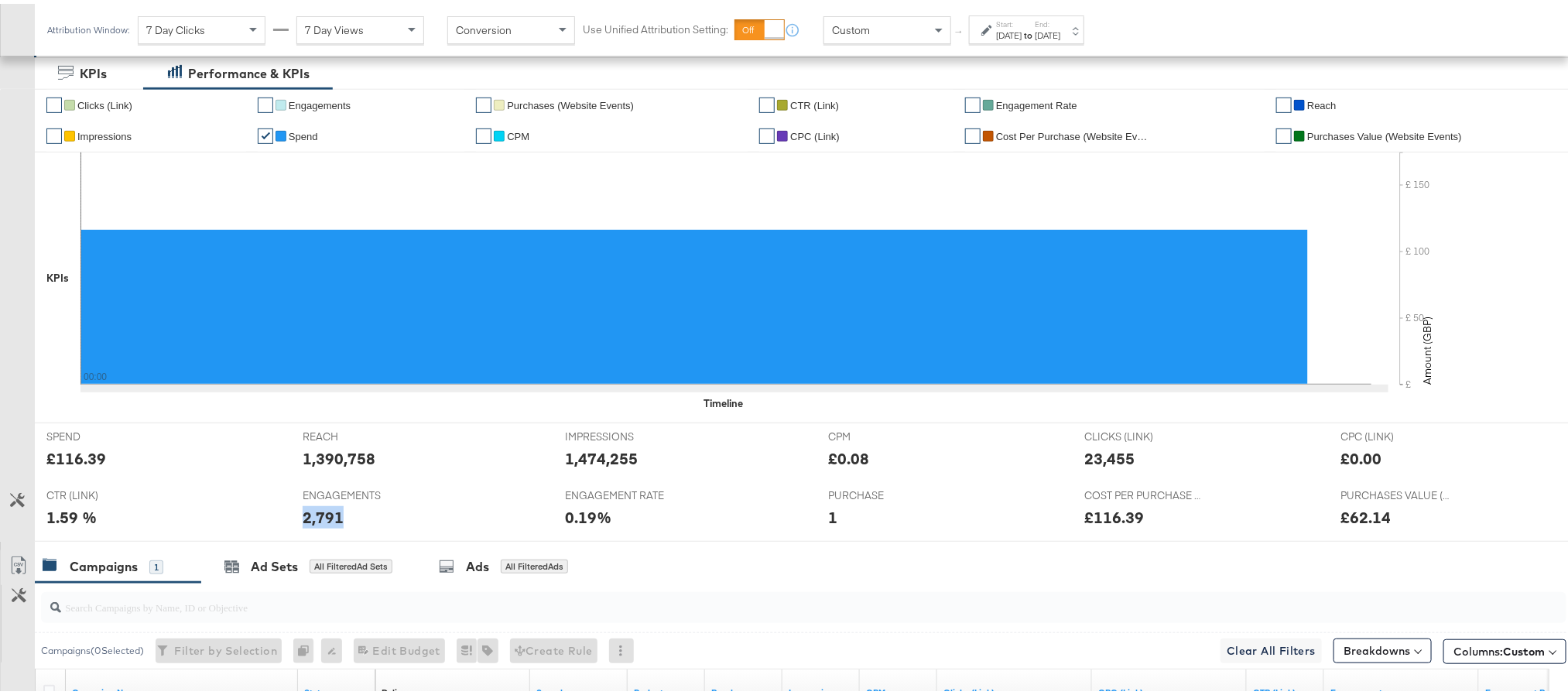
scroll to position [0, 0]
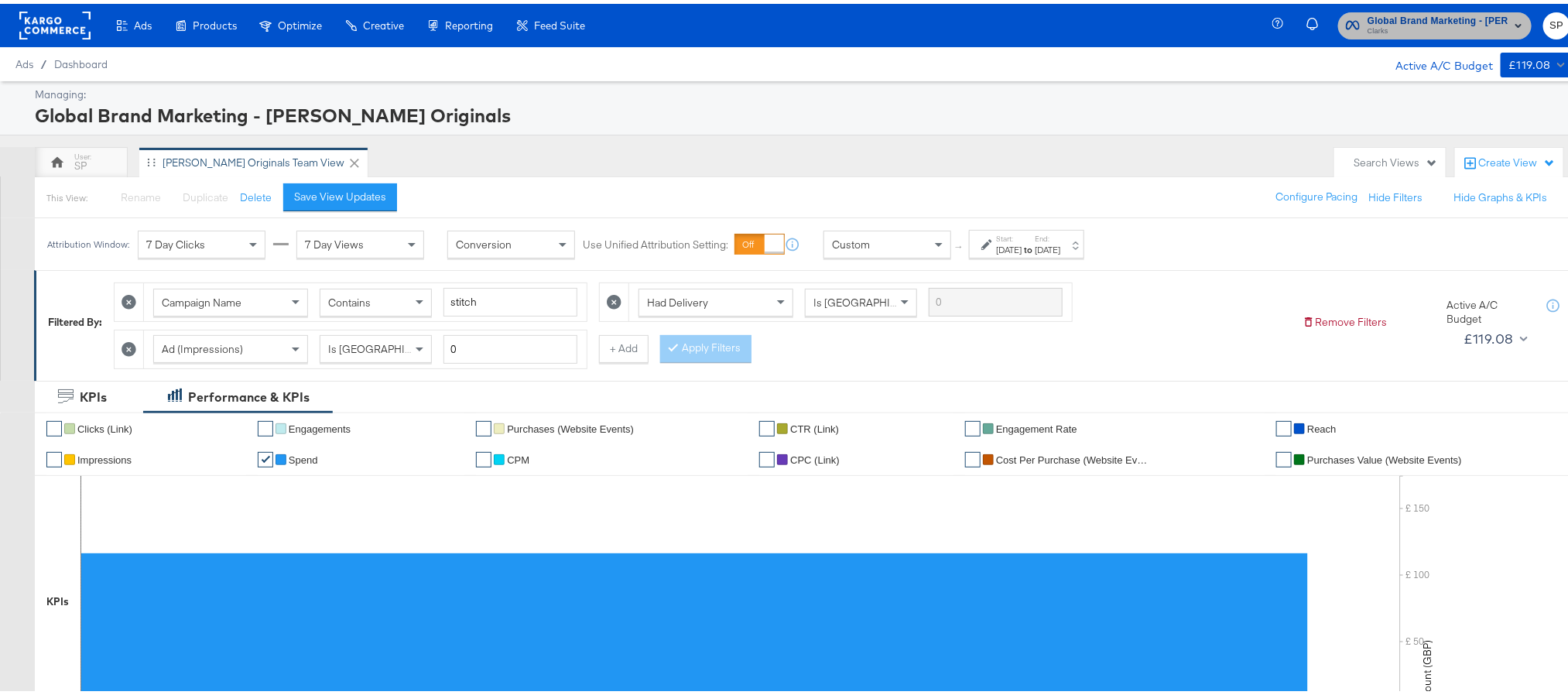
click at [1440, 17] on span "Global Brand Marketing - Clarks Originals" at bounding box center [1437, 18] width 141 height 16
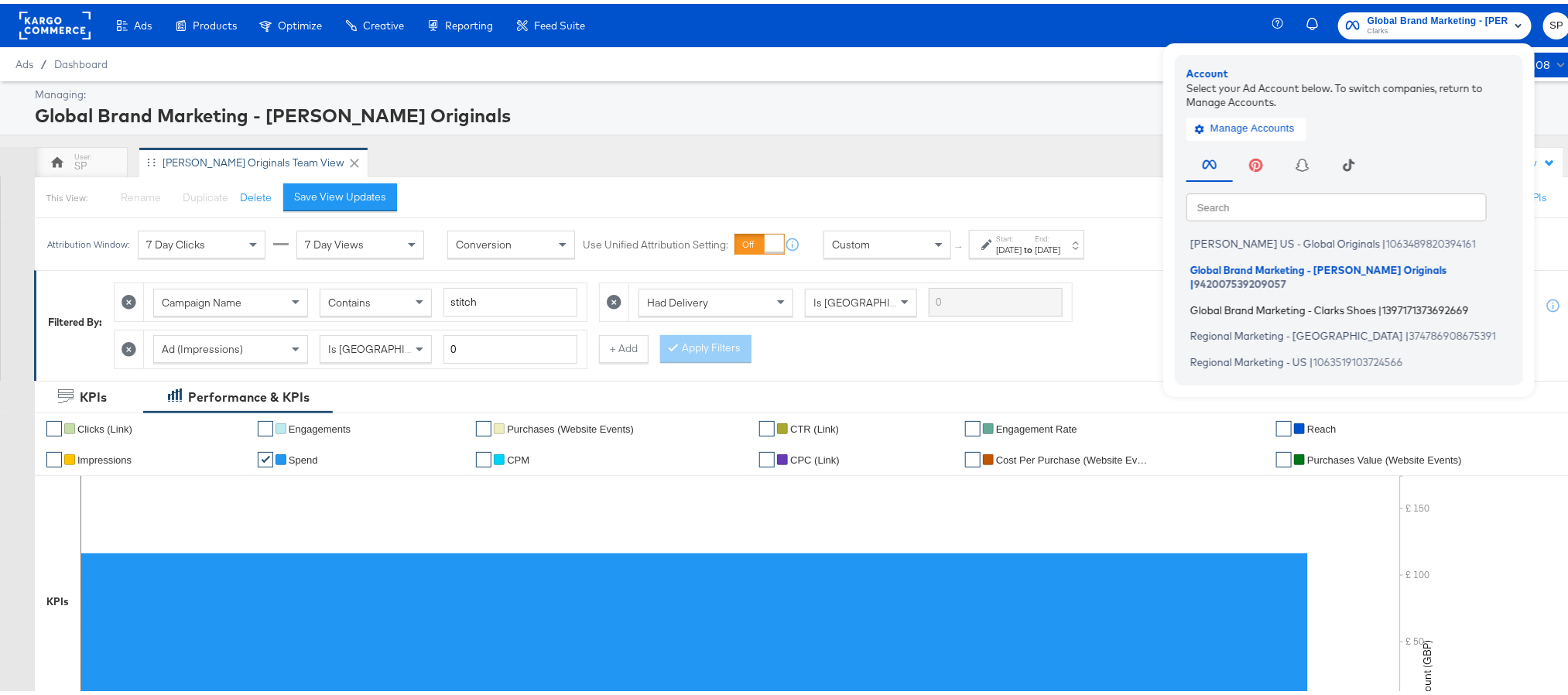
click at [1301, 300] on span "Global Brand Marketing - Clarks Shoes" at bounding box center [1283, 305] width 186 height 12
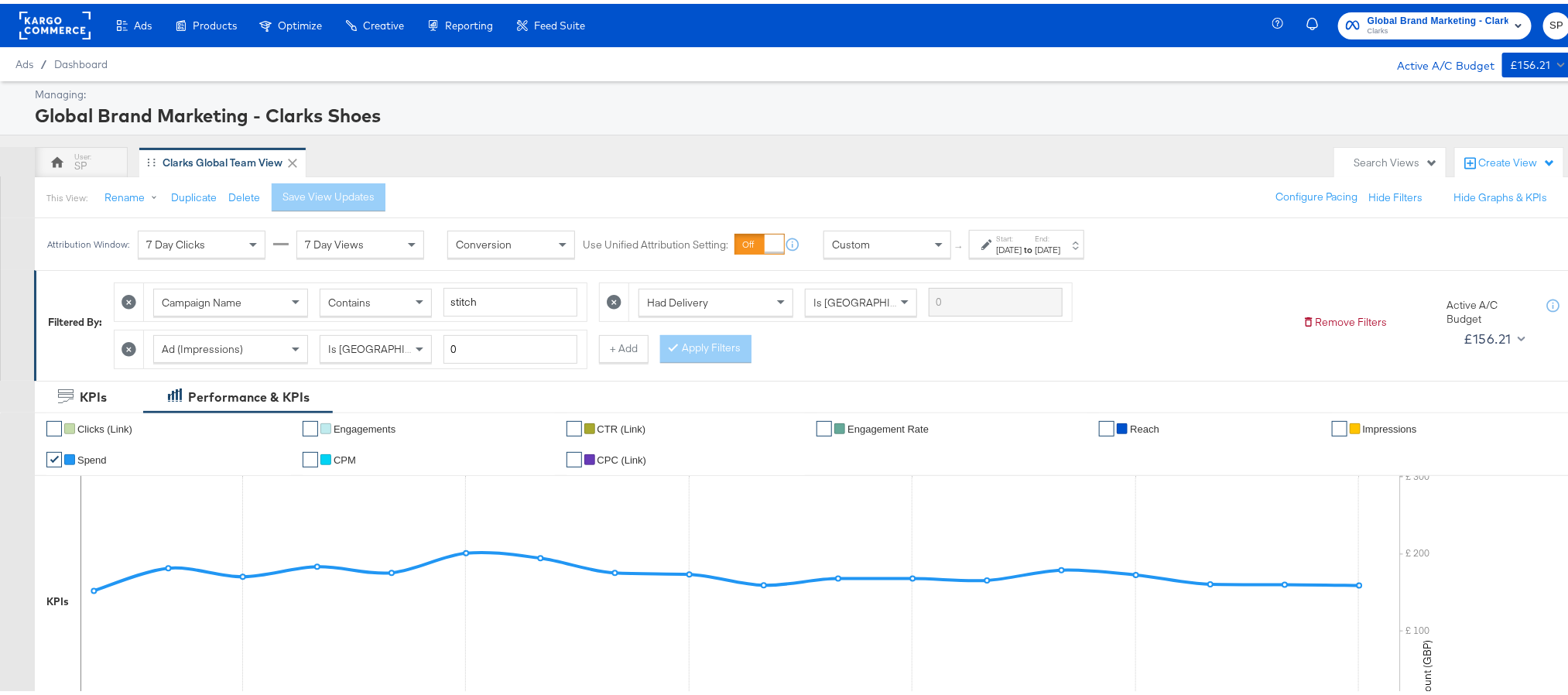
click at [1034, 254] on div "Start: [DATE] to End: [DATE]" at bounding box center [1027, 240] width 116 height 29
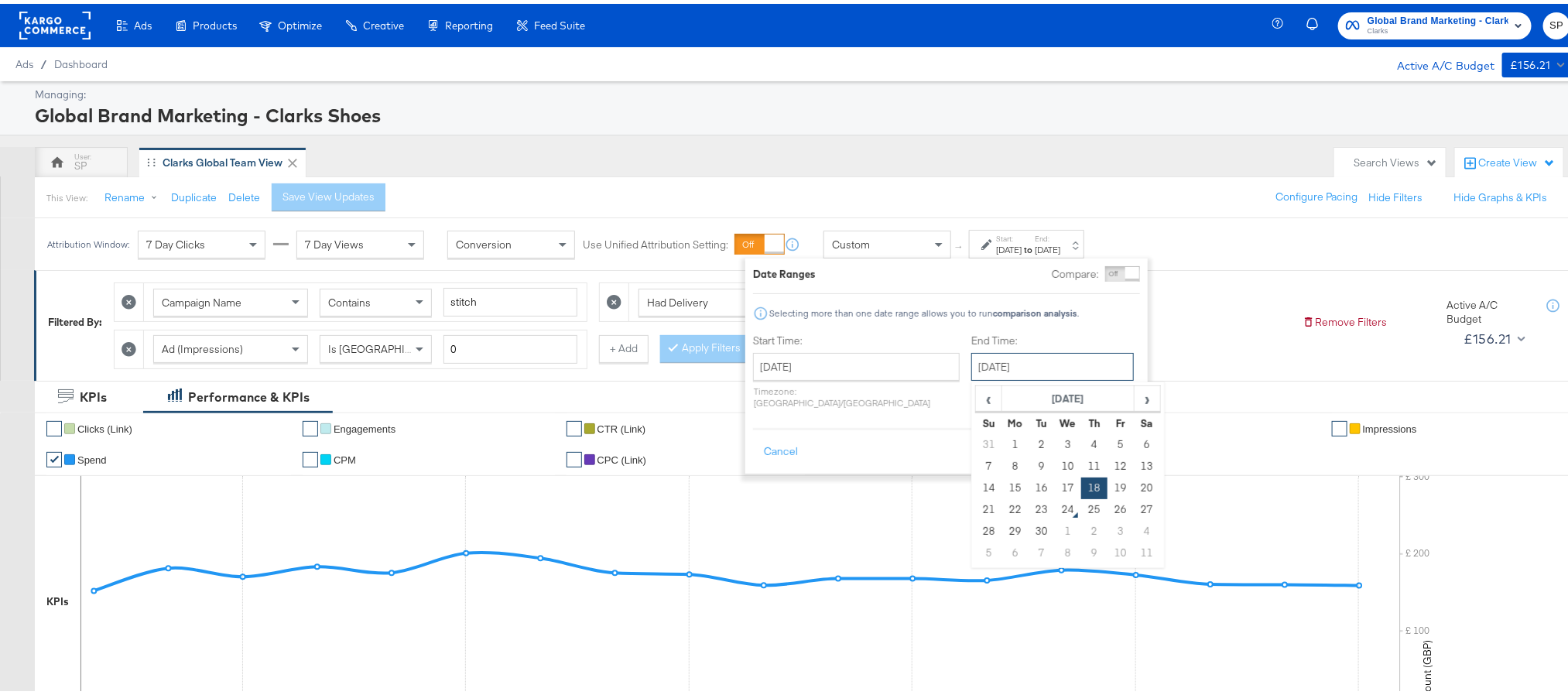
click at [1004, 371] on input "[DATE]" at bounding box center [1052, 363] width 162 height 28
click at [1028, 509] on td "23" at bounding box center [1041, 506] width 27 height 22
type input "[DATE]"
click at [1108, 442] on button "Apply" at bounding box center [1116, 448] width 49 height 28
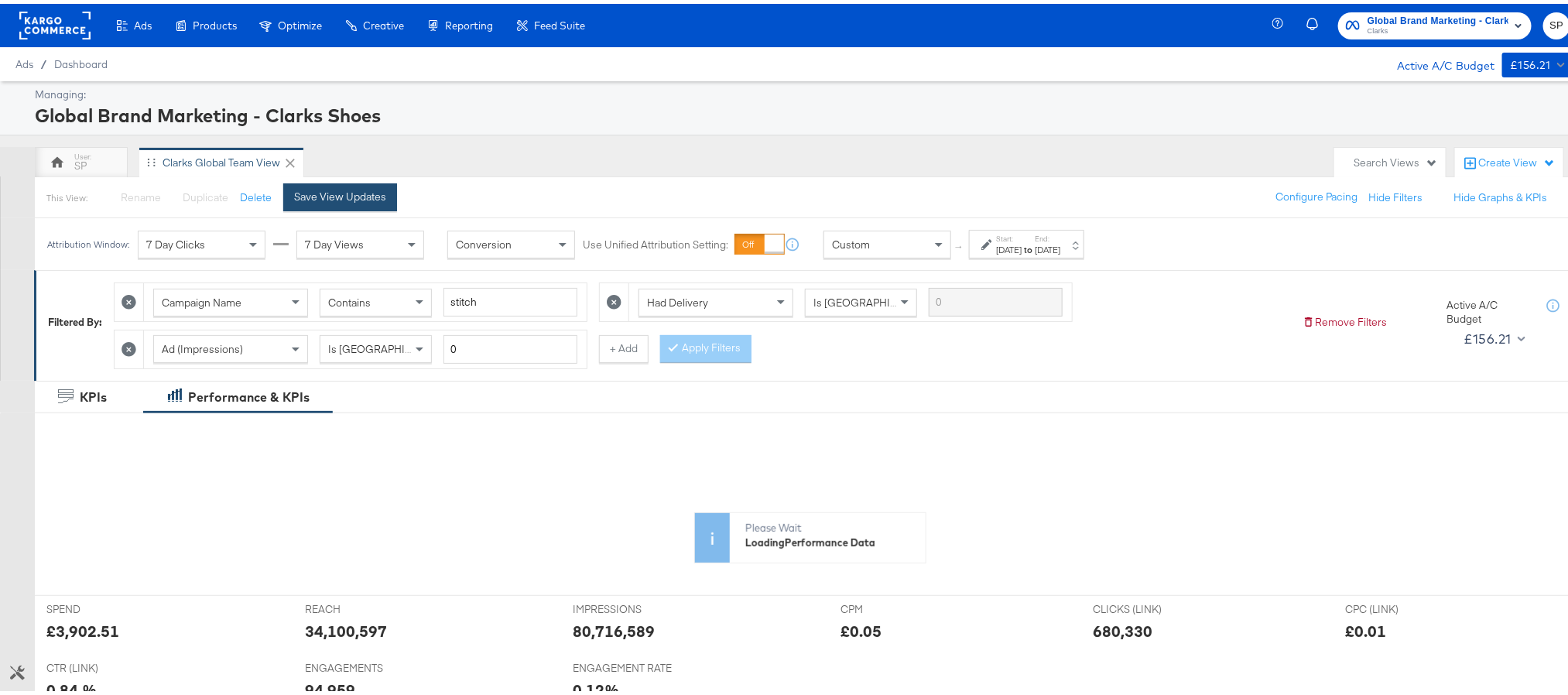
click at [381, 191] on div "Save View Updates" at bounding box center [340, 193] width 92 height 14
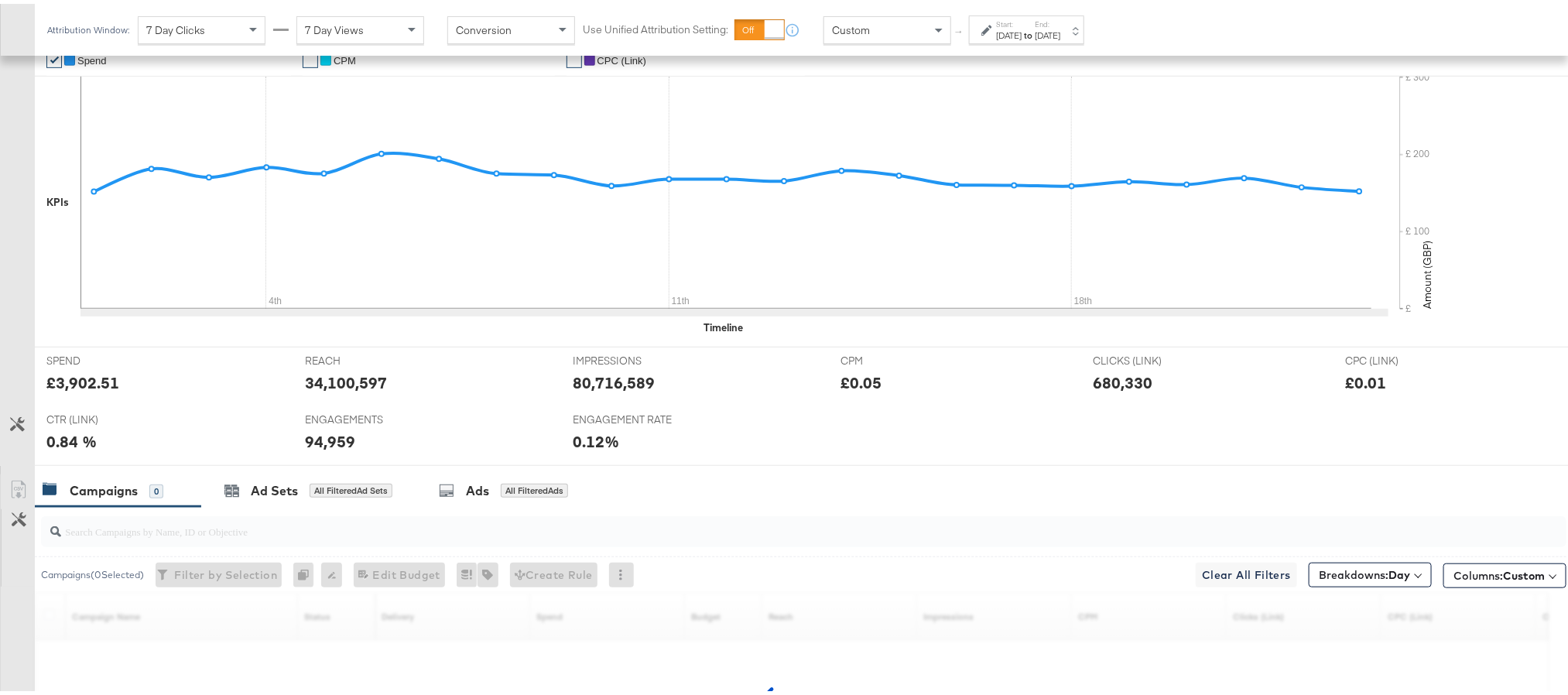
scroll to position [600, 0]
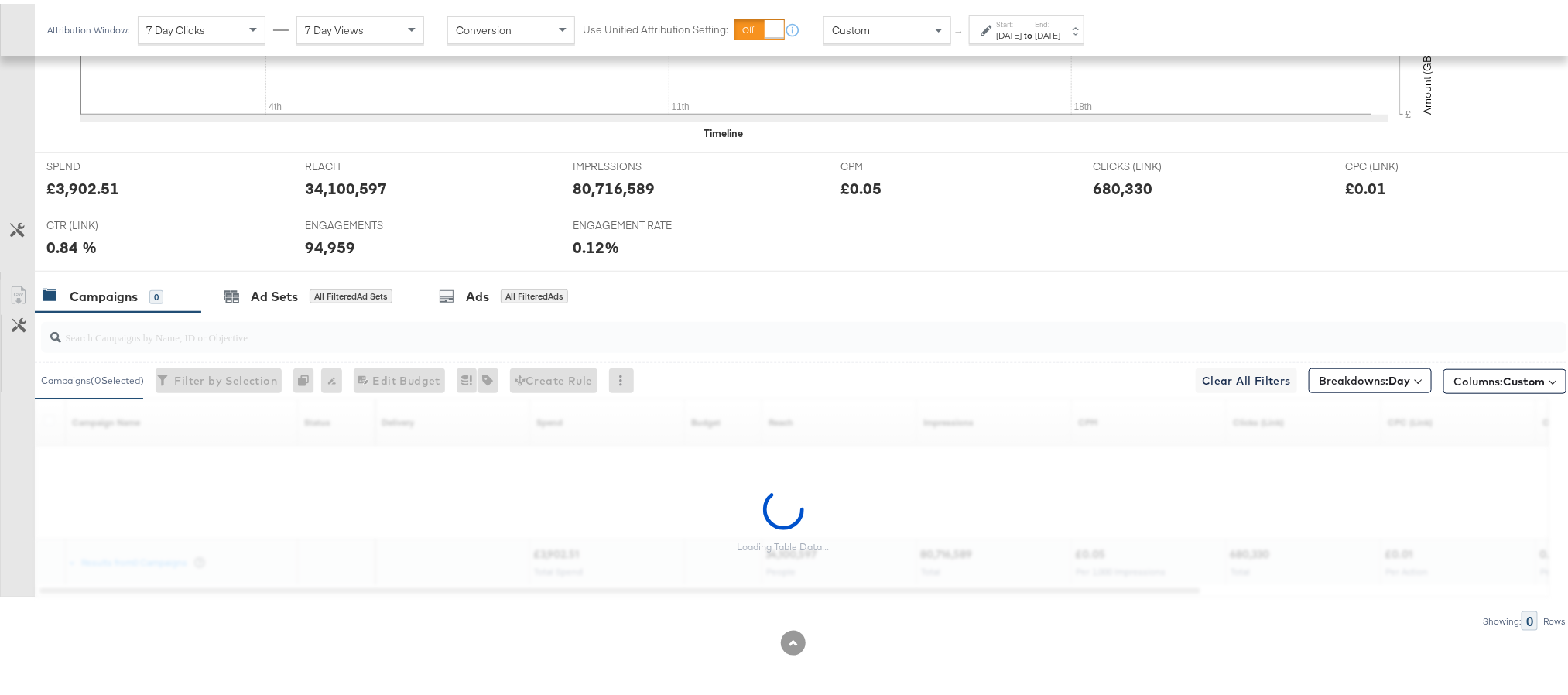
click at [82, 188] on div "£3,902.51" at bounding box center [83, 185] width 73 height 22
copy div "3,902.51"
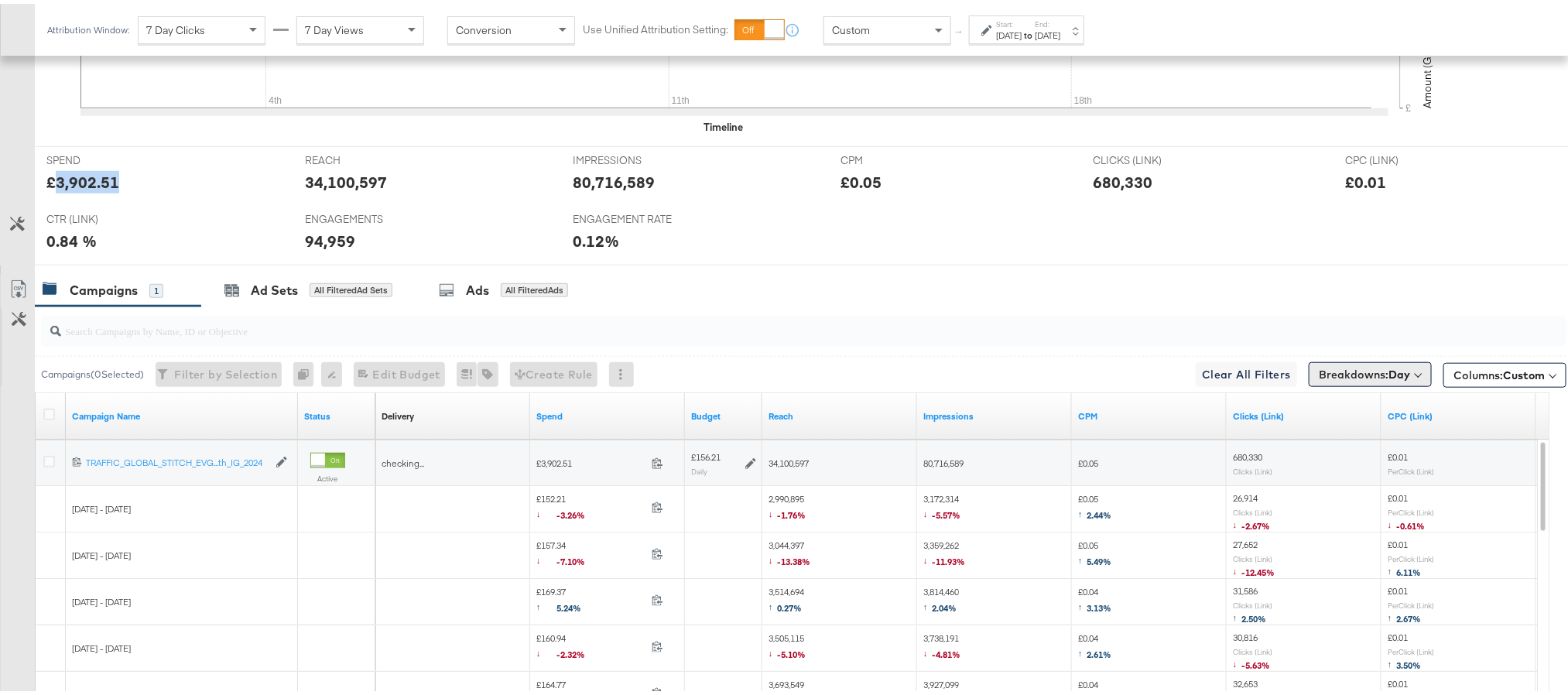
click at [1366, 378] on span "Breakdowns: Day" at bounding box center [1365, 370] width 92 height 15
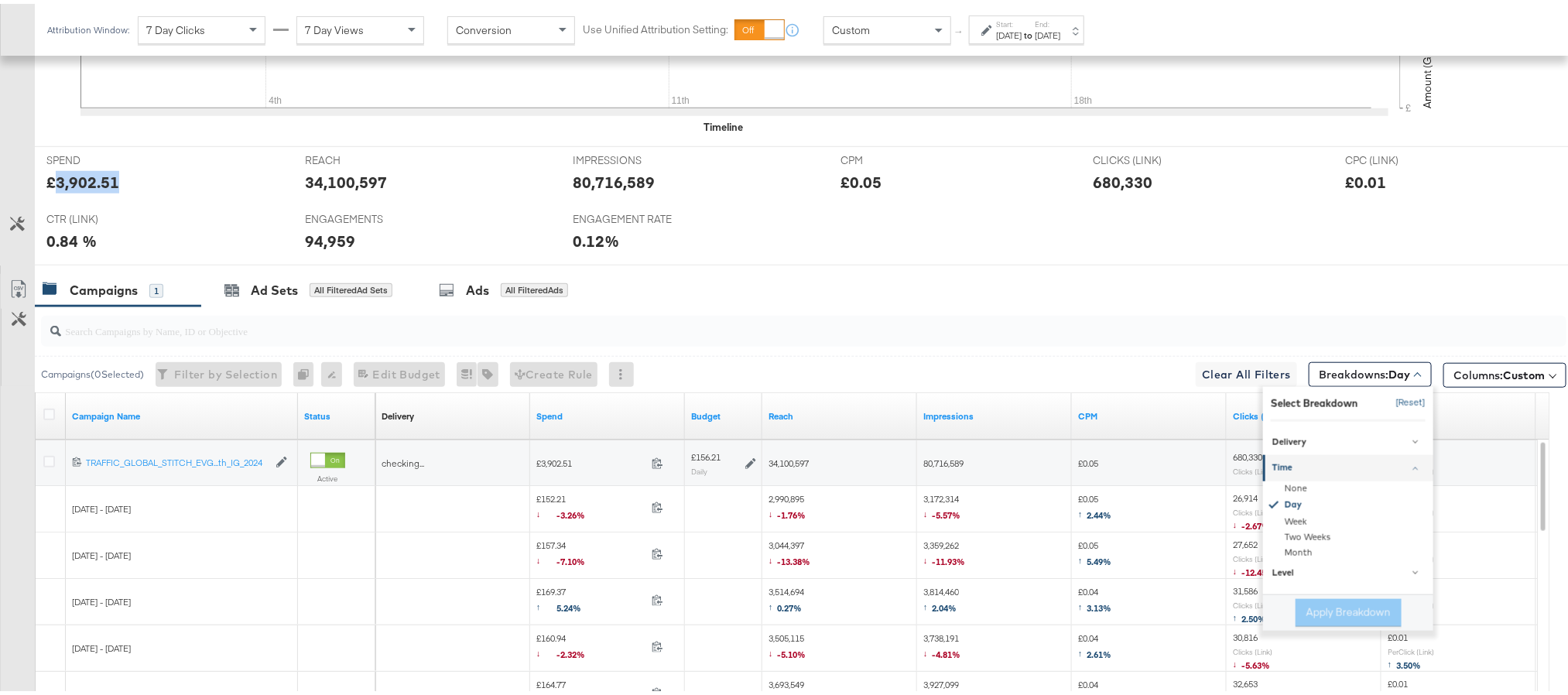
click at [1387, 403] on button "[Reset]" at bounding box center [1407, 399] width 39 height 25
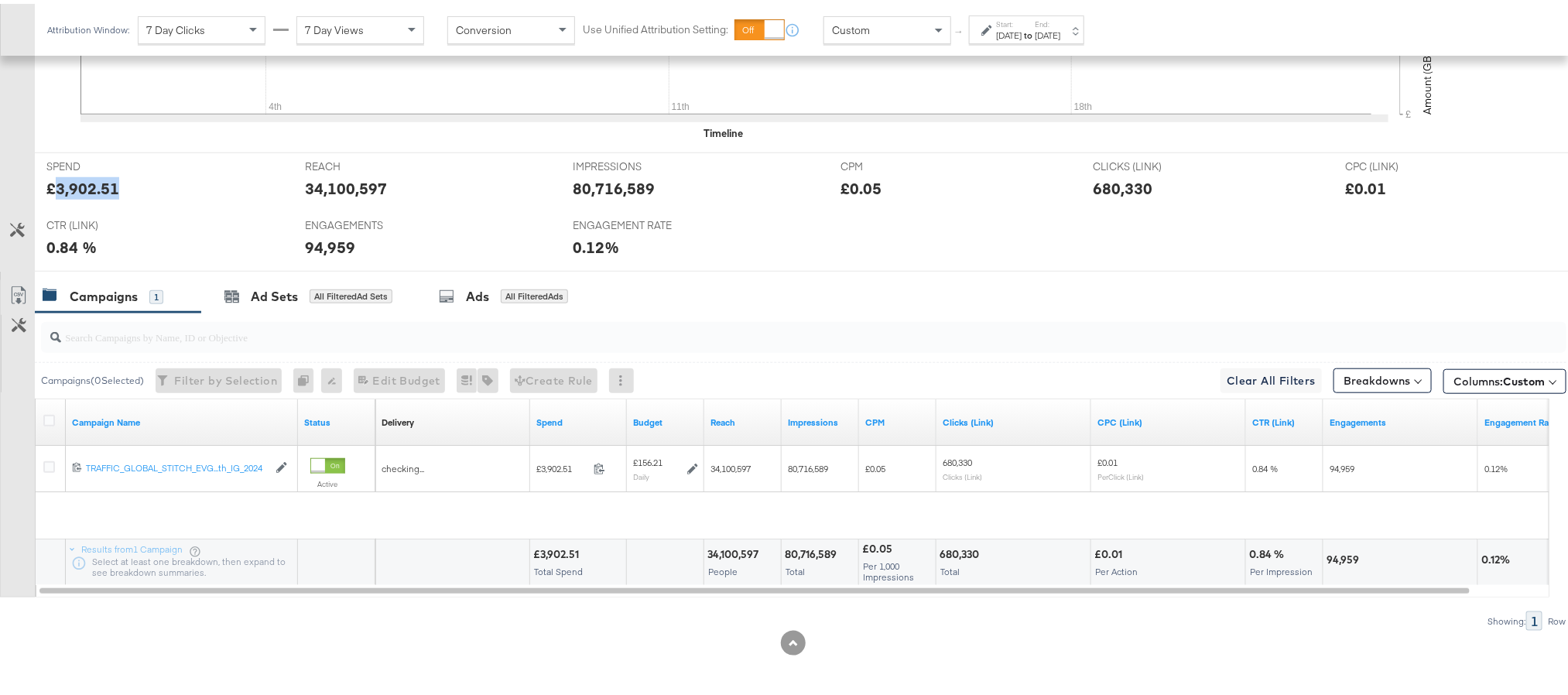
scroll to position [554, 0]
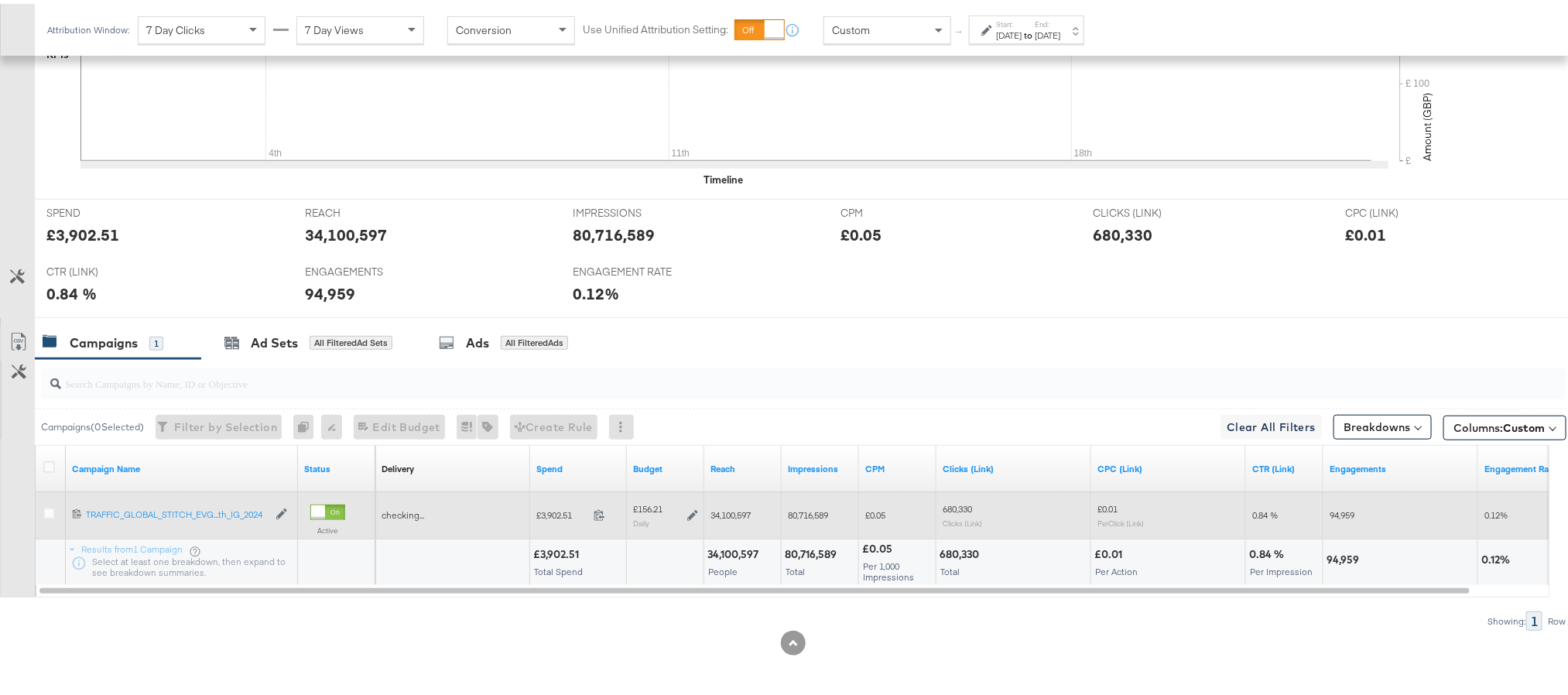
click at [694, 513] on icon at bounding box center [692, 511] width 10 height 10
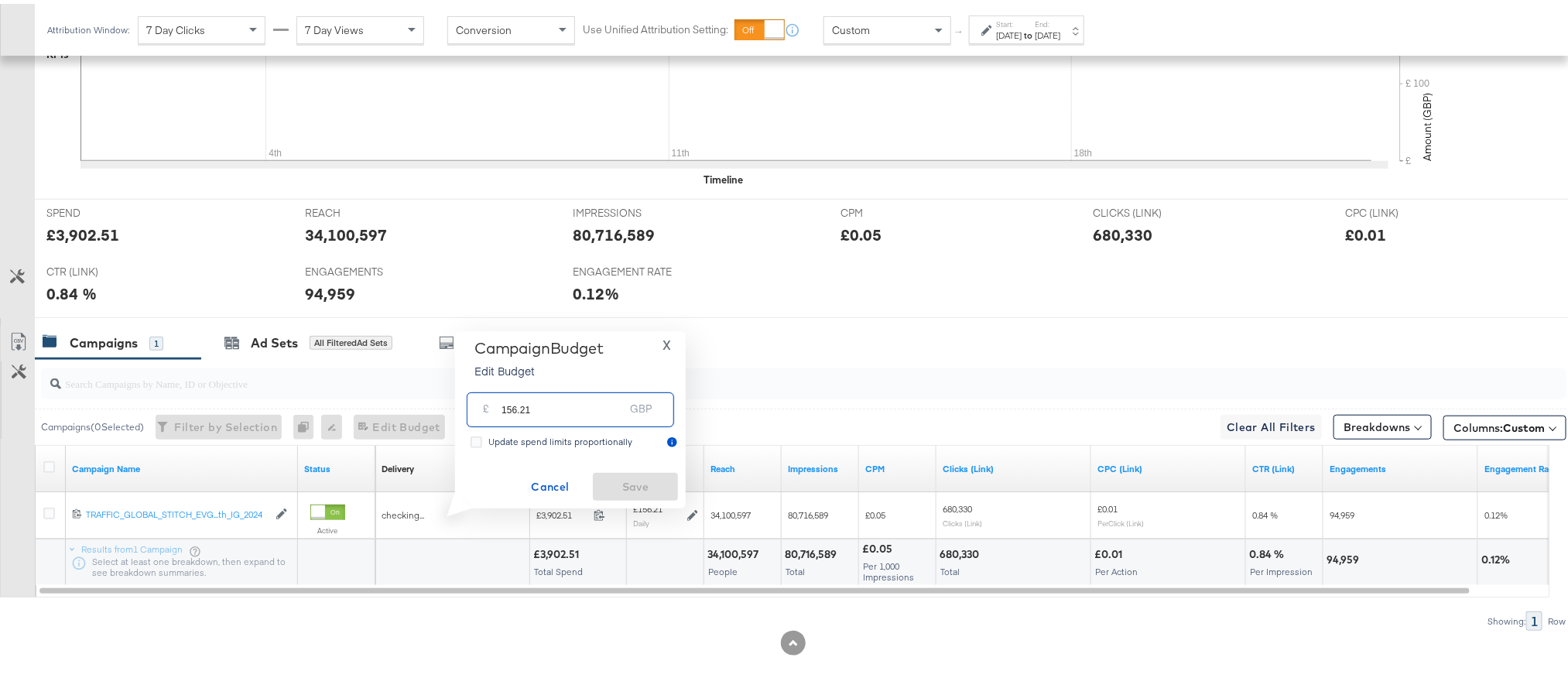
click at [583, 402] on input "156.21" at bounding box center [562, 399] width 122 height 33
paste input "£156.78"
type input "156.78"
click at [613, 488] on span "Save" at bounding box center [635, 484] width 73 height 19
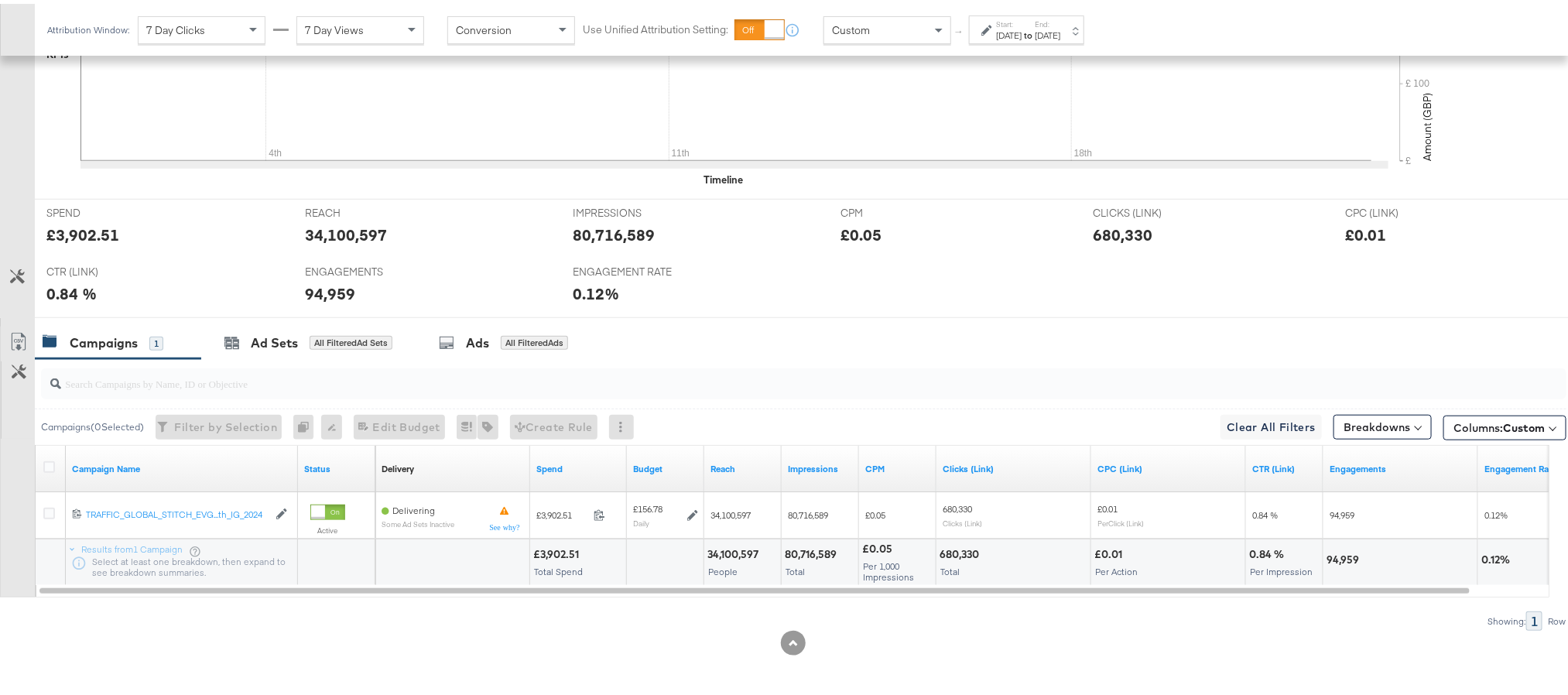
click at [1067, 39] on div "Start: Sep 1st 2025 to End: Sep 23rd 2025" at bounding box center [1027, 26] width 116 height 29
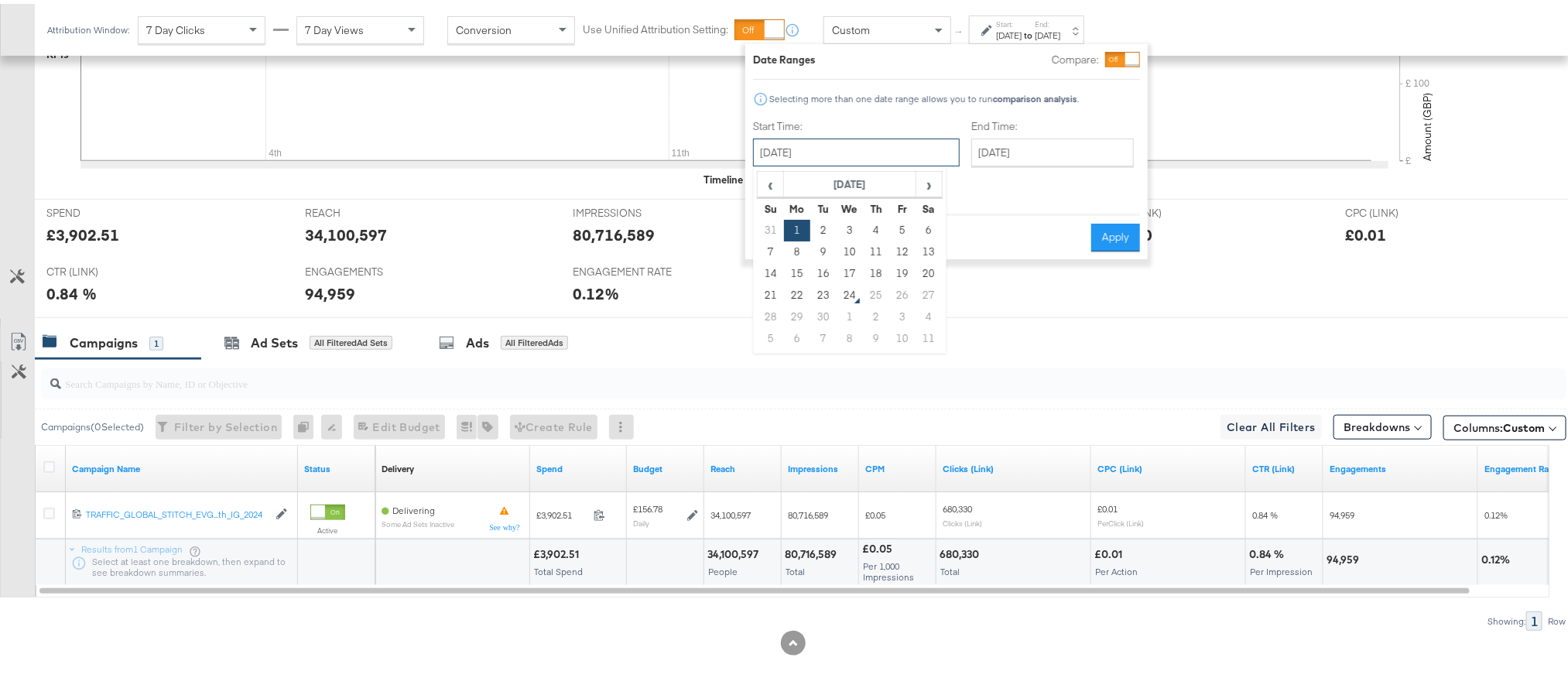
click at [864, 149] on input "September 1st 2025" at bounding box center [855, 149] width 206 height 28
click at [806, 282] on td "22" at bounding box center [797, 292] width 27 height 22
type input "September 22nd 2025"
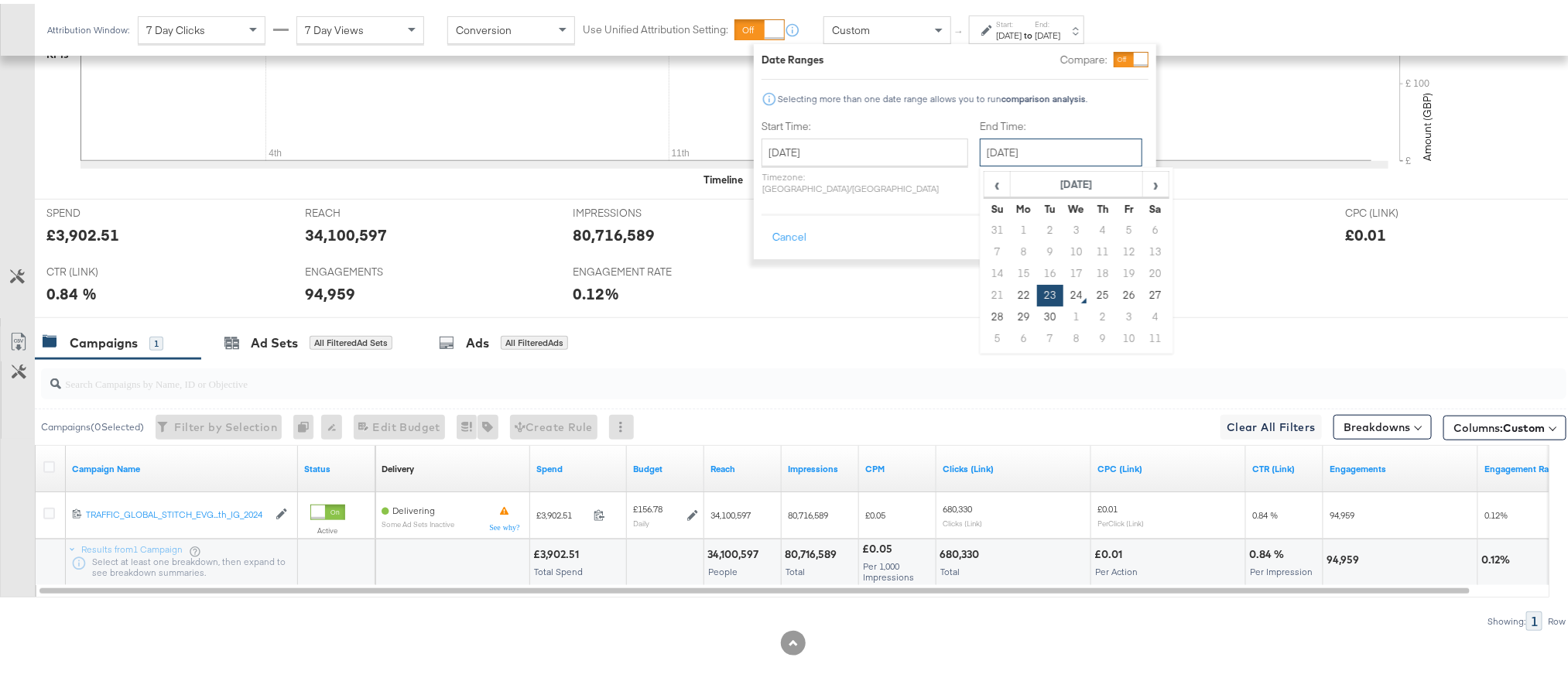
click at [1040, 146] on input "September 23rd 2025" at bounding box center [1061, 149] width 162 height 28
click at [1011, 290] on td "22" at bounding box center [1023, 292] width 27 height 22
type input "September 22nd 2025"
click at [1131, 220] on button "Apply" at bounding box center [1126, 234] width 49 height 28
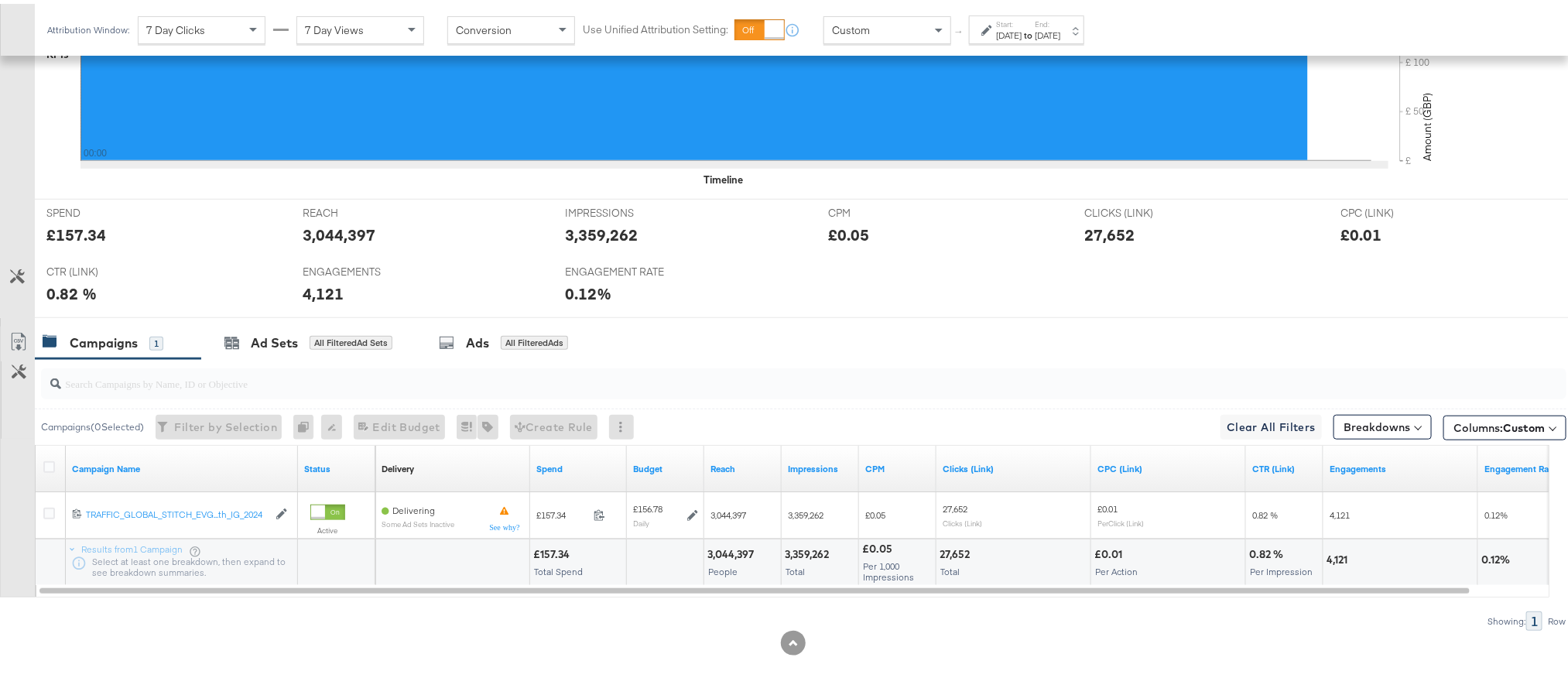
click at [82, 231] on div "£157.34" at bounding box center [76, 231] width 59 height 22
copy div "157.34"
click at [335, 240] on div "3,044,397" at bounding box center [339, 231] width 73 height 22
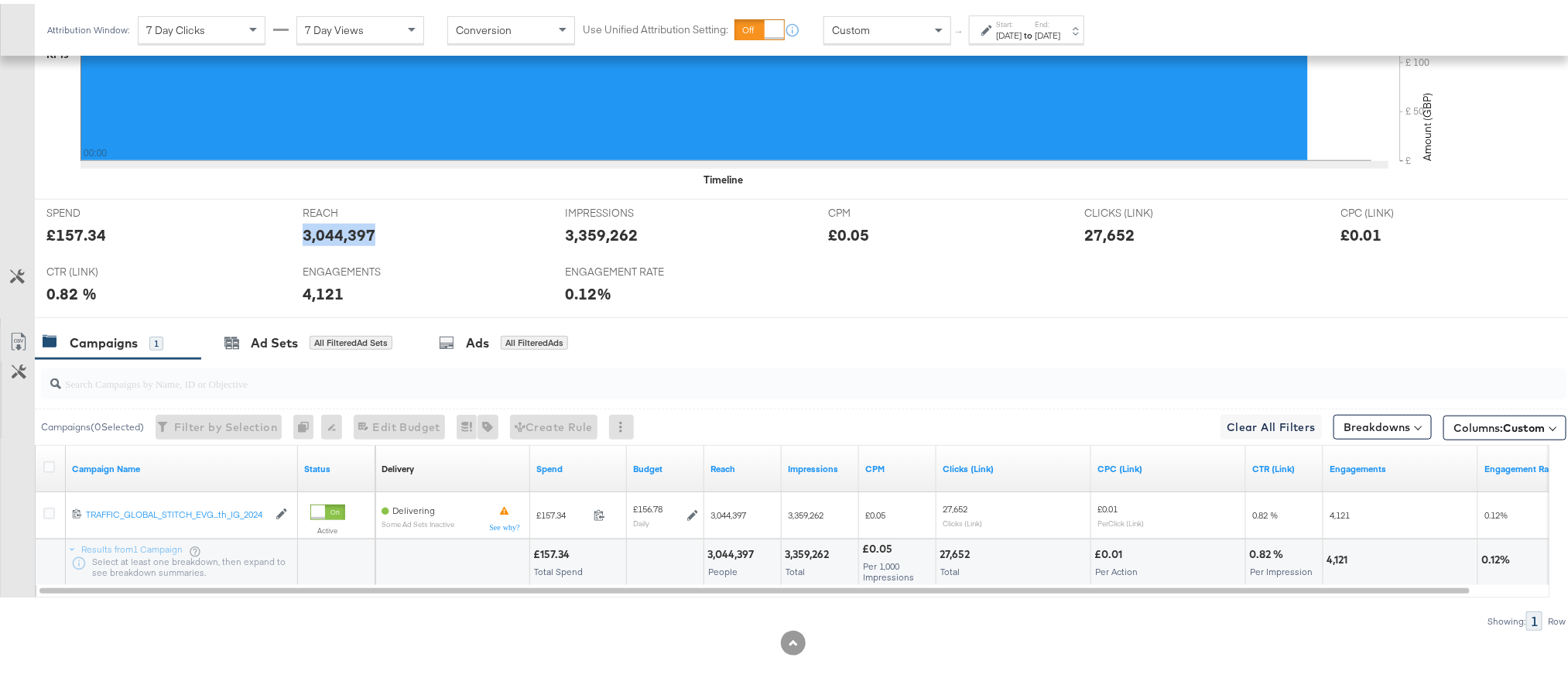
copy div "3,044,397"
click at [604, 223] on div "3,359,262" at bounding box center [602, 231] width 73 height 22
copy div "3,359,262"
click at [604, 223] on div "3,359,262" at bounding box center [602, 231] width 73 height 22
click at [1085, 231] on div "27,652" at bounding box center [1109, 231] width 51 height 22
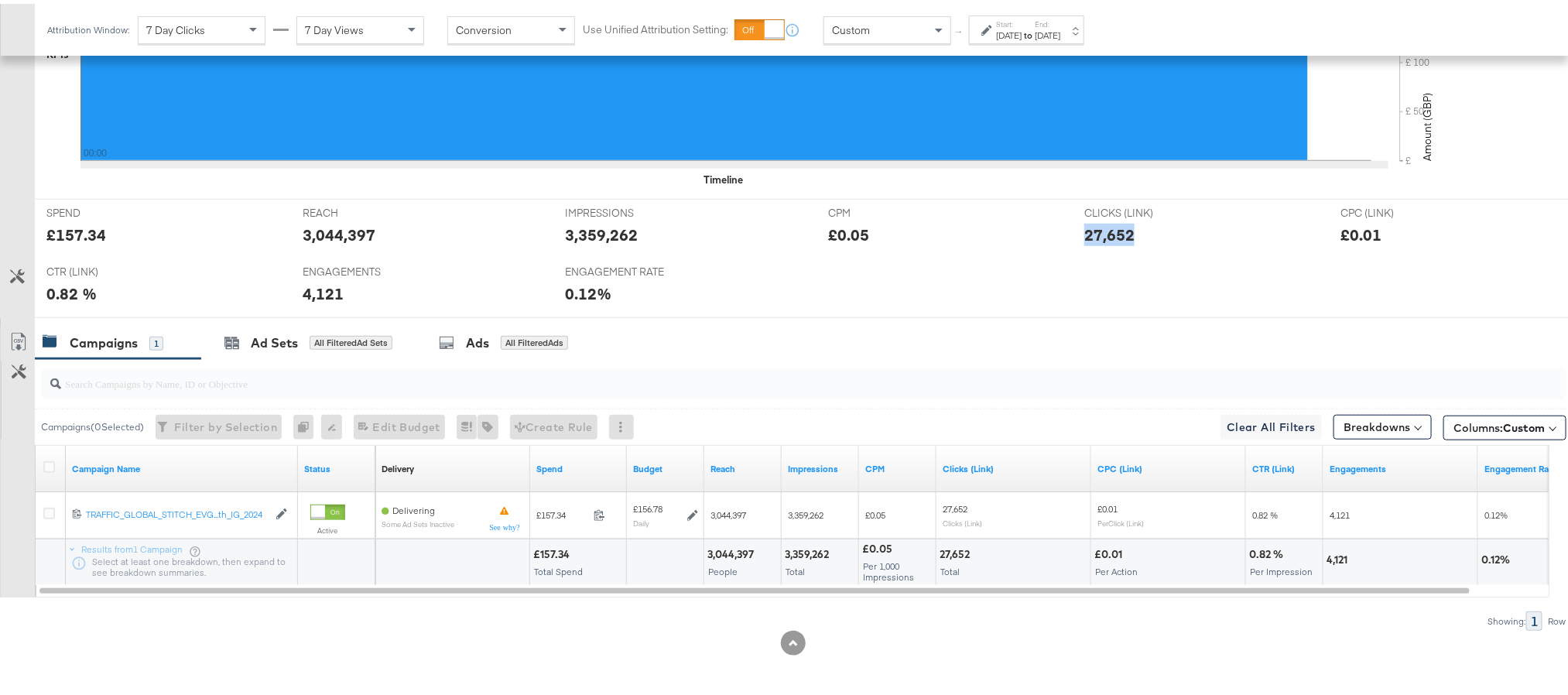
click at [1085, 231] on div "27,652" at bounding box center [1109, 231] width 51 height 22
copy div "27,652"
click at [328, 292] on div "4,121" at bounding box center [323, 290] width 41 height 22
copy div "4,121"
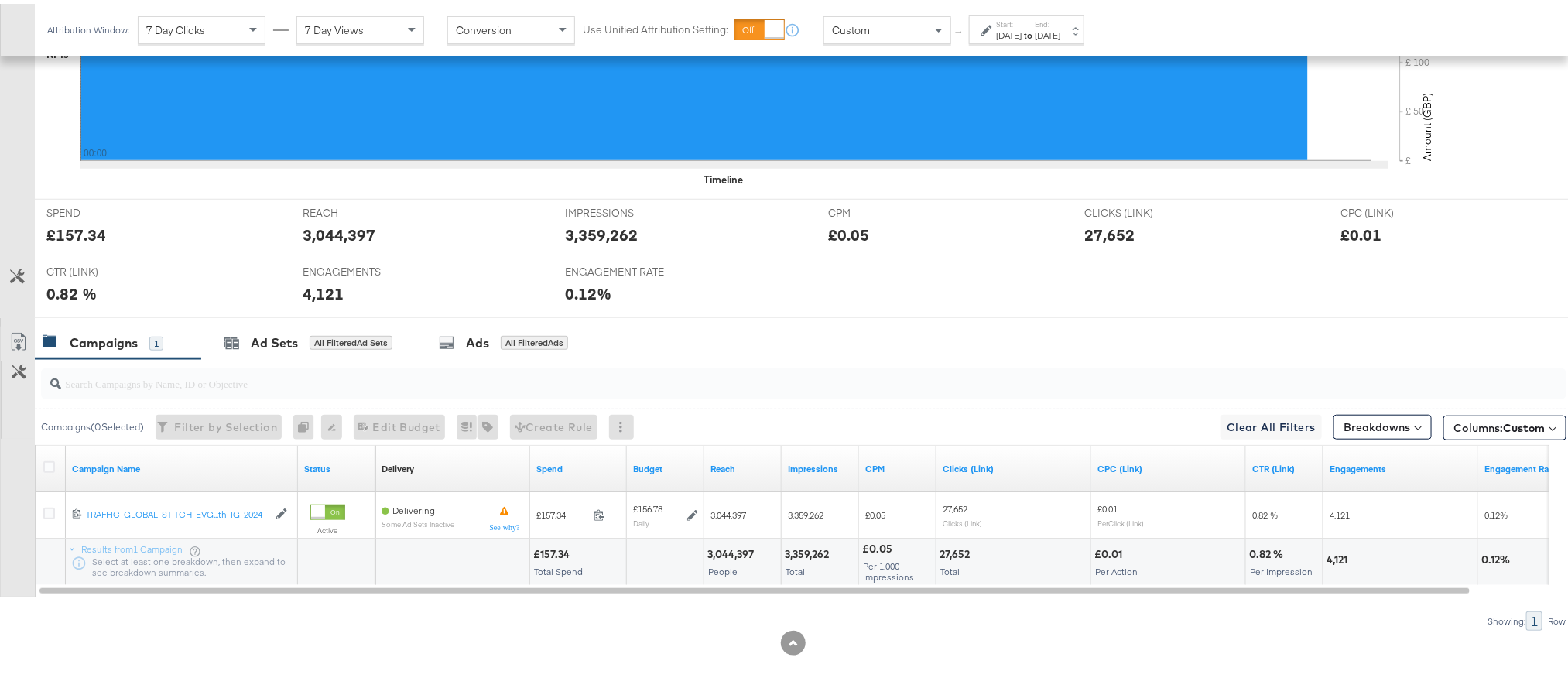
click at [1060, 29] on div "Sep 22nd 2025" at bounding box center [1047, 31] width 26 height 12
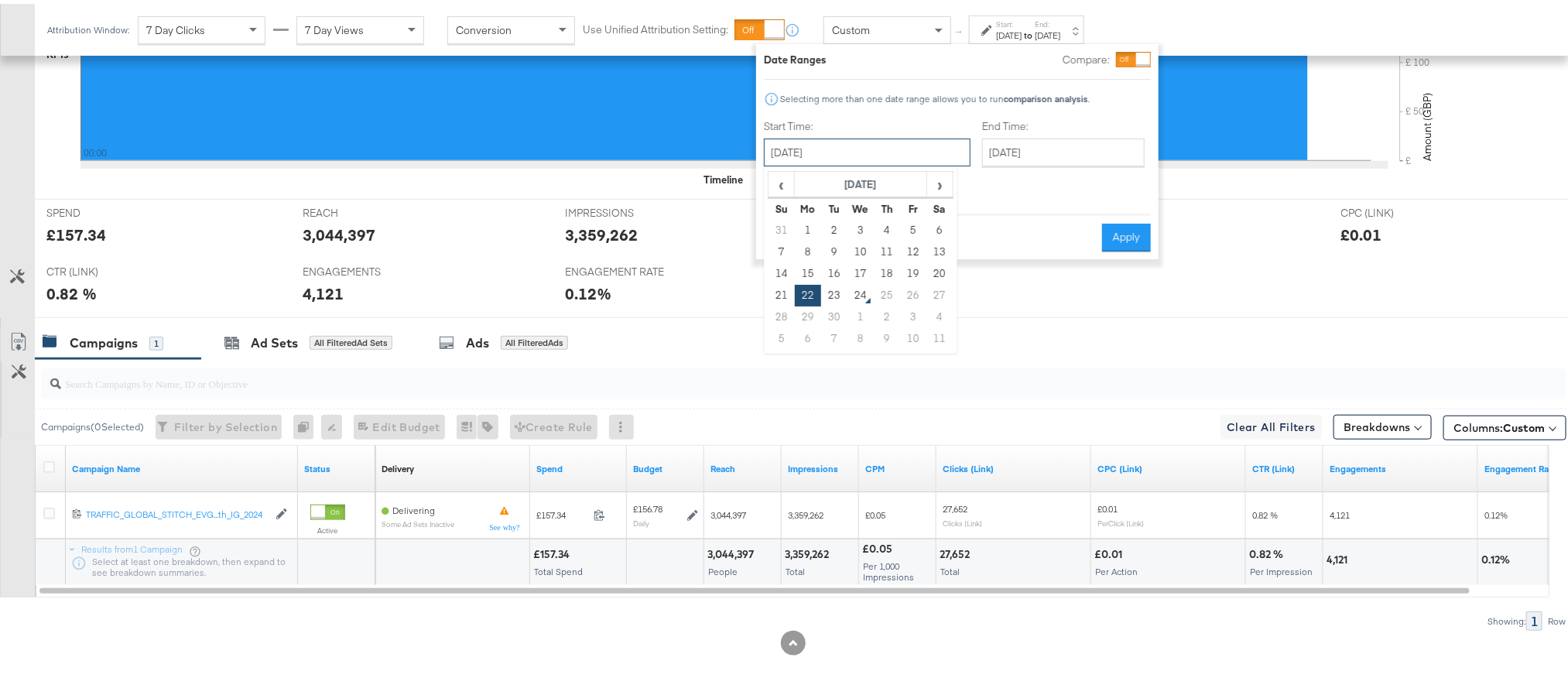
click at [806, 159] on input "September 22nd 2025" at bounding box center [867, 149] width 206 height 28
click at [839, 288] on td "23" at bounding box center [834, 292] width 27 height 22
type input "September 23rd 2025"
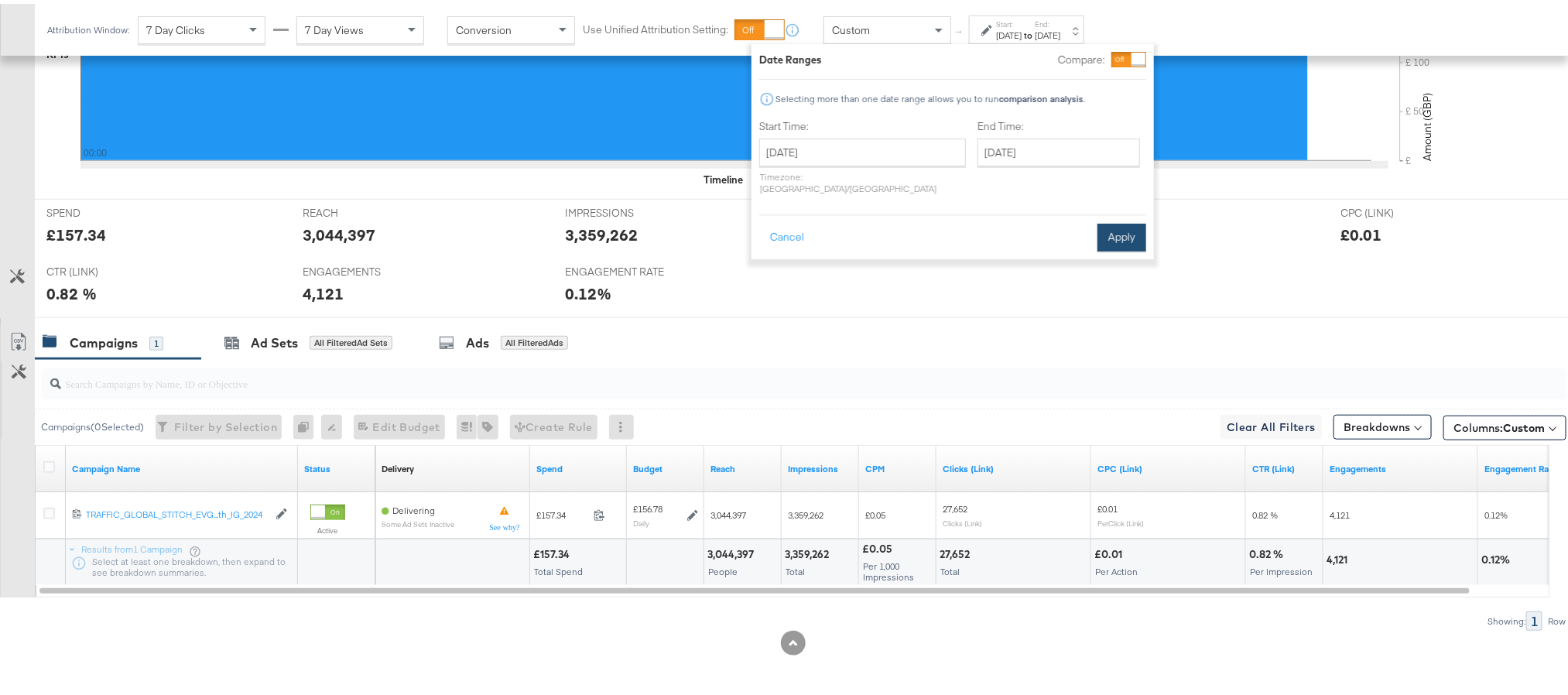
click at [1114, 228] on button "Apply" at bounding box center [1121, 234] width 49 height 28
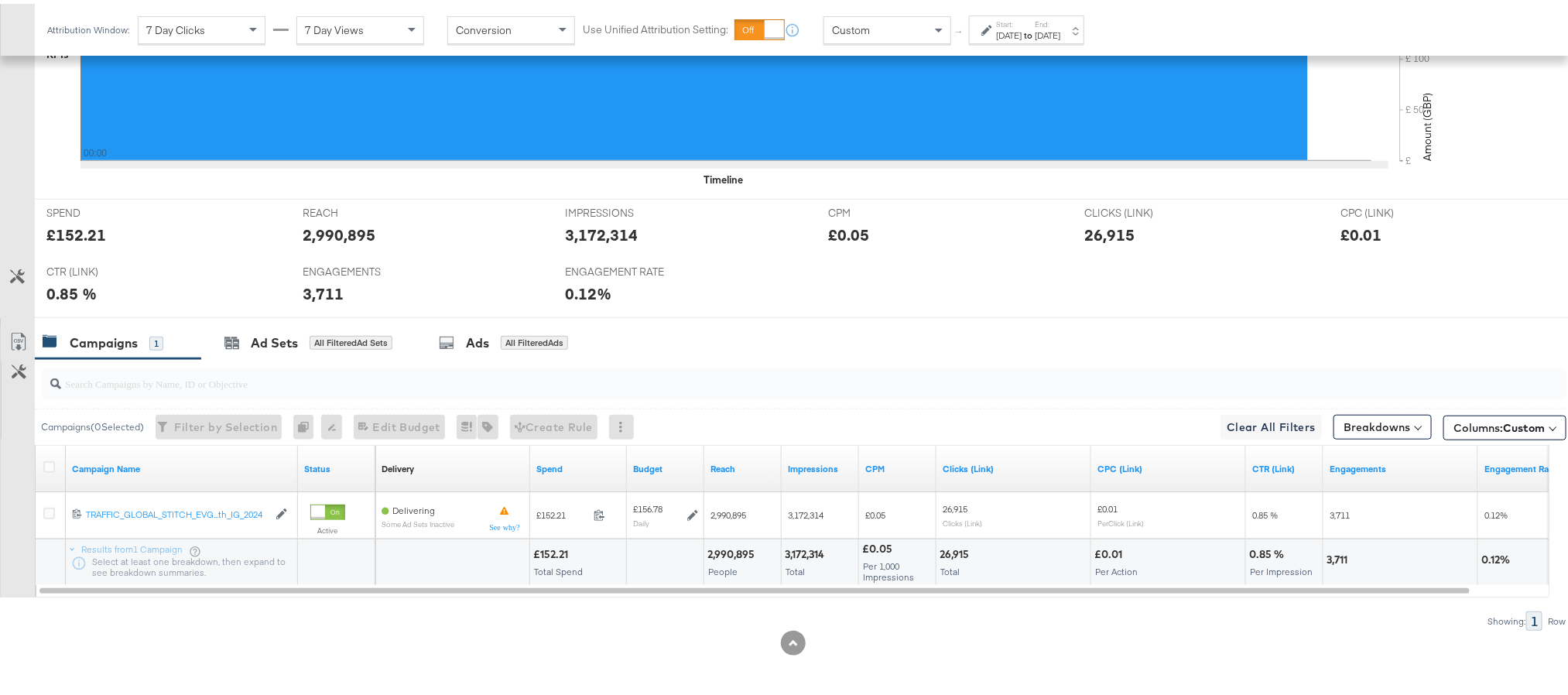
click at [71, 228] on div "£152.21" at bounding box center [76, 231] width 59 height 22
copy div "152.21"
click at [330, 231] on div "2,990,895" at bounding box center [339, 231] width 73 height 22
copy div "2,990,895"
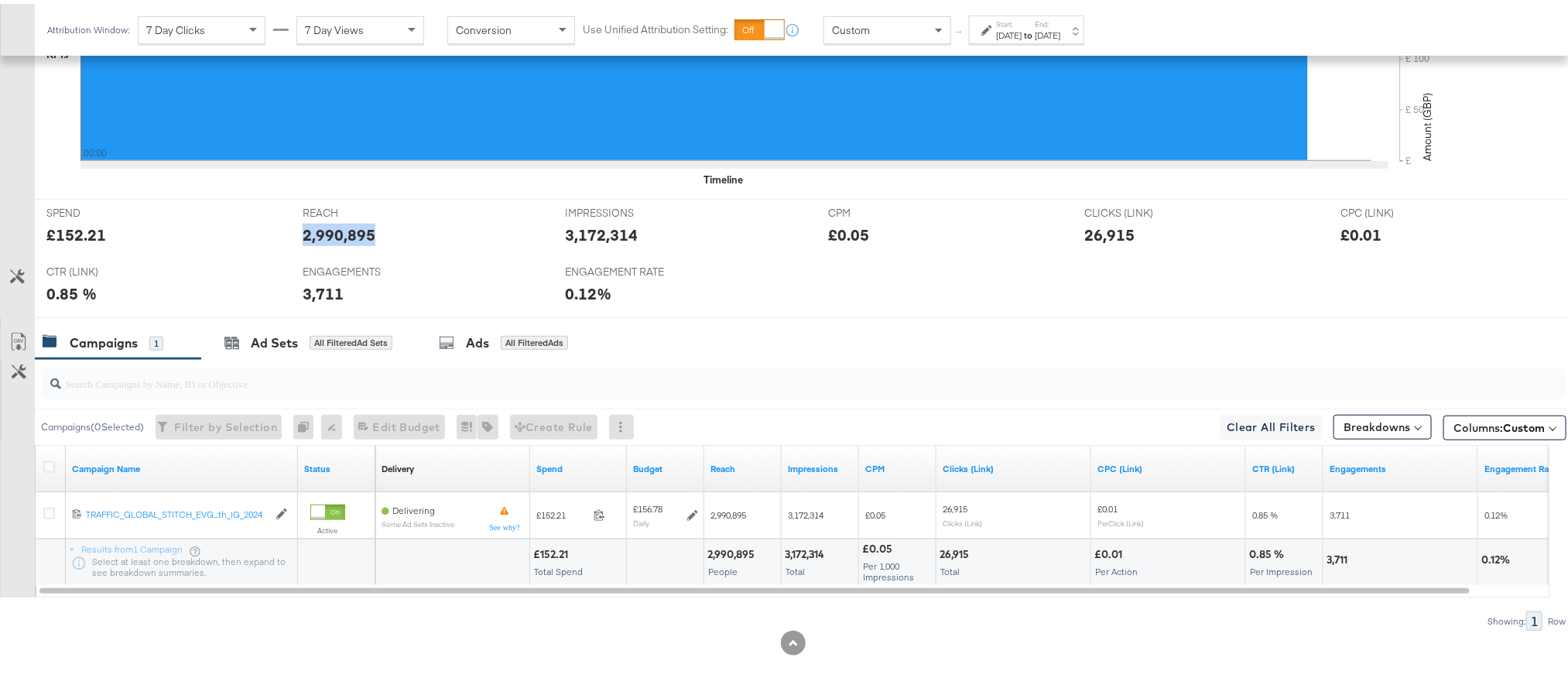
click at [330, 231] on div "2,990,895" at bounding box center [339, 231] width 73 height 22
click at [593, 223] on div "3,172,314" at bounding box center [602, 231] width 73 height 22
copy div "3,172,314"
click at [1096, 228] on div "26,915" at bounding box center [1109, 231] width 51 height 22
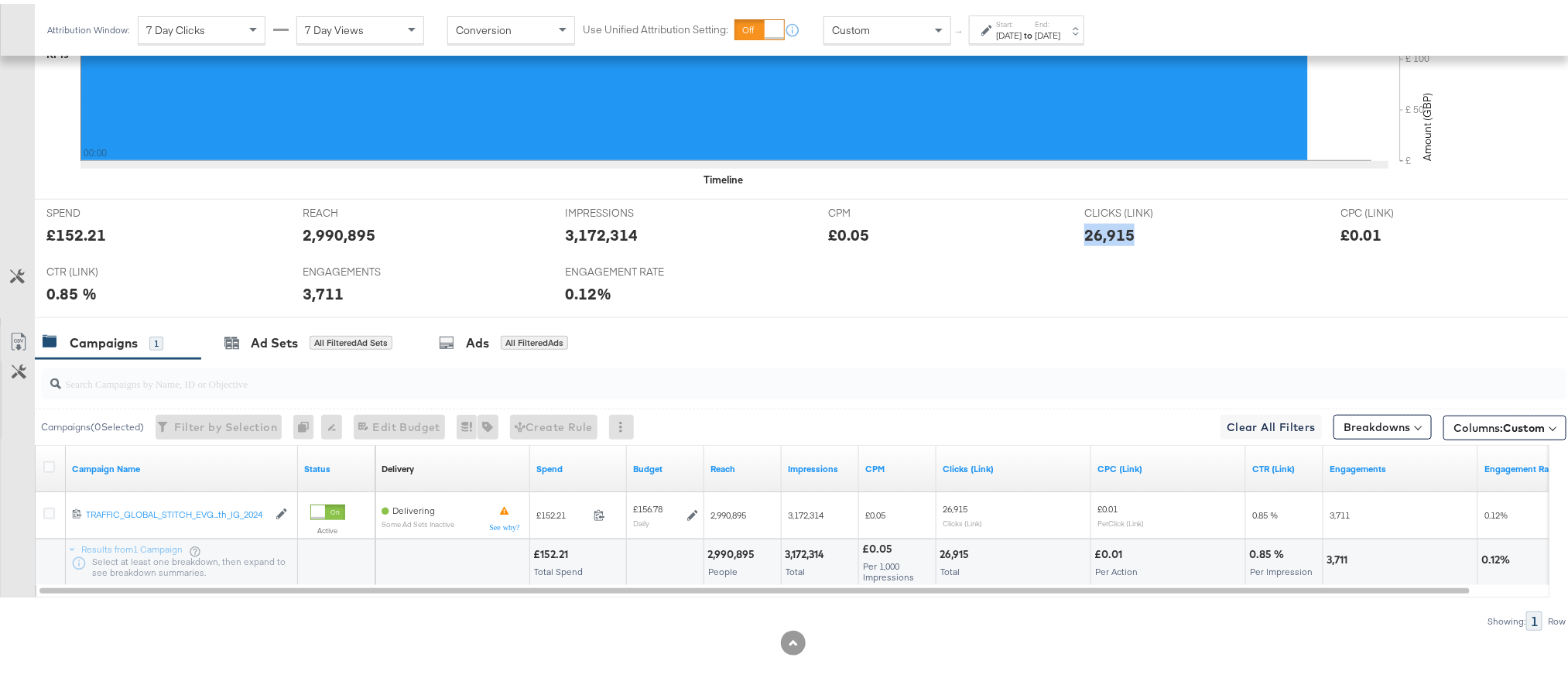
click at [1096, 228] on div "26,915" at bounding box center [1109, 231] width 51 height 22
copy div "26,915"
click at [324, 293] on div "3,711" at bounding box center [323, 290] width 41 height 22
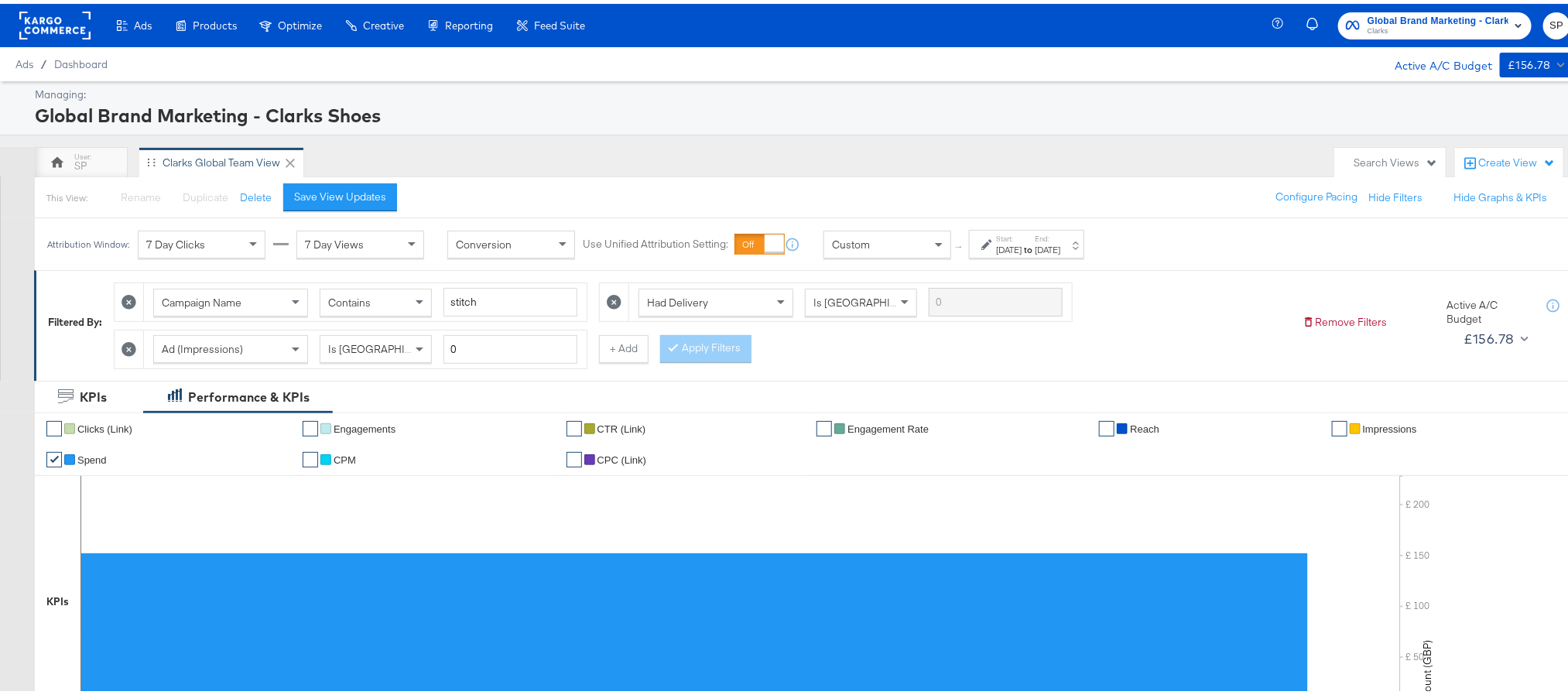
click at [61, 14] on rect at bounding box center [55, 22] width 71 height 28
